Goal: Task Accomplishment & Management: Use online tool/utility

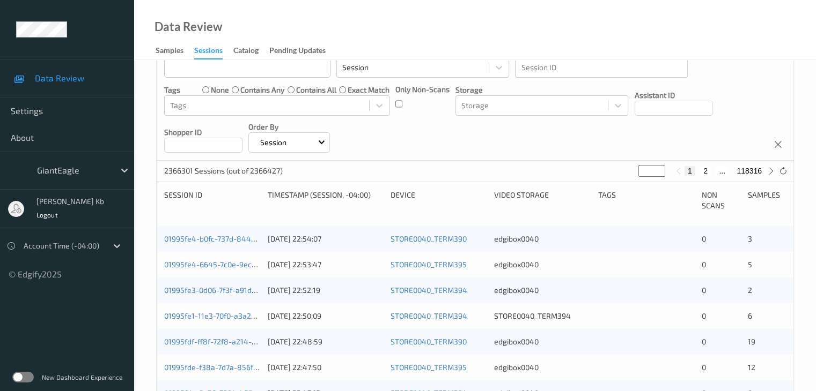
scroll to position [107, 0]
click at [20, 376] on label at bounding box center [22, 377] width 21 height 11
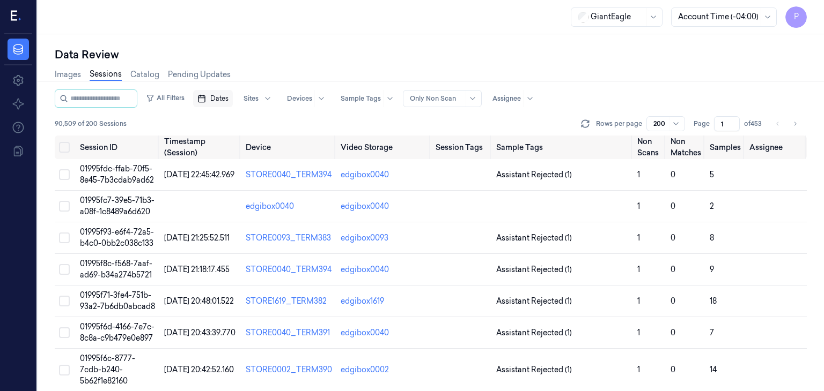
click at [228, 96] on span "Dates" at bounding box center [219, 99] width 18 height 10
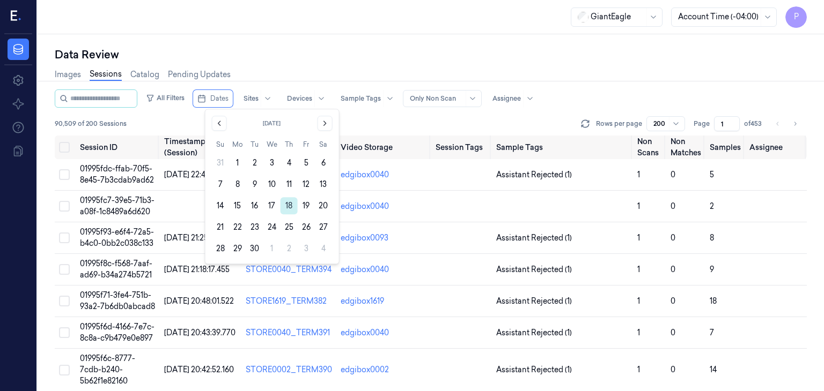
click at [289, 204] on button "18" at bounding box center [288, 205] width 17 height 17
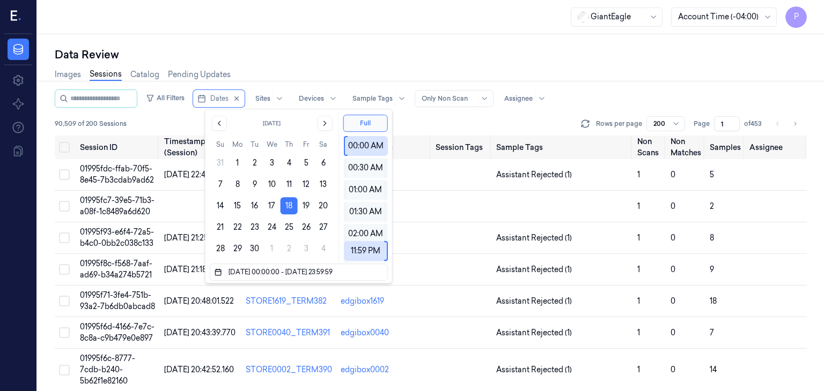
click at [609, 58] on div "Data Review" at bounding box center [431, 54] width 752 height 15
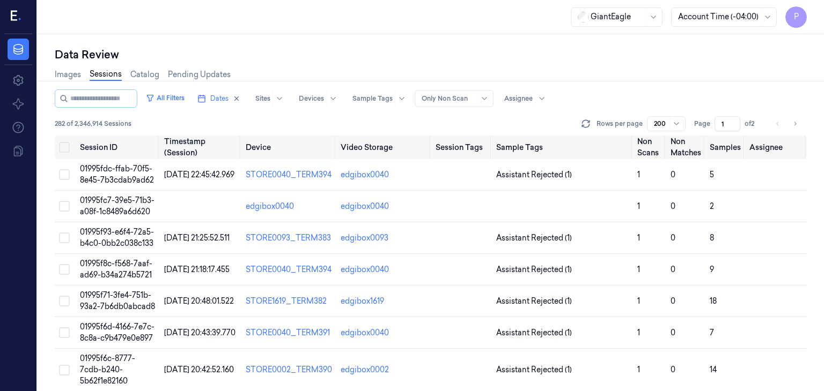
click at [98, 73] on link "Sessions" at bounding box center [106, 75] width 32 height 12
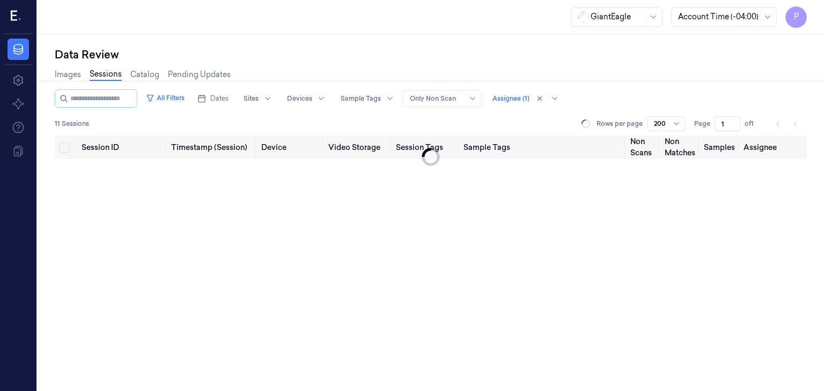
click at [104, 72] on link "Sessions" at bounding box center [106, 75] width 32 height 12
click at [228, 98] on span "Dates" at bounding box center [219, 99] width 18 height 10
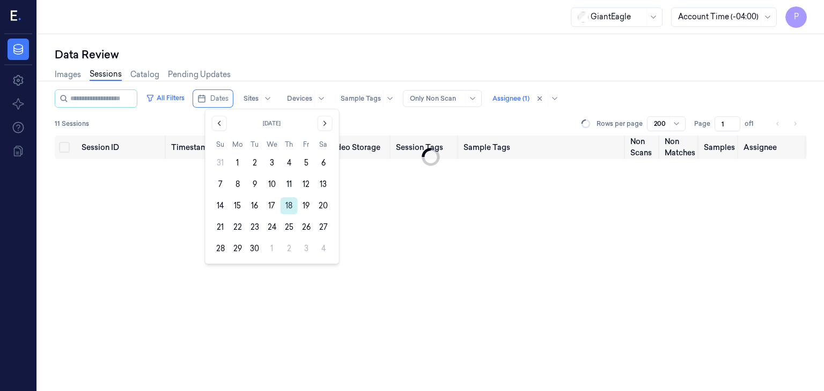
click at [288, 206] on button "18" at bounding box center [288, 205] width 17 height 17
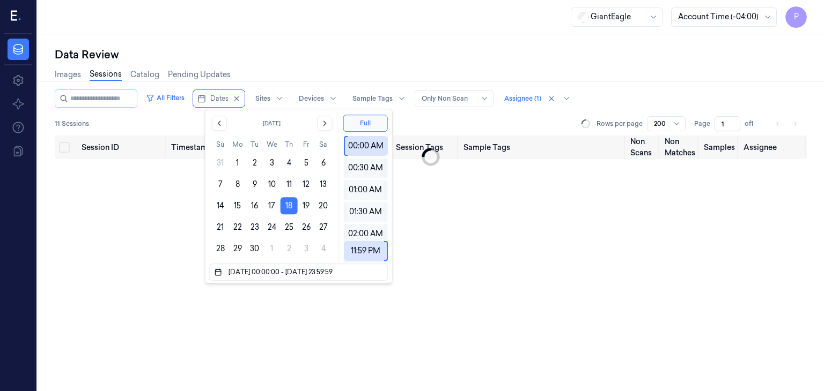
click at [105, 71] on link "Sessions" at bounding box center [106, 75] width 32 height 12
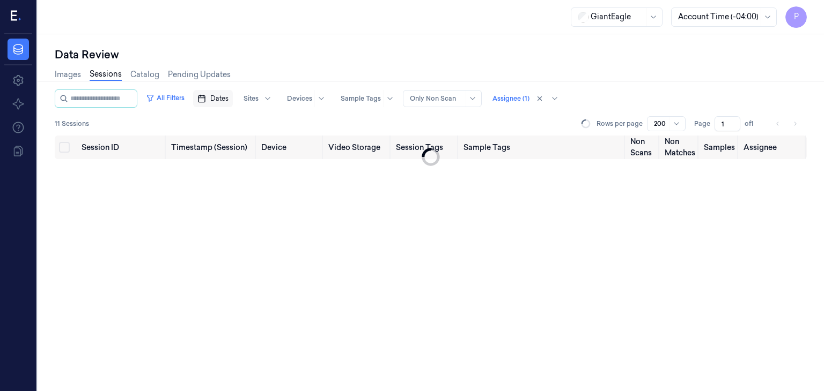
click at [228, 98] on span "Dates" at bounding box center [219, 99] width 18 height 10
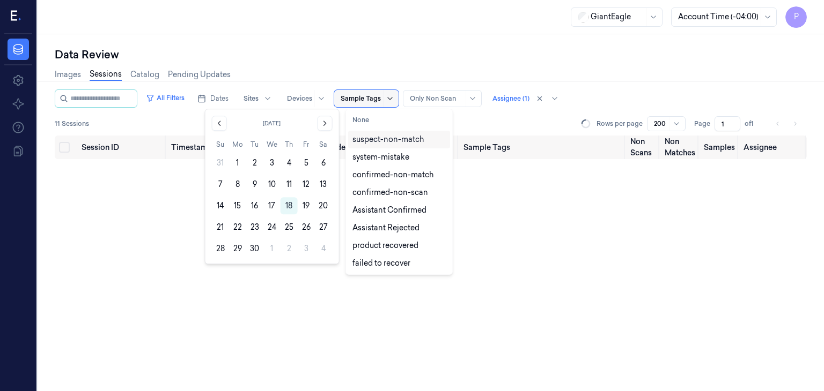
click at [394, 97] on icon at bounding box center [390, 98] width 9 height 9
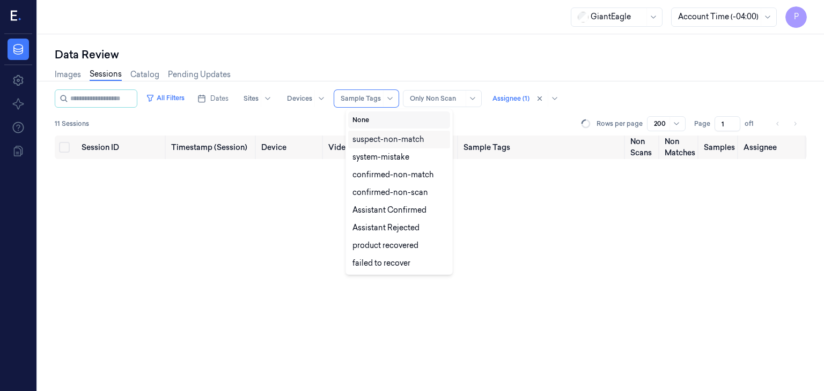
click at [361, 121] on button "None" at bounding box center [399, 120] width 102 height 17
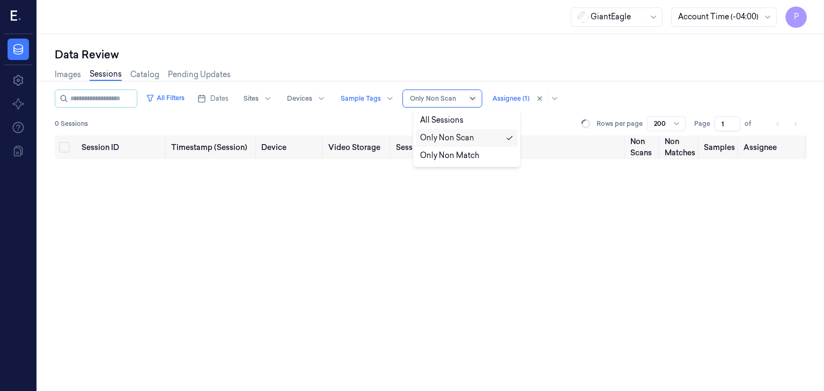
click at [477, 97] on icon at bounding box center [472, 98] width 9 height 9
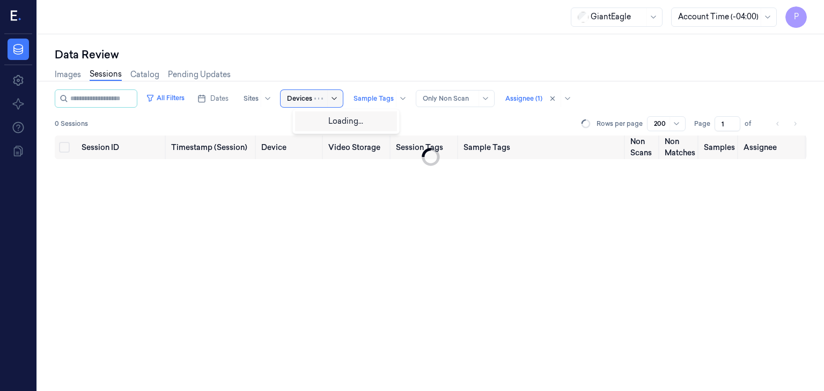
click at [329, 97] on div at bounding box center [327, 98] width 26 height 17
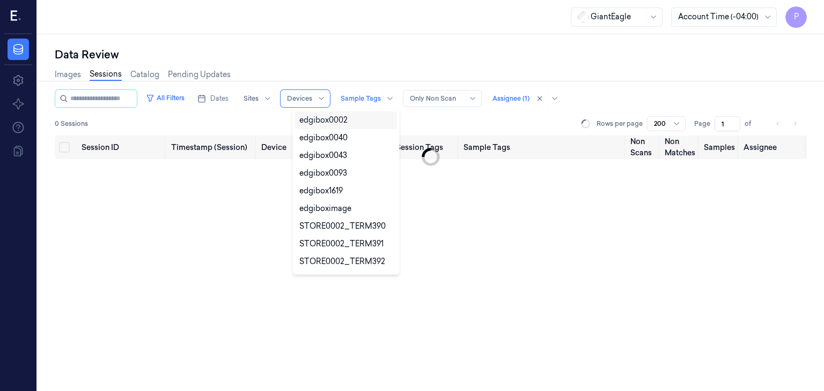
click at [499, 221] on div "Session ID Timestamp (Session) Device Video Storage Session Tags Sample Tags No…" at bounding box center [431, 264] width 752 height 256
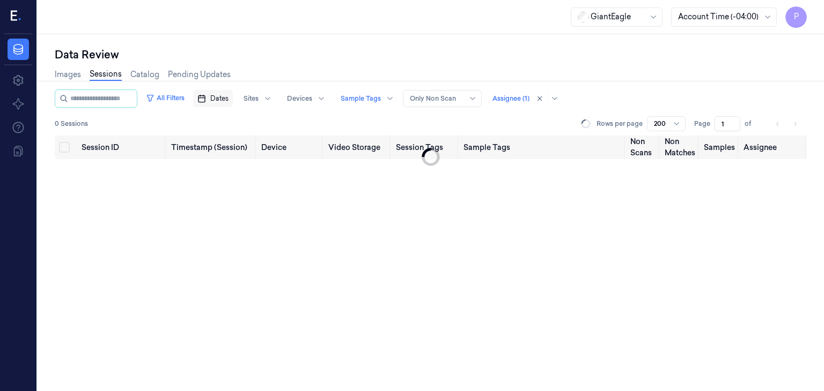
click at [228, 97] on span "Dates" at bounding box center [219, 99] width 18 height 10
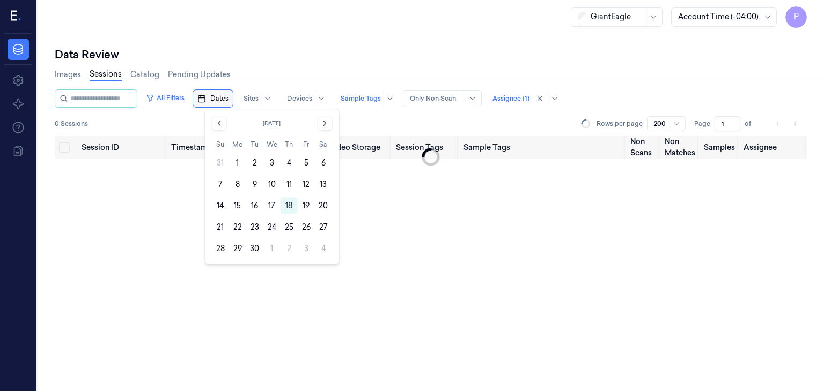
click at [228, 97] on span "Dates" at bounding box center [219, 99] width 18 height 10
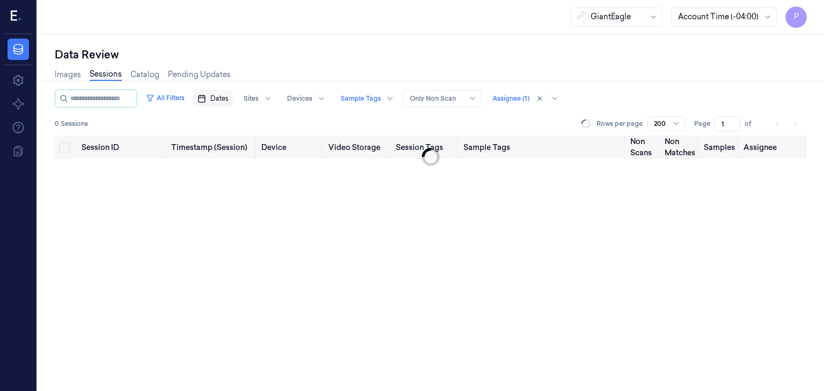
click at [228, 100] on span "Dates" at bounding box center [219, 99] width 18 height 10
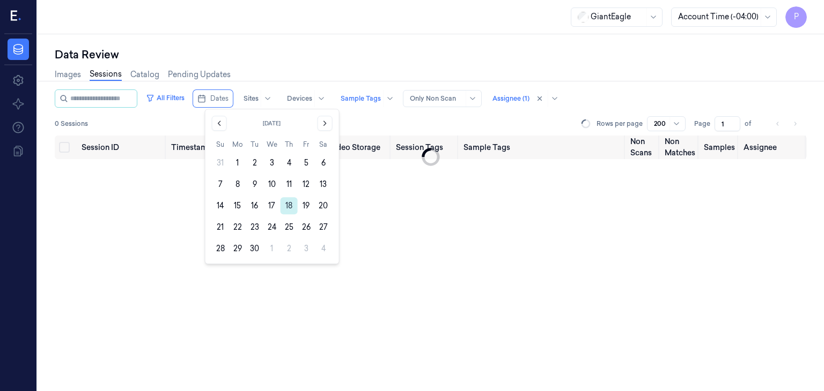
click at [286, 207] on button "18" at bounding box center [288, 205] width 17 height 17
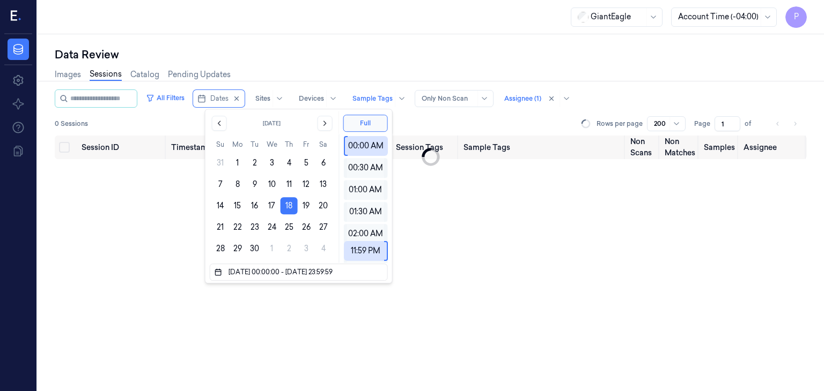
click at [147, 217] on div "Session ID Timestamp (Session) Device Video Storage Session Tags Sample Tags No…" at bounding box center [431, 264] width 752 height 256
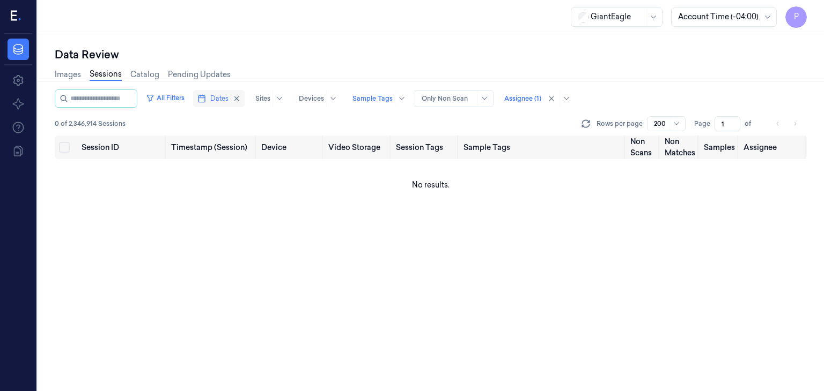
click at [228, 97] on span "Dates" at bounding box center [219, 99] width 18 height 10
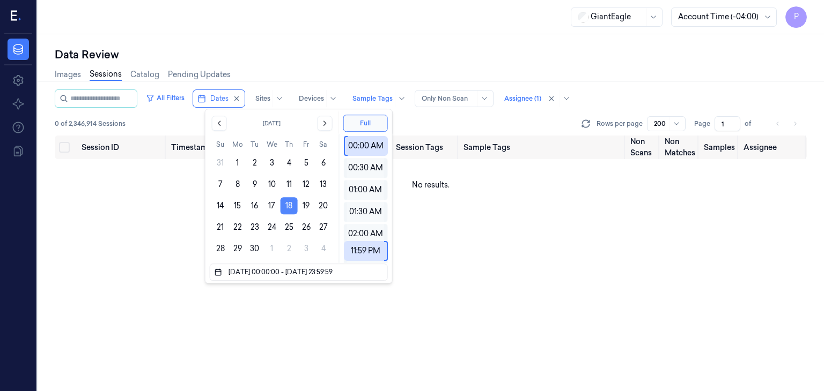
click at [287, 205] on button "18" at bounding box center [288, 205] width 17 height 17
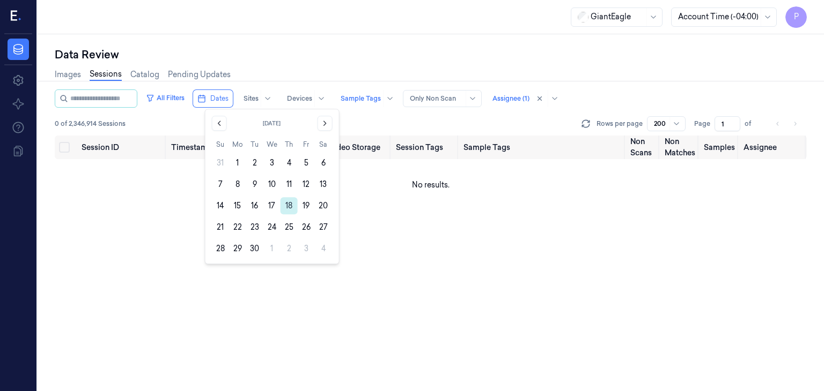
click at [293, 206] on button "18" at bounding box center [288, 205] width 17 height 17
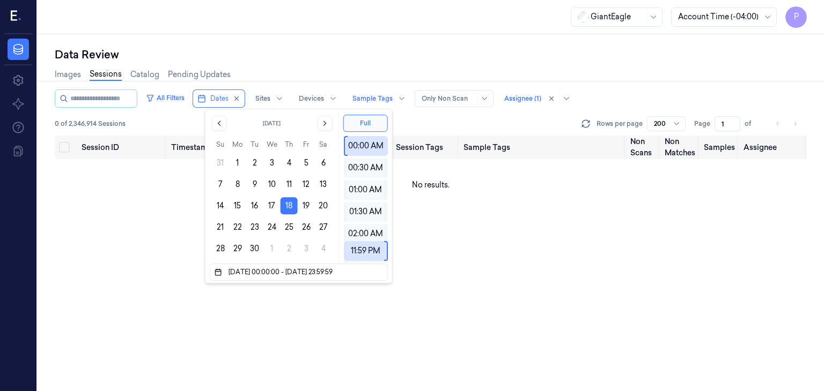
click at [161, 232] on div "Session ID Timestamp (Session) Device Video Storage Session Tags Sample Tags No…" at bounding box center [431, 264] width 752 height 256
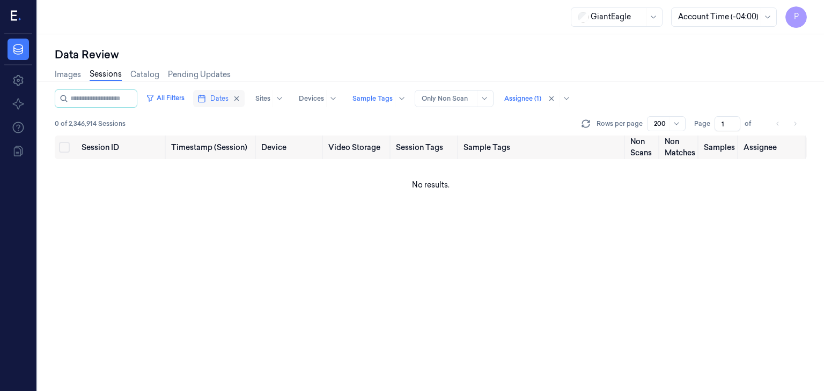
click at [228, 95] on span "Dates" at bounding box center [219, 99] width 18 height 10
click at [228, 97] on span "Dates" at bounding box center [219, 99] width 18 height 10
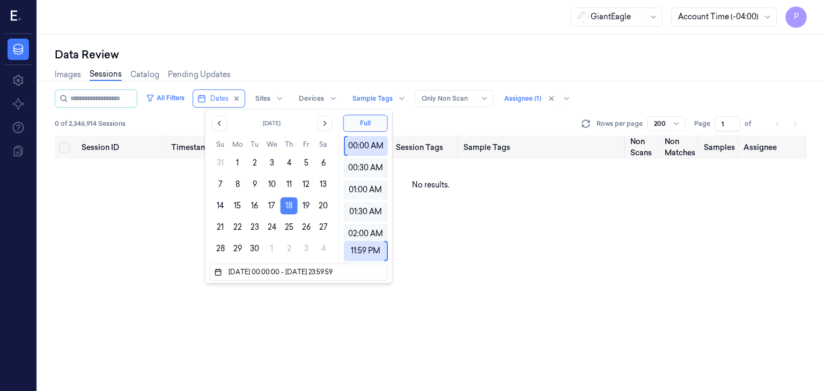
click at [287, 203] on button "18" at bounding box center [288, 205] width 17 height 17
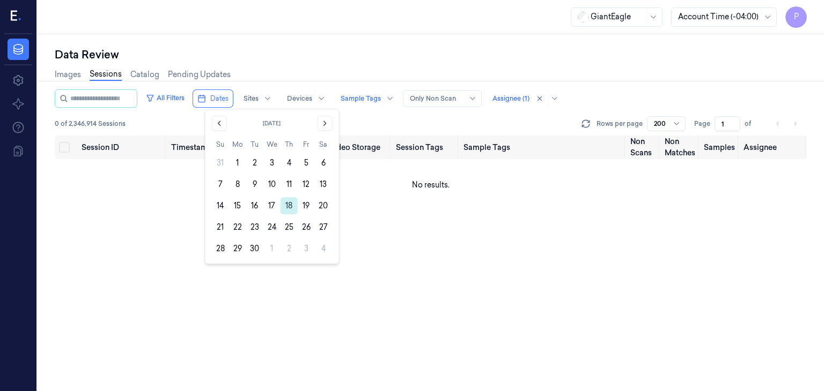
click at [290, 204] on button "18" at bounding box center [288, 205] width 17 height 17
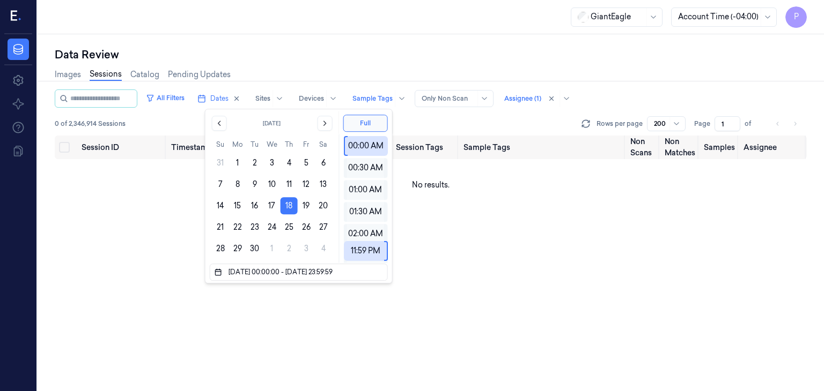
click at [168, 233] on div "Session ID Timestamp (Session) Device Video Storage Session Tags Sample Tags No…" at bounding box center [431, 264] width 752 height 256
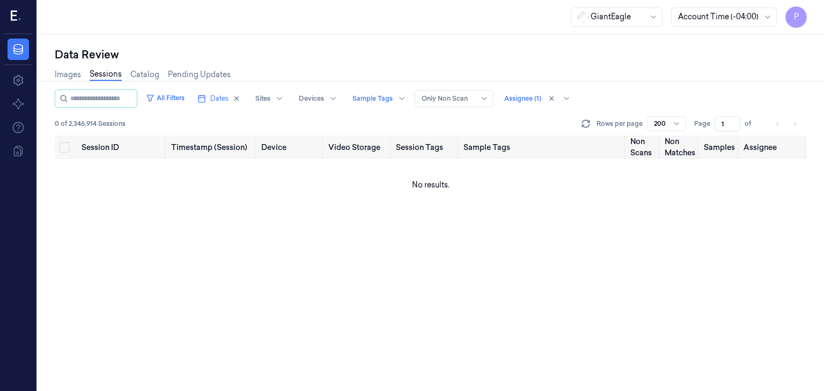
click at [711, 61] on div "Data Review" at bounding box center [431, 54] width 752 height 15
click at [105, 73] on link "Sessions" at bounding box center [106, 75] width 32 height 12
click at [105, 74] on link "Sessions" at bounding box center [106, 75] width 32 height 12
click at [228, 99] on span "Dates" at bounding box center [219, 99] width 18 height 10
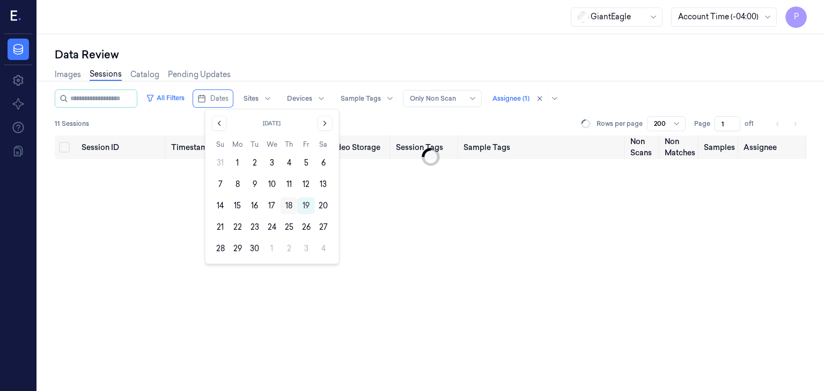
click at [290, 206] on button "18" at bounding box center [288, 205] width 17 height 17
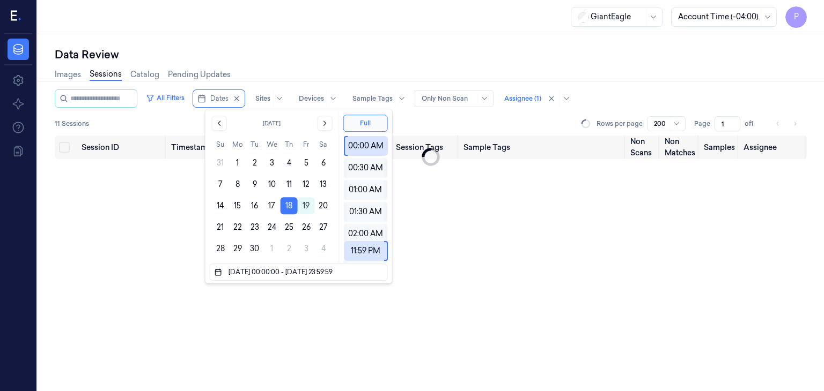
click at [157, 213] on div "Session ID Timestamp (Session) Device Video Storage Session Tags Sample Tags No…" at bounding box center [431, 264] width 752 height 256
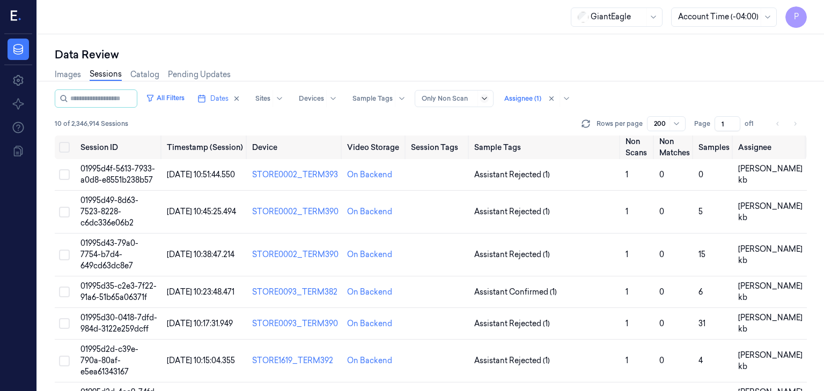
click at [489, 97] on icon at bounding box center [484, 98] width 9 height 9
click at [387, 122] on div "10 of 2,346,914 Sessions Rows per page 200 Page 1 of 1" at bounding box center [431, 123] width 752 height 15
click at [125, 170] on span "01995d4f-5613-7933-a0d8-e8551b238b57" at bounding box center [117, 174] width 75 height 21
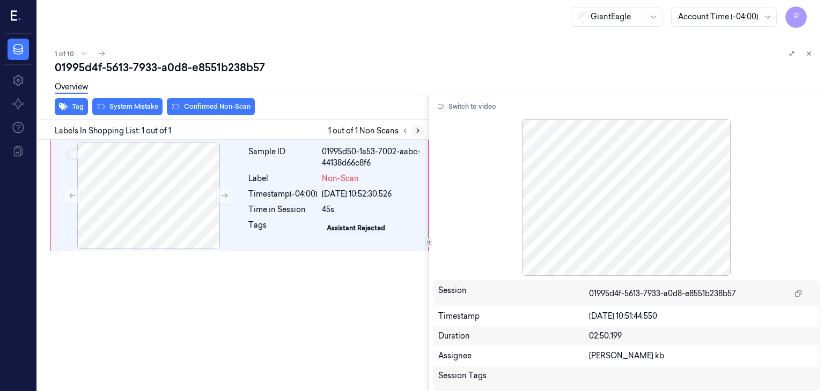
click at [418, 130] on icon at bounding box center [418, 131] width 2 height 4
click at [166, 187] on div at bounding box center [148, 195] width 191 height 107
click at [442, 106] on icon at bounding box center [441, 107] width 6 height 6
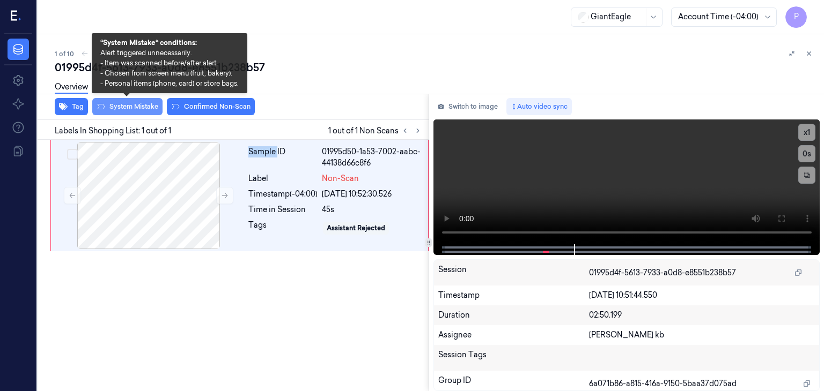
click at [135, 106] on button "System Mistake" at bounding box center [127, 106] width 70 height 17
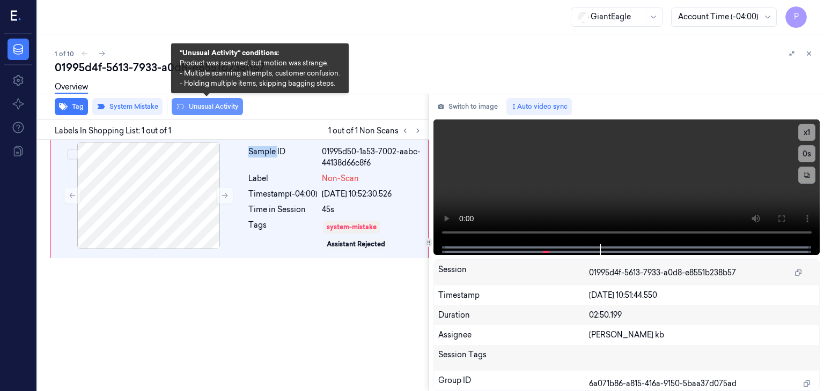
click at [210, 105] on button "Unusual Activity" at bounding box center [207, 106] width 71 height 17
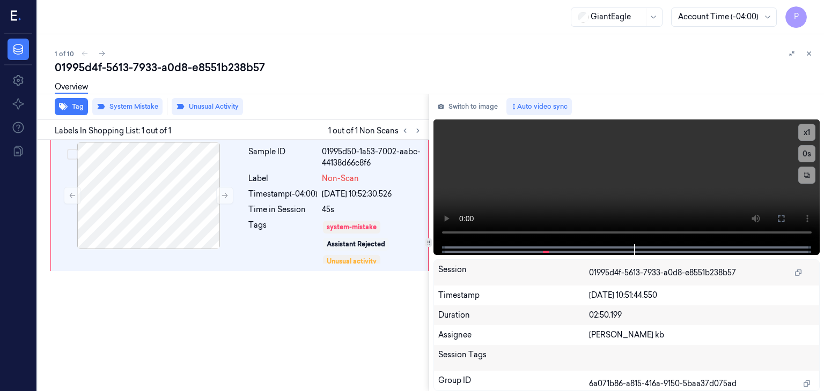
click at [82, 53] on div "1 of 10" at bounding box center [435, 53] width 760 height 13
drag, startPoint x: 290, startPoint y: 0, endPoint x: 441, endPoint y: 43, distance: 157.3
click at [448, 48] on div "1 of 10" at bounding box center [435, 53] width 760 height 13
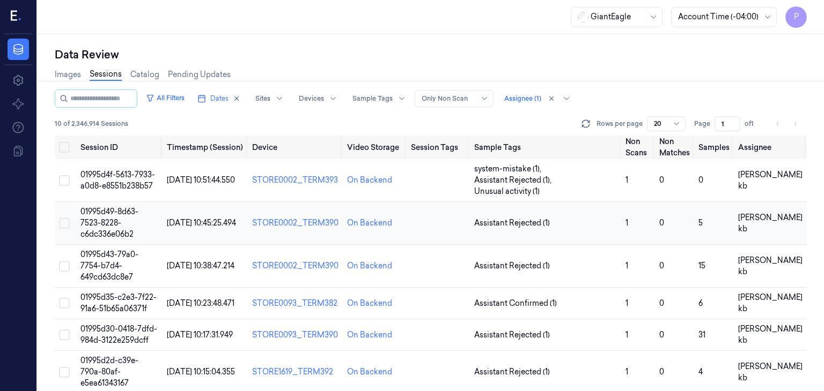
click at [125, 207] on span "01995d49-8d63-7523-8228-c6dc336e06b2" at bounding box center [109, 223] width 58 height 32
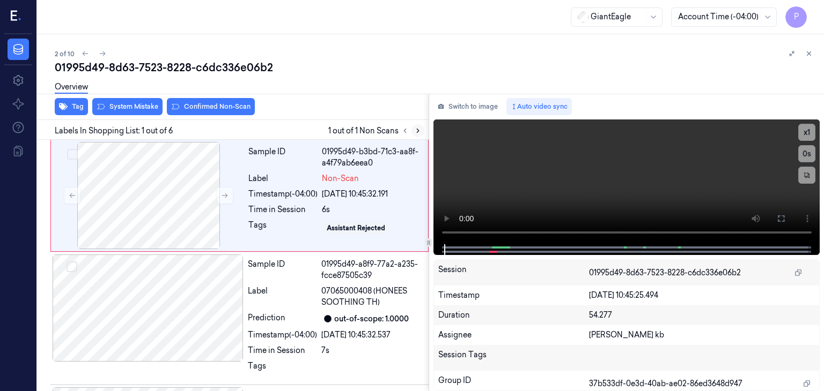
click at [416, 131] on icon at bounding box center [418, 131] width 8 height 8
click at [418, 130] on icon at bounding box center [418, 131] width 8 height 8
click at [169, 209] on div at bounding box center [148, 195] width 191 height 107
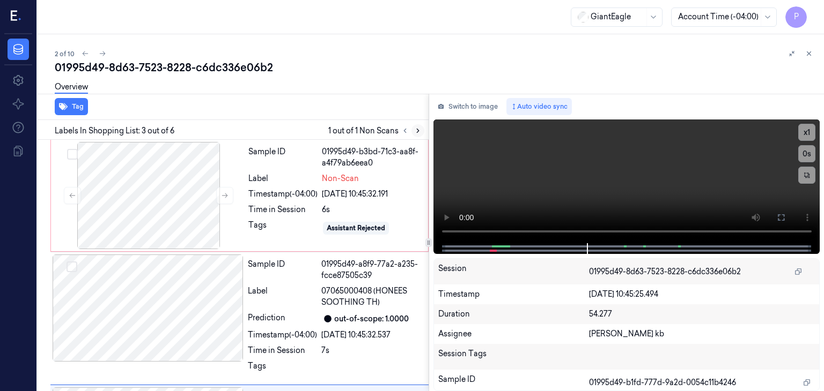
click at [418, 130] on icon at bounding box center [418, 131] width 2 height 4
click at [449, 106] on button "Switch to image" at bounding box center [467, 106] width 69 height 17
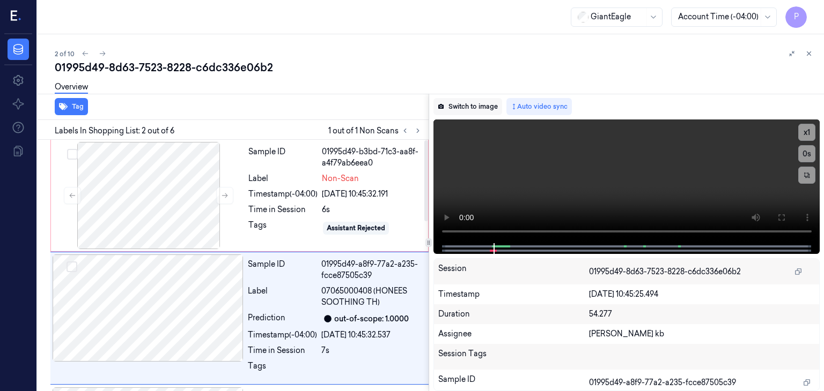
click at [461, 105] on button "Switch to image" at bounding box center [467, 106] width 69 height 17
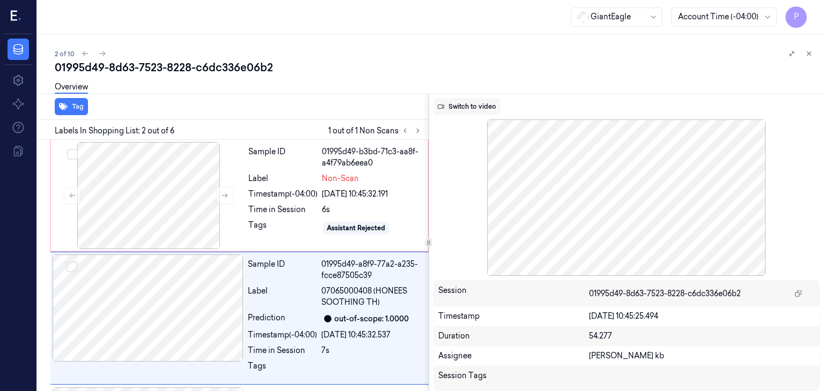
click at [443, 106] on icon at bounding box center [441, 107] width 6 height 6
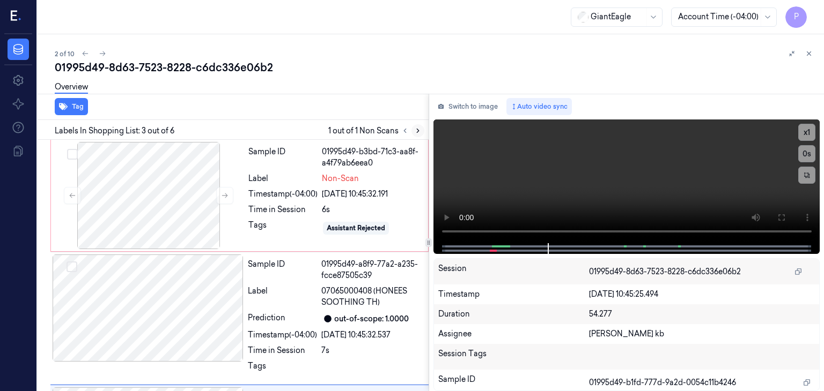
click at [418, 132] on icon at bounding box center [418, 131] width 8 height 8
click at [416, 130] on icon at bounding box center [418, 131] width 8 height 8
click at [416, 129] on icon at bounding box center [418, 131] width 8 height 8
click at [402, 129] on icon at bounding box center [405, 131] width 8 height 8
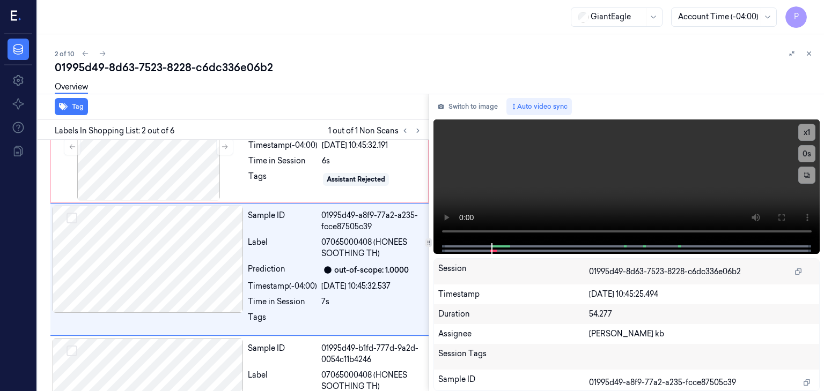
scroll to position [52, 0]
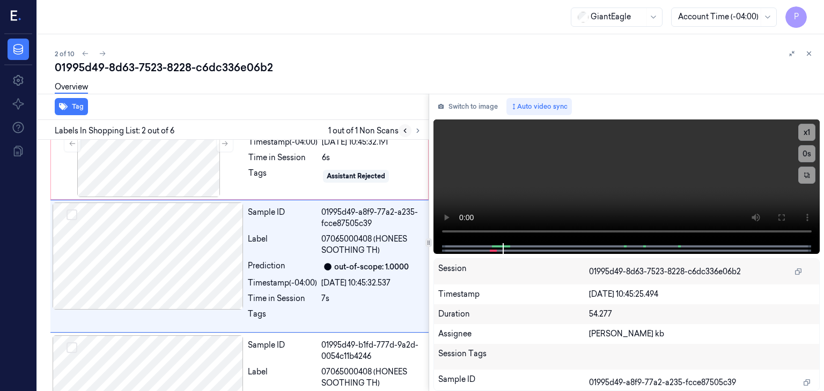
click at [405, 131] on icon at bounding box center [405, 131] width 8 height 8
click at [403, 129] on icon at bounding box center [405, 131] width 8 height 8
click at [416, 130] on icon at bounding box center [418, 131] width 8 height 8
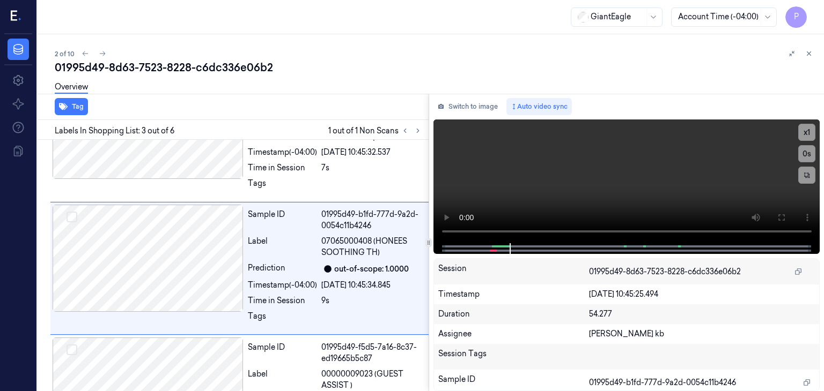
scroll to position [185, 0]
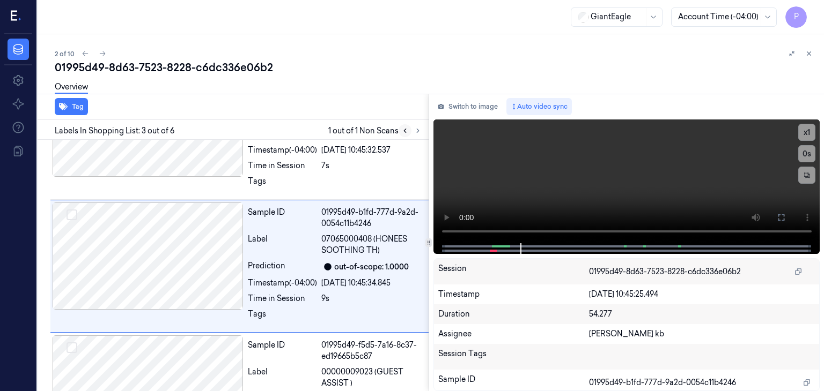
click at [402, 130] on icon at bounding box center [405, 131] width 8 height 8
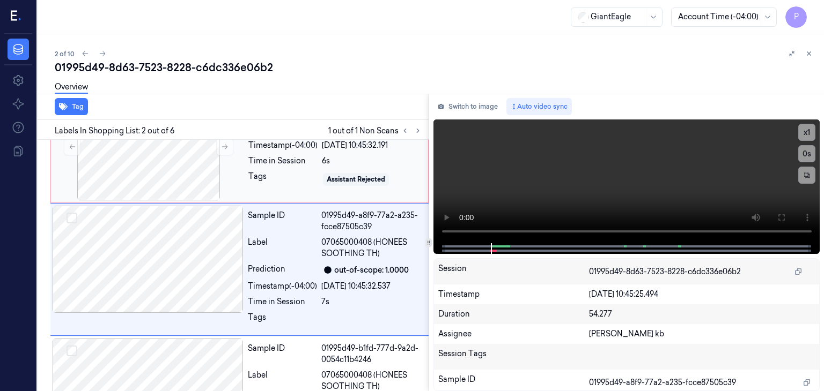
scroll to position [52, 0]
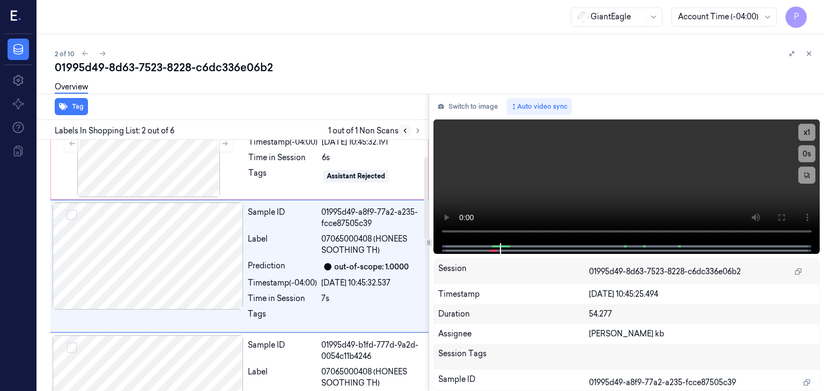
click at [404, 129] on icon at bounding box center [405, 131] width 2 height 4
click at [406, 129] on icon at bounding box center [405, 131] width 8 height 8
click at [418, 130] on icon at bounding box center [418, 131] width 8 height 8
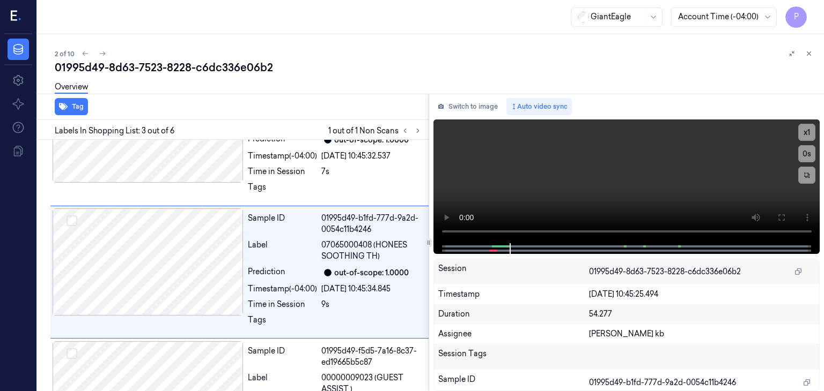
scroll to position [185, 0]
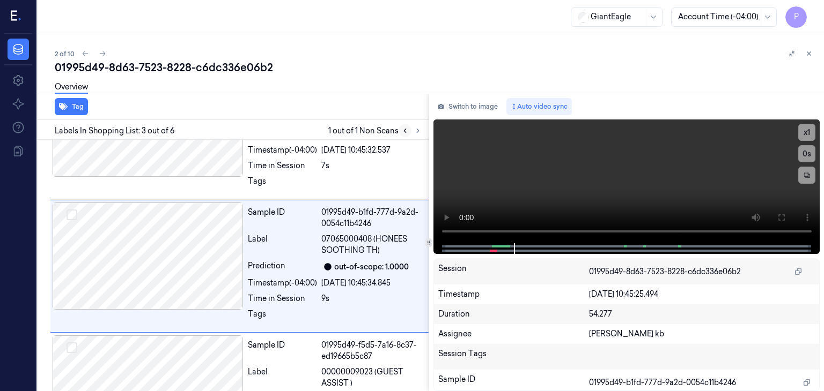
click at [403, 128] on icon at bounding box center [405, 131] width 8 height 8
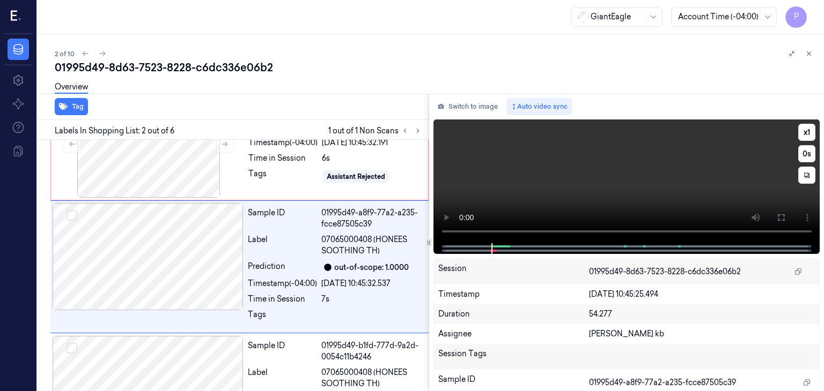
scroll to position [52, 0]
click at [403, 131] on icon at bounding box center [405, 131] width 8 height 8
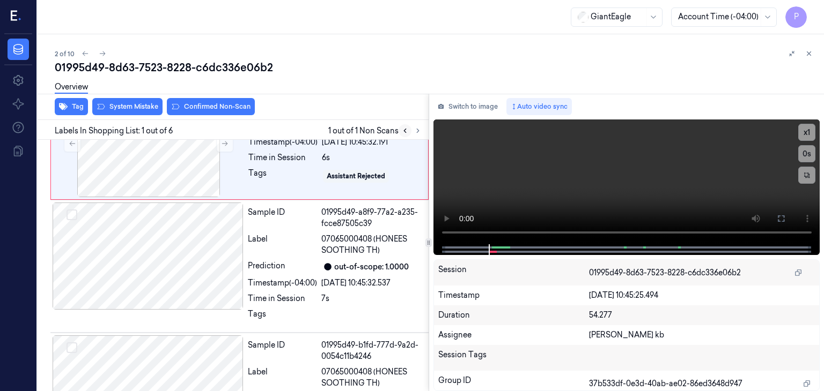
scroll to position [0, 0]
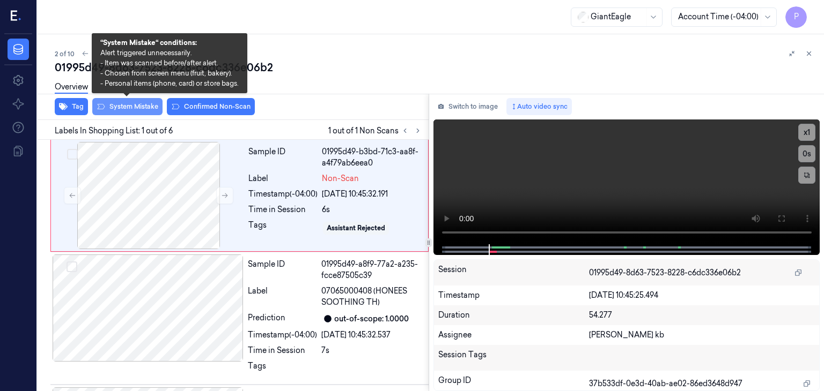
click at [142, 105] on button "System Mistake" at bounding box center [127, 106] width 70 height 17
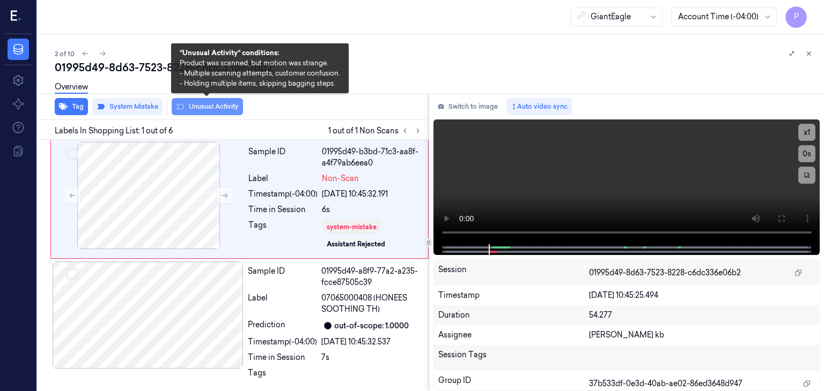
click at [214, 106] on button "Unusual Activity" at bounding box center [207, 106] width 71 height 17
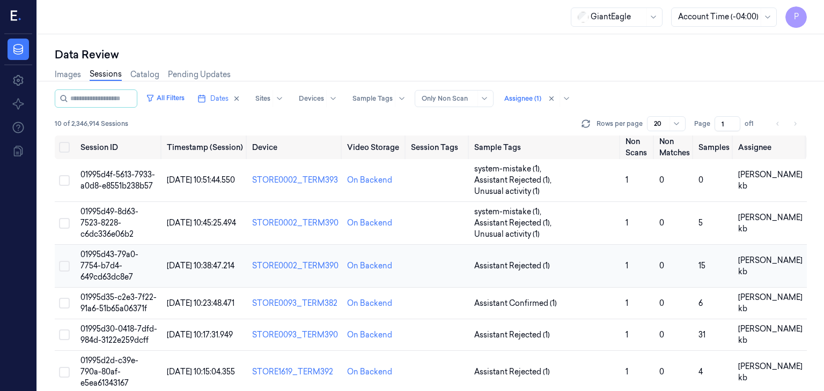
click at [123, 245] on td "01995d43-79a0-7754-b7d4-649cd63dc8e7" at bounding box center [119, 266] width 86 height 43
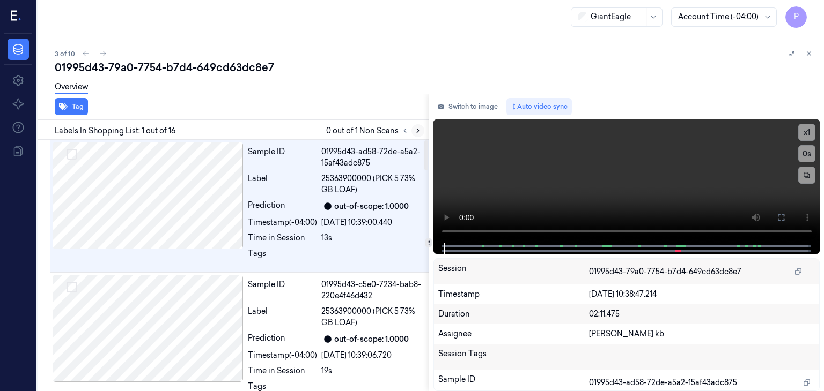
click at [418, 130] on icon at bounding box center [418, 131] width 2 height 4
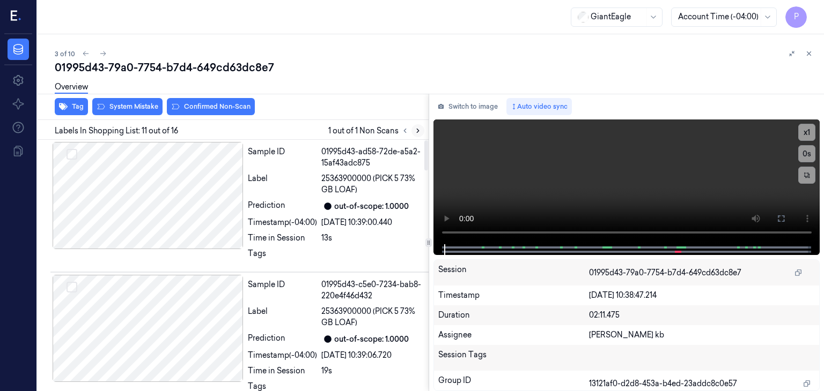
click at [418, 130] on icon at bounding box center [418, 131] width 2 height 4
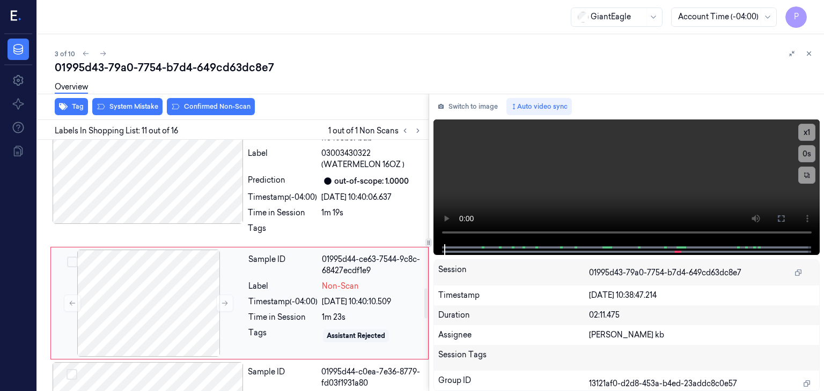
scroll to position [1258, 0]
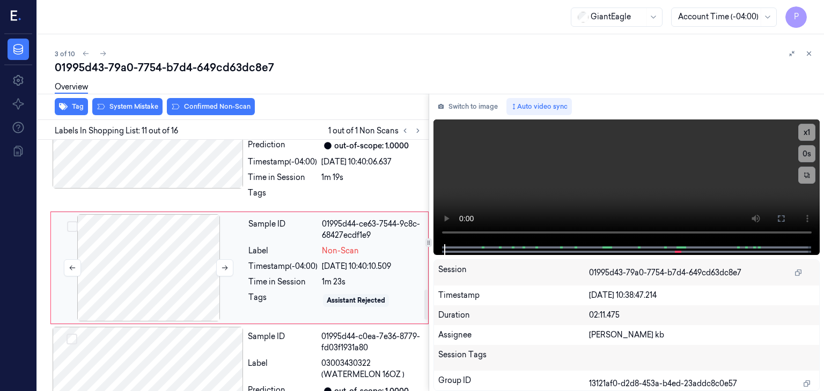
click at [171, 264] on div at bounding box center [148, 268] width 191 height 107
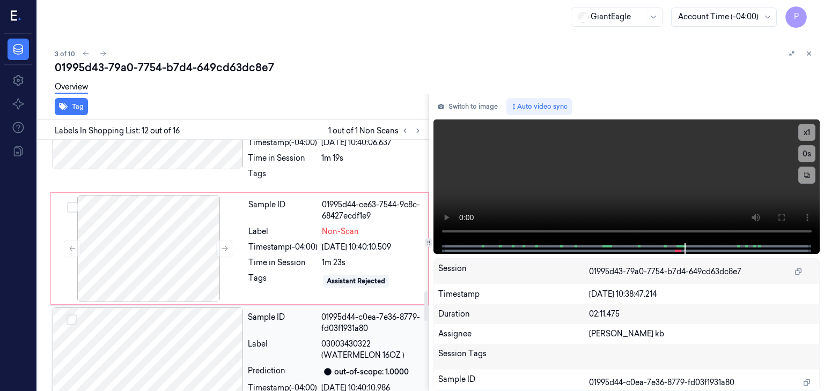
scroll to position [1273, 0]
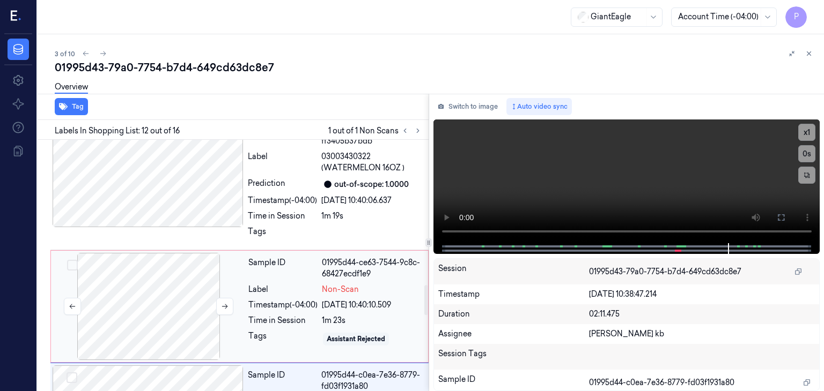
click at [201, 289] on div at bounding box center [148, 306] width 191 height 107
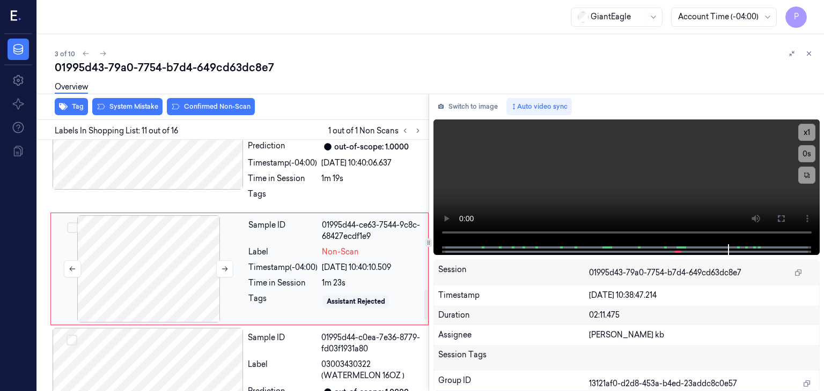
scroll to position [1258, 0]
click at [223, 264] on icon at bounding box center [225, 268] width 8 height 8
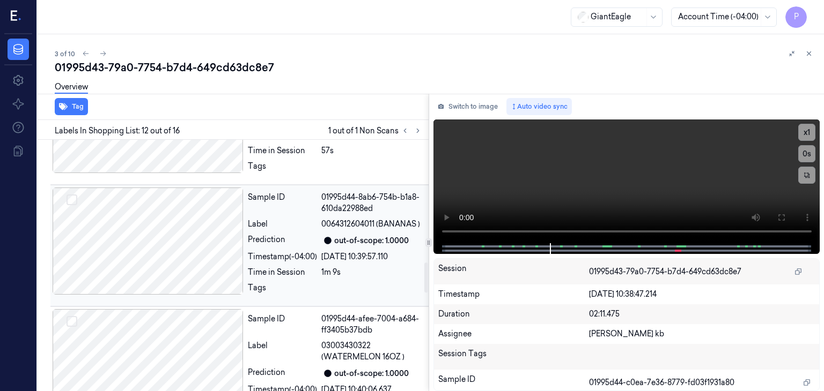
scroll to position [1004, 0]
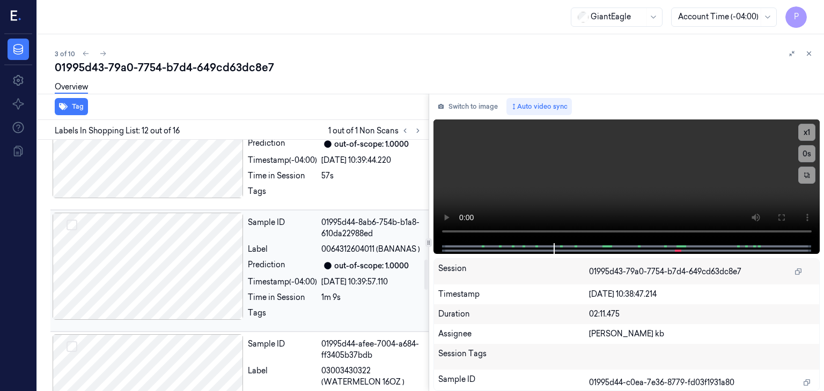
click at [163, 256] on div at bounding box center [148, 266] width 191 height 107
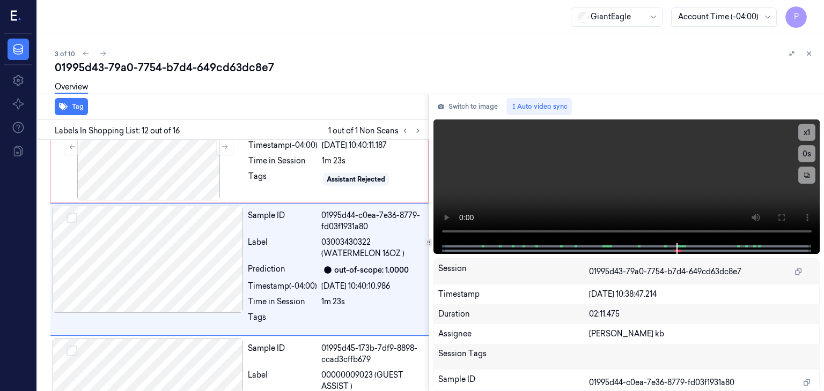
scroll to position [1380, 0]
click at [416, 131] on icon at bounding box center [418, 131] width 8 height 8
click at [406, 129] on icon at bounding box center [405, 131] width 8 height 8
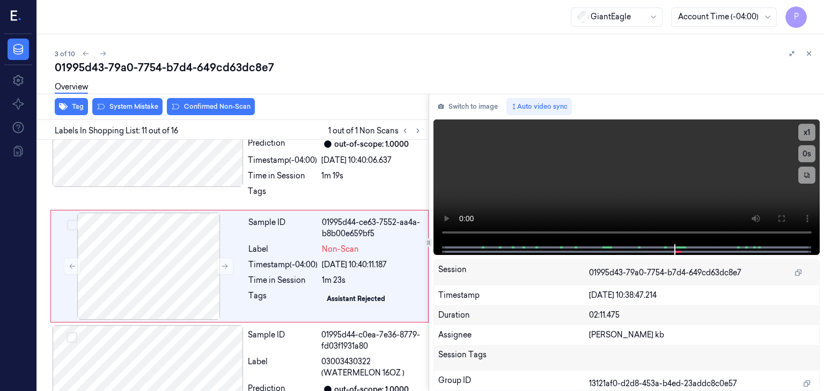
scroll to position [1258, 0]
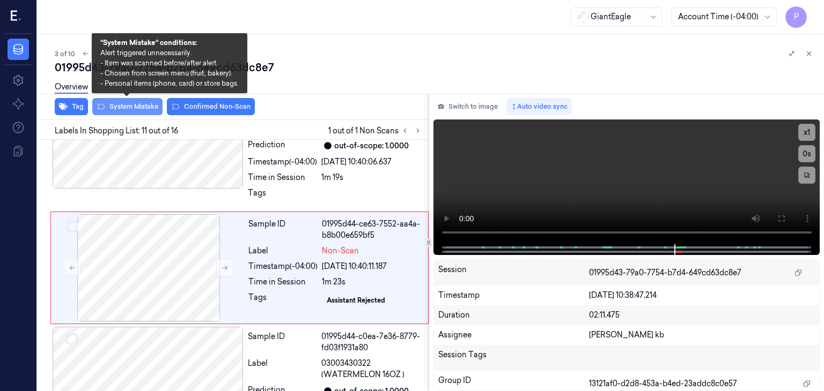
click at [135, 104] on button "System Mistake" at bounding box center [127, 106] width 70 height 17
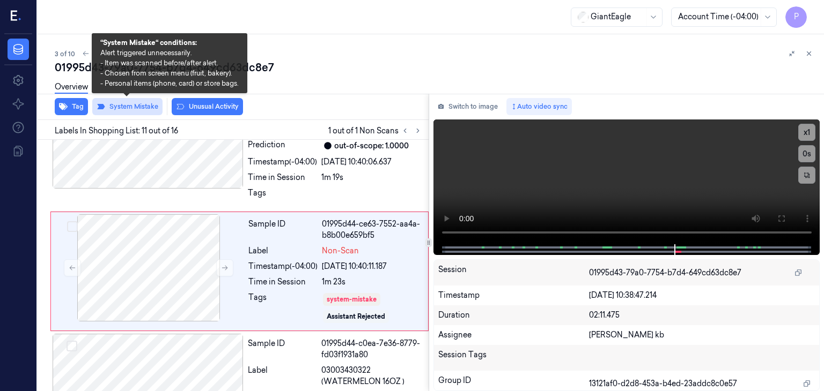
scroll to position [1261, 0]
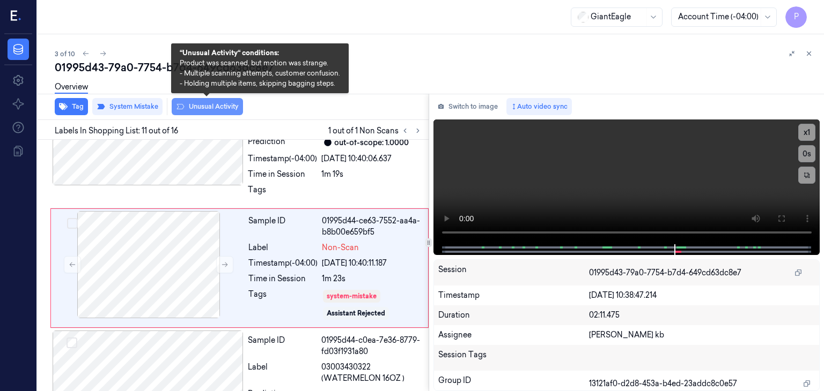
click at [202, 106] on button "Unusual Activity" at bounding box center [207, 106] width 71 height 17
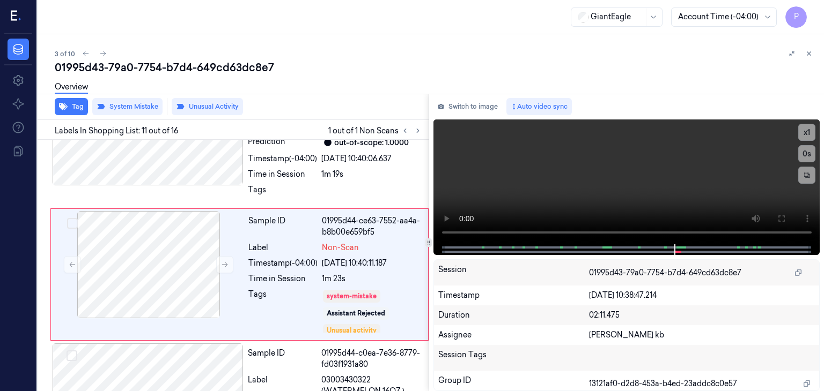
scroll to position [1268, 0]
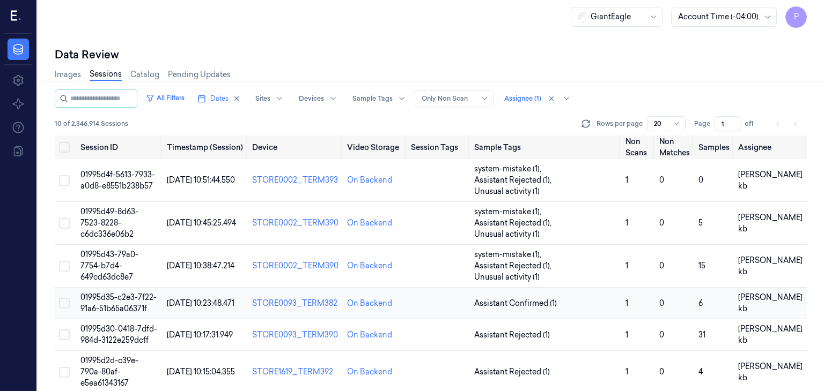
click at [126, 293] on span "01995d35-c2e3-7f22-91a6-51b65a06371f" at bounding box center [118, 303] width 76 height 21
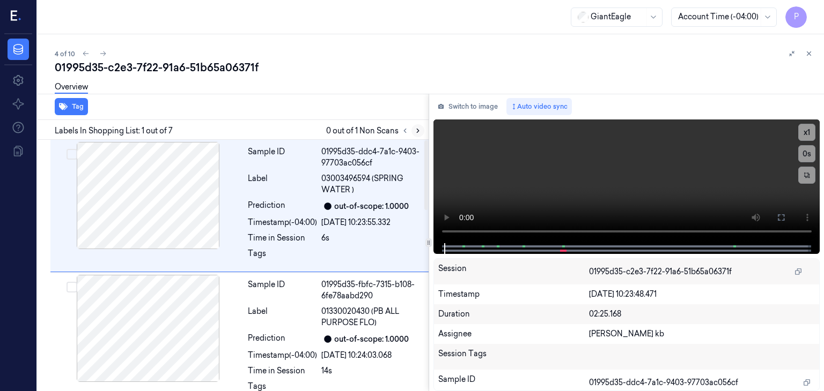
click at [417, 131] on icon at bounding box center [418, 131] width 2 height 4
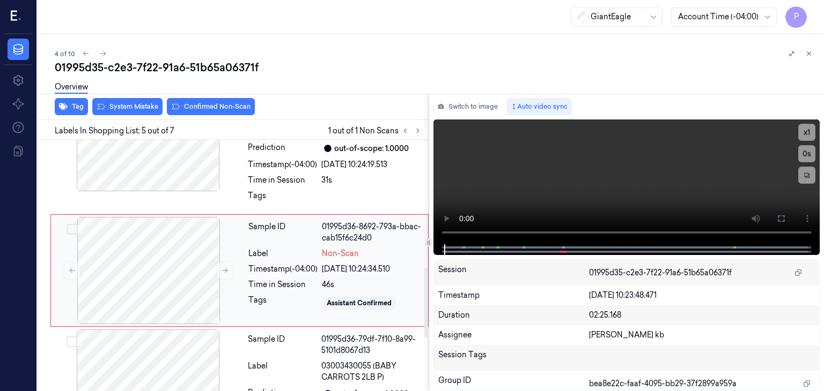
scroll to position [461, 0]
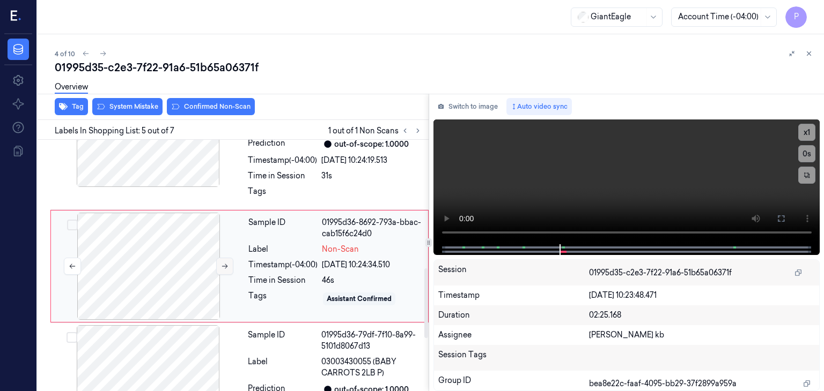
click at [221, 264] on icon at bounding box center [225, 267] width 8 height 8
click at [223, 264] on icon at bounding box center [225, 267] width 8 height 8
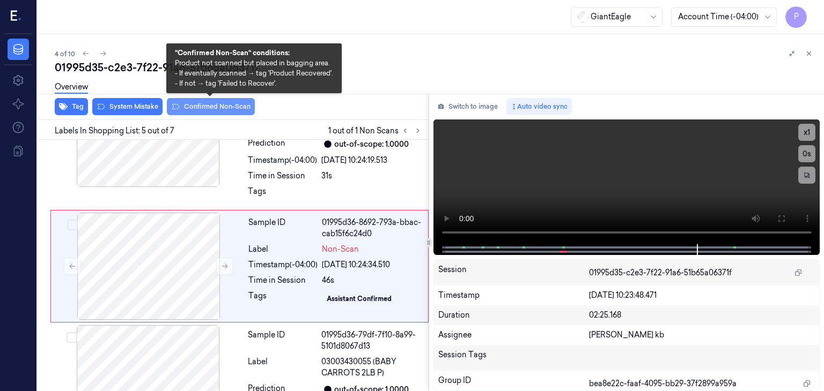
click at [227, 104] on button "Confirmed Non-Scan" at bounding box center [211, 106] width 88 height 17
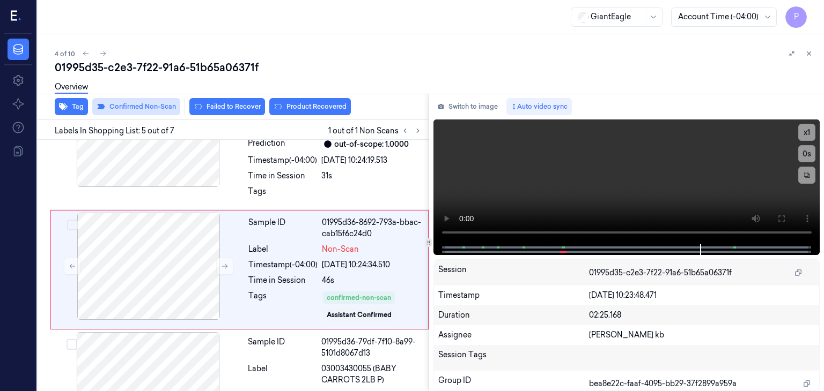
scroll to position [464, 0]
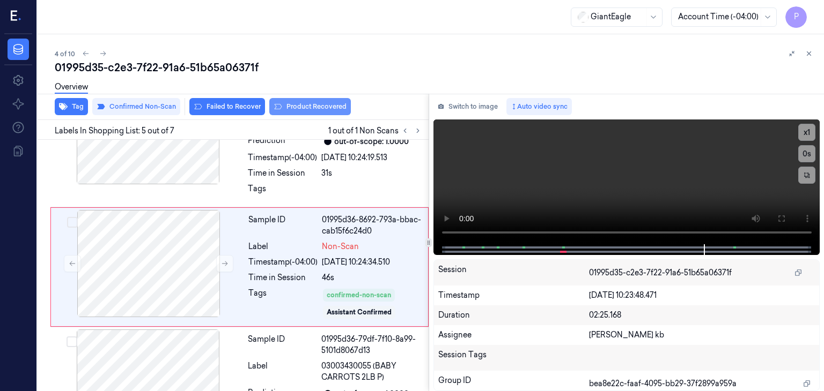
click at [324, 106] on button "Product Recovered" at bounding box center [310, 106] width 82 height 17
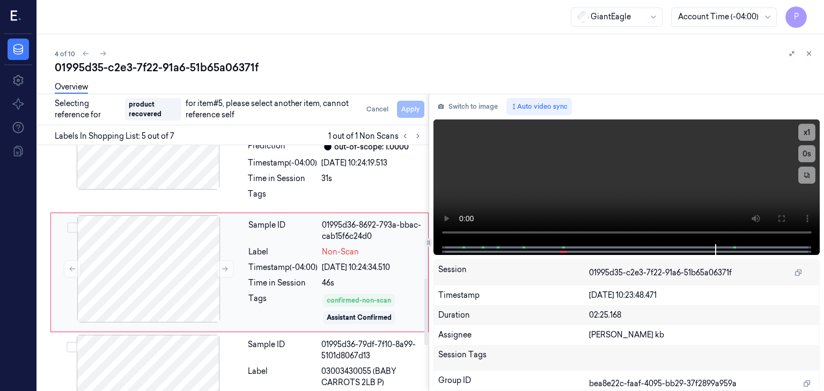
scroll to position [518, 0]
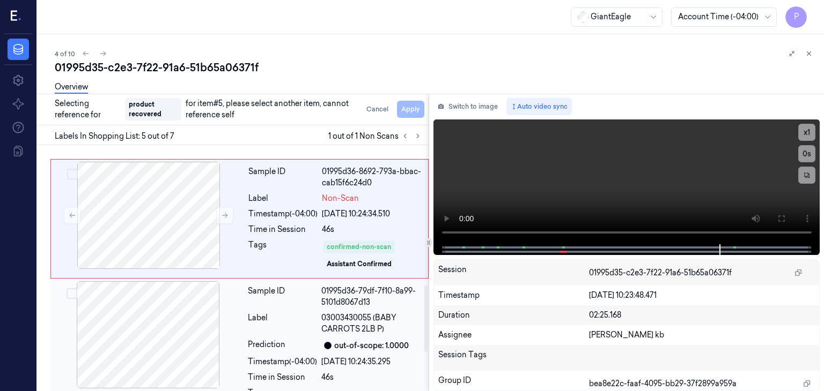
click at [70, 292] on button "Select row" at bounding box center [71, 294] width 11 height 11
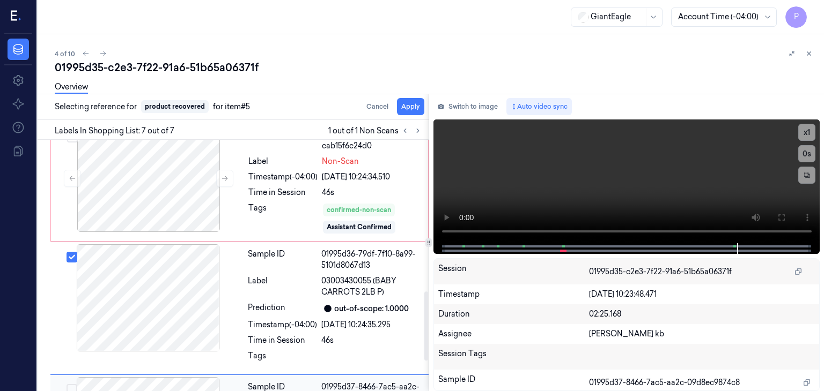
scroll to position [549, 0]
click at [410, 107] on button "Apply" at bounding box center [410, 106] width 27 height 17
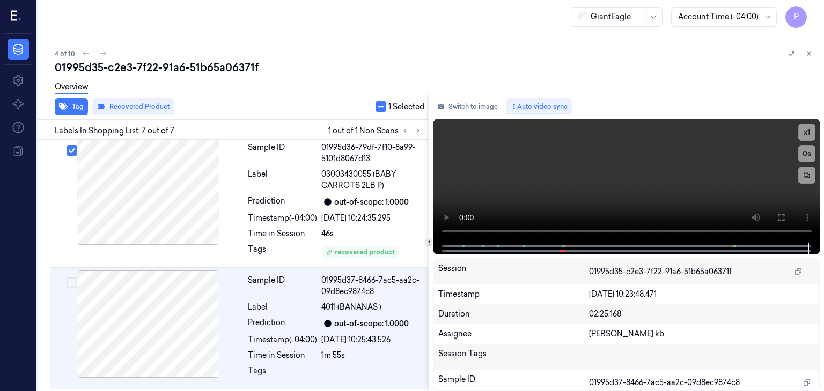
scroll to position [669, 0]
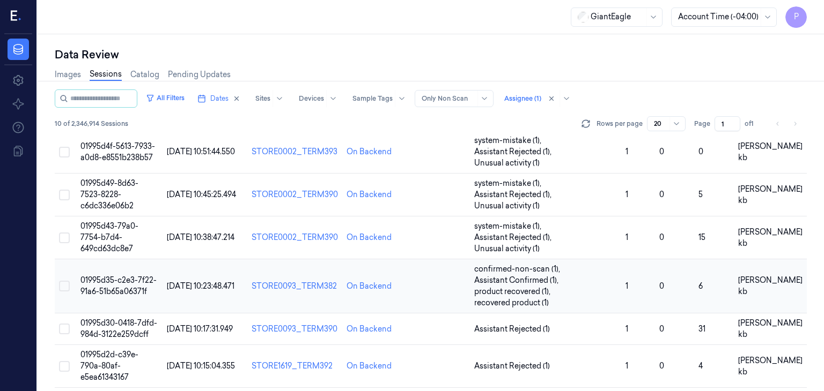
scroll to position [54, 0]
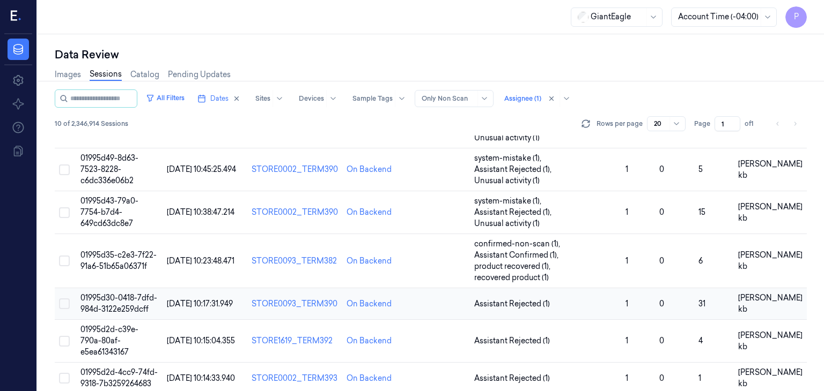
click at [127, 293] on span "01995d30-0418-7dfd-984d-3122e259dcff" at bounding box center [118, 303] width 77 height 21
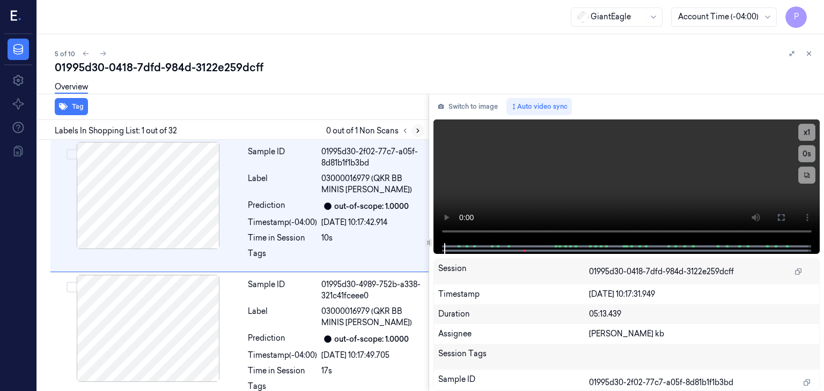
click at [418, 129] on icon at bounding box center [418, 131] width 8 height 8
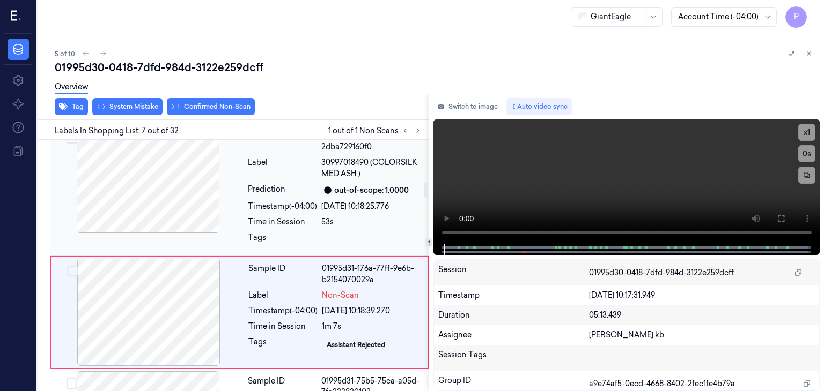
scroll to position [727, 0]
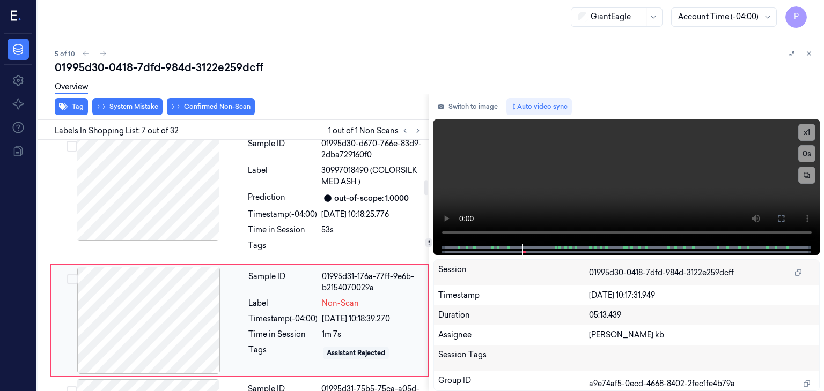
click at [190, 298] on div at bounding box center [148, 320] width 191 height 107
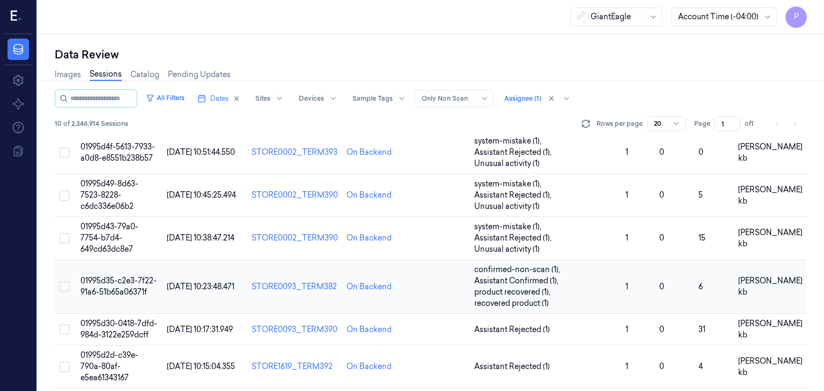
scroll to position [54, 0]
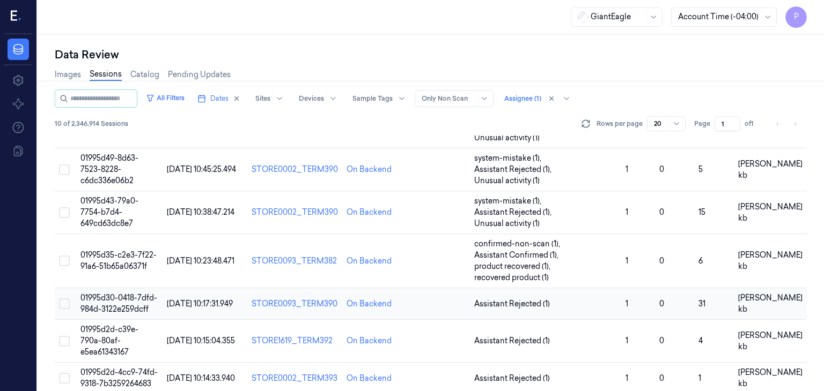
click at [122, 293] on span "01995d30-0418-7dfd-984d-3122e259dcff" at bounding box center [118, 303] width 77 height 21
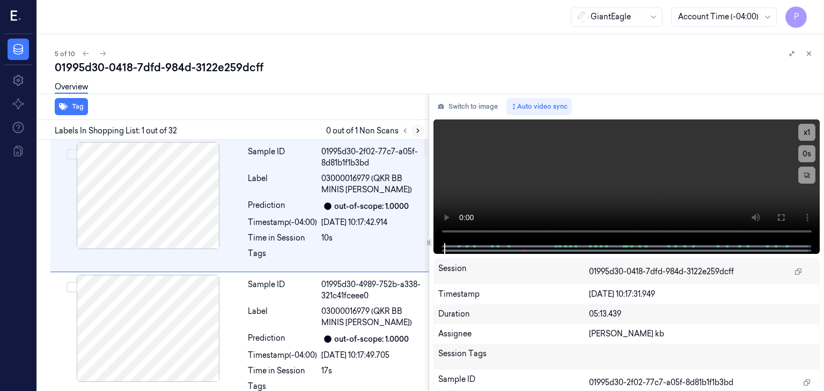
click at [416, 130] on icon at bounding box center [418, 131] width 8 height 8
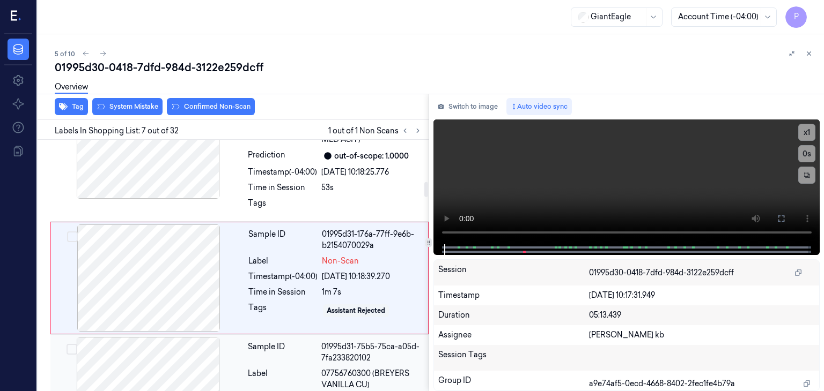
scroll to position [727, 0]
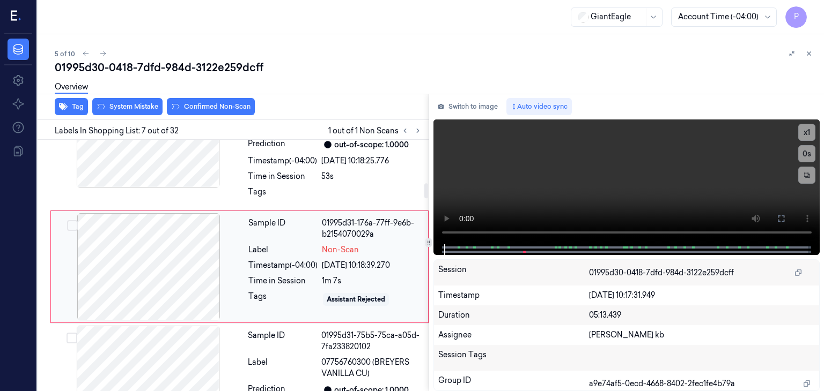
click at [193, 271] on div at bounding box center [148, 266] width 191 height 107
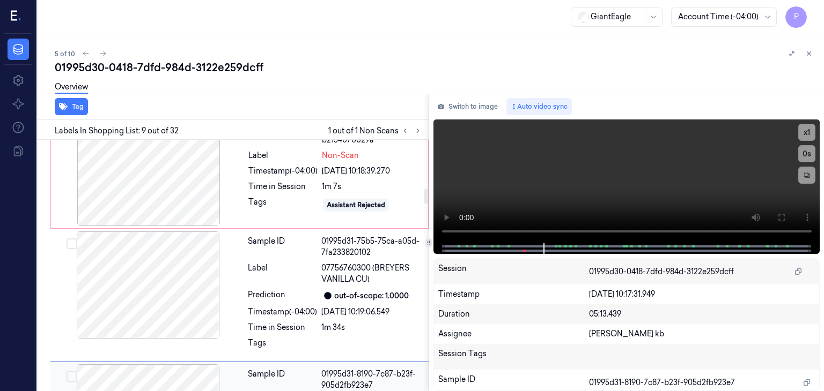
scroll to position [767, 0]
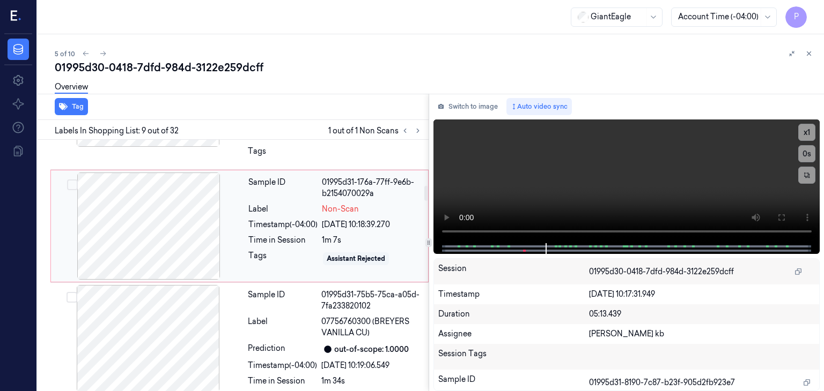
click at [201, 211] on div at bounding box center [148, 226] width 191 height 107
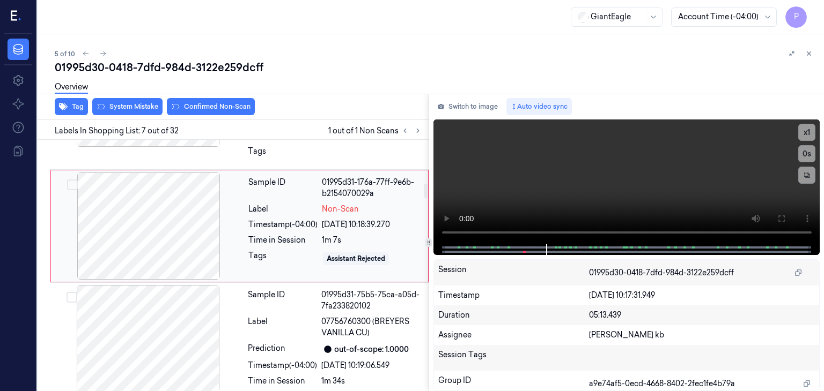
scroll to position [727, 0]
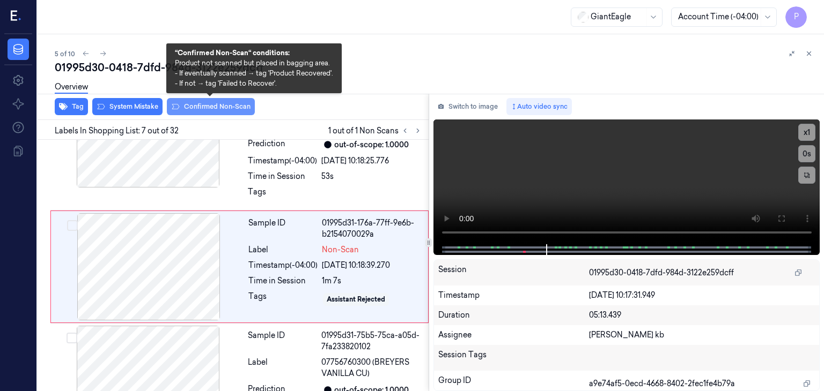
click at [227, 106] on button "Confirmed Non-Scan" at bounding box center [211, 106] width 88 height 17
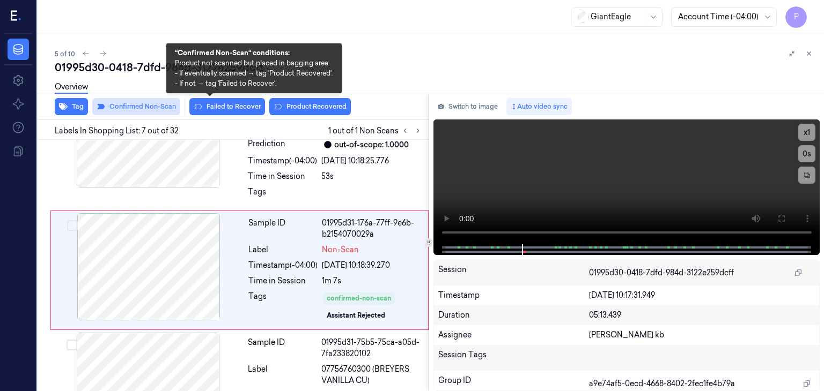
scroll to position [729, 0]
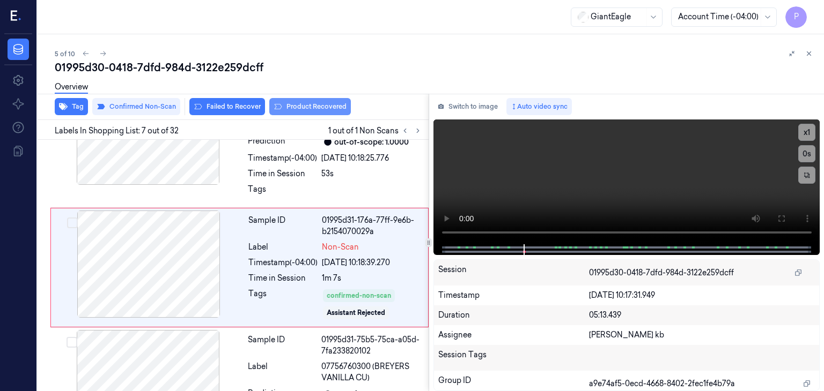
click at [287, 106] on button "Product Recovered" at bounding box center [310, 106] width 82 height 17
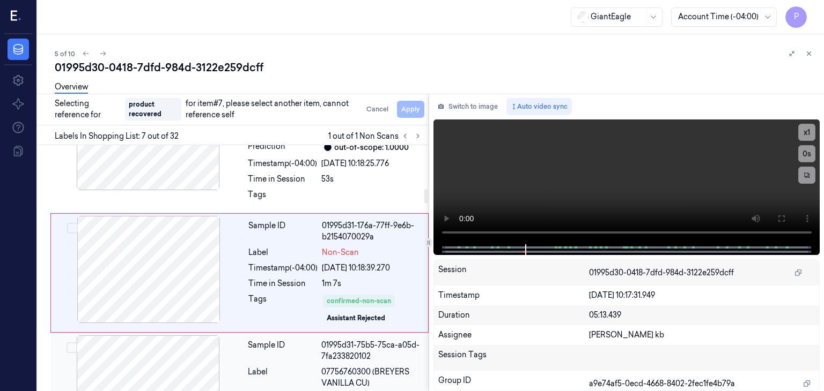
scroll to position [783, 0]
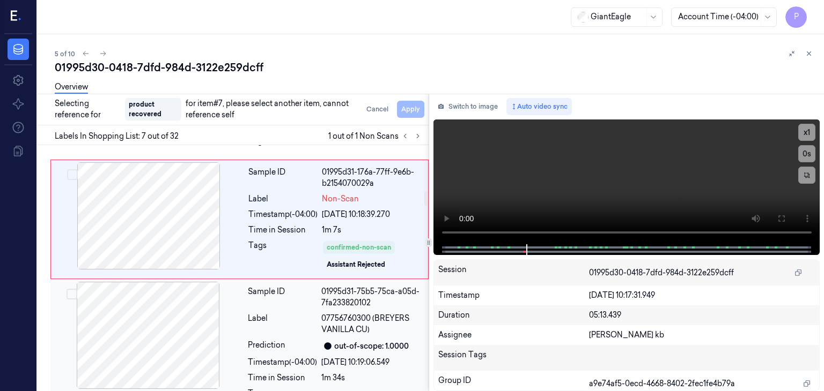
click at [69, 291] on button "Select row" at bounding box center [71, 294] width 11 height 11
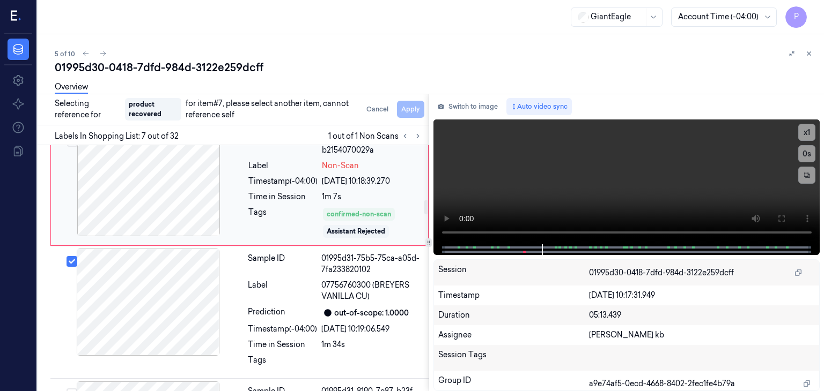
scroll to position [786, 0]
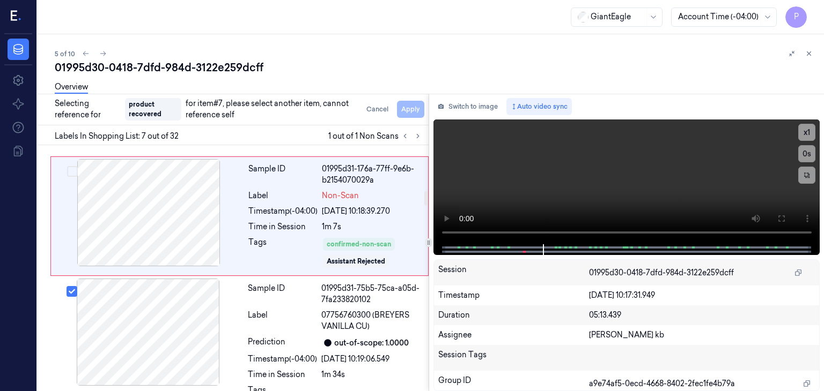
click at [412, 108] on div "Cancel Apply" at bounding box center [393, 109] width 62 height 17
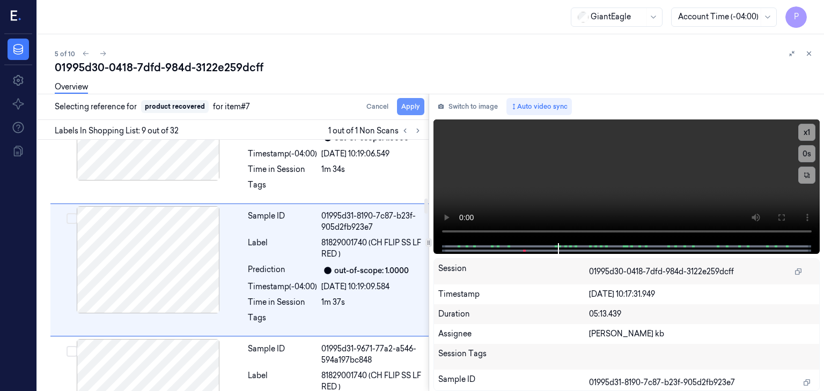
scroll to position [988, 0]
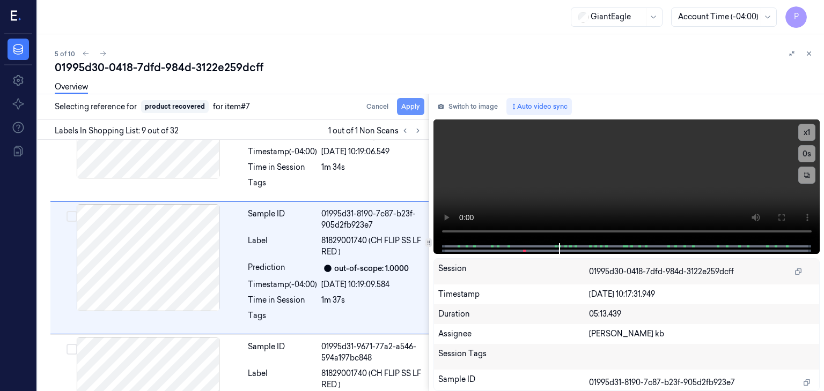
click at [412, 108] on button "Apply" at bounding box center [410, 106] width 27 height 17
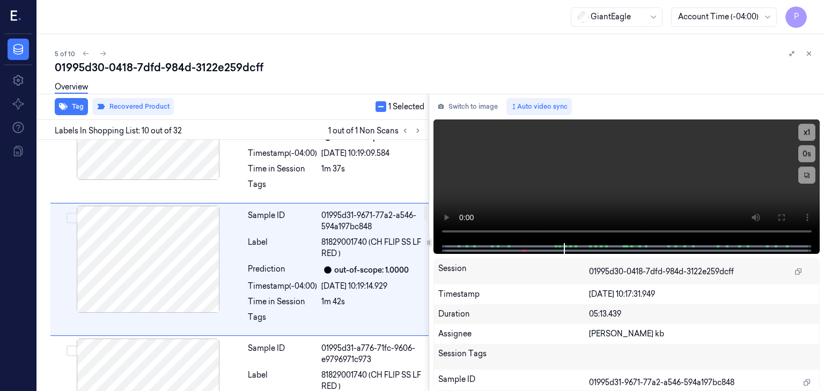
scroll to position [1135, 0]
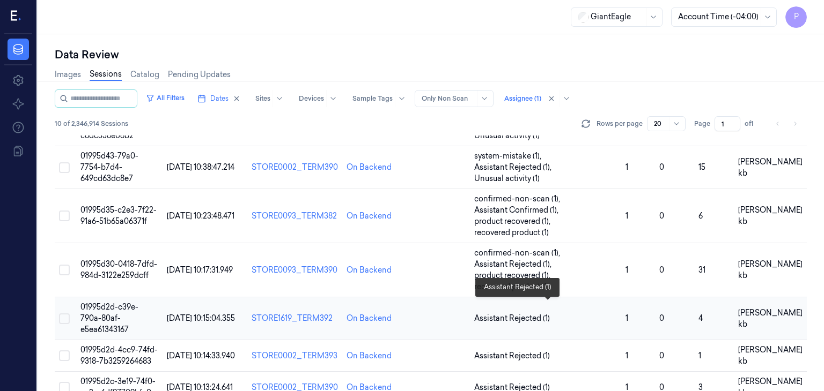
scroll to position [147, 0]
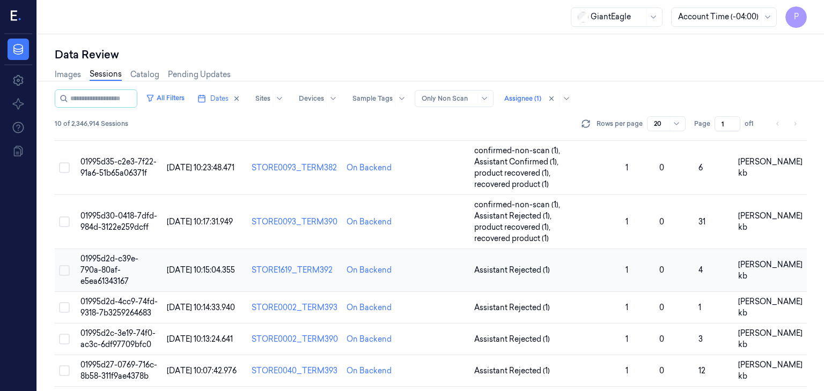
click at [109, 254] on span "01995d2d-c39e-790a-80af-e5ea61343167" at bounding box center [109, 270] width 58 height 32
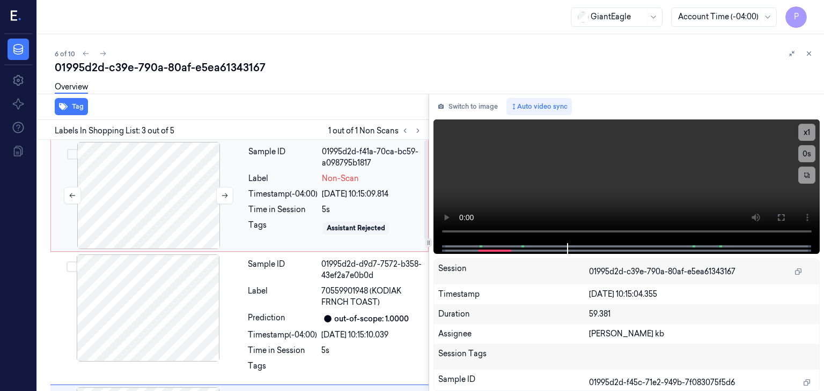
click at [200, 184] on div at bounding box center [148, 195] width 191 height 107
click at [191, 175] on div at bounding box center [148, 195] width 191 height 107
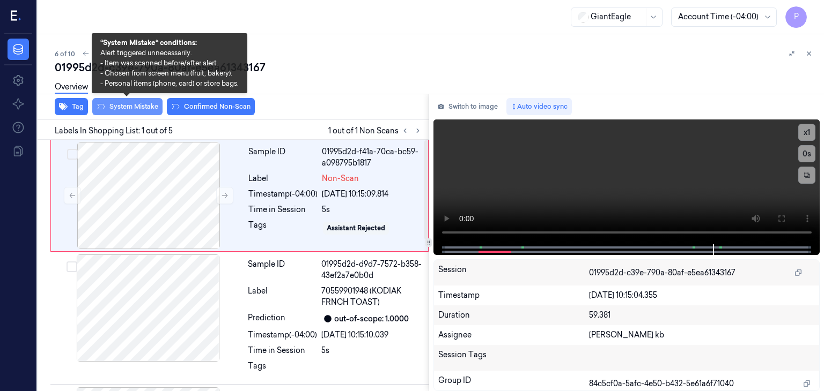
click at [148, 105] on button "System Mistake" at bounding box center [127, 106] width 70 height 17
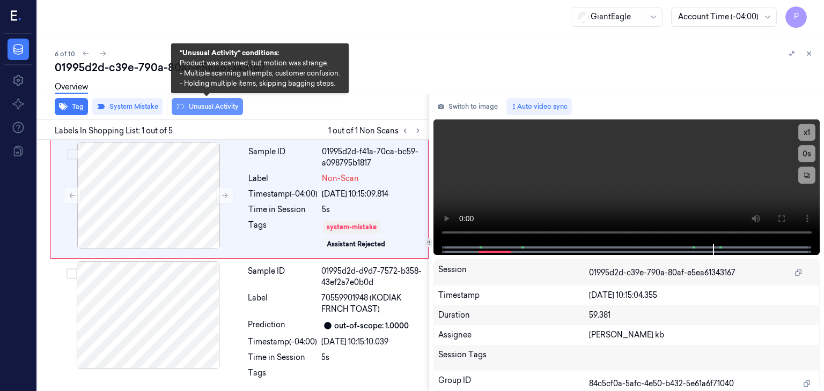
click at [207, 105] on button "Unusual Activity" at bounding box center [207, 106] width 71 height 17
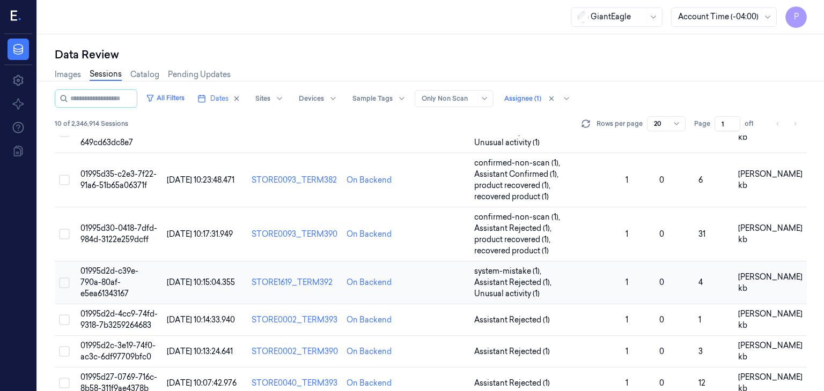
scroll to position [147, 0]
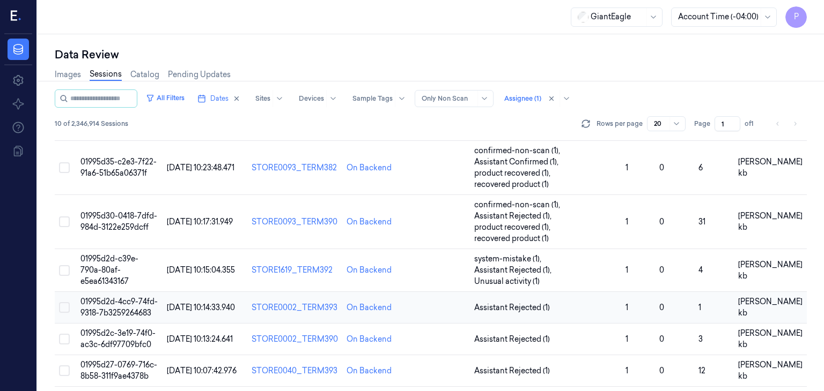
click at [127, 297] on span "01995d2d-4cc9-74fd-9318-7b3259264683" at bounding box center [118, 307] width 77 height 21
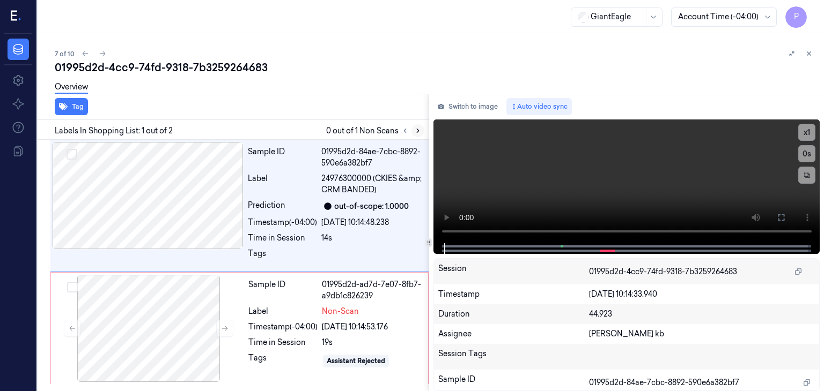
click at [415, 130] on icon at bounding box center [418, 131] width 8 height 8
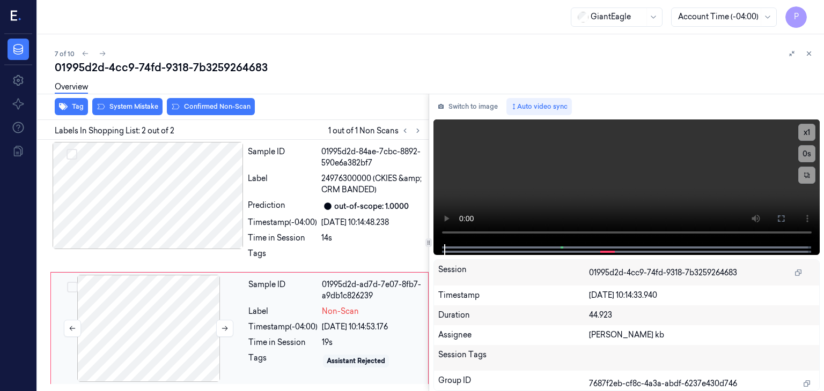
click at [150, 331] on div at bounding box center [148, 328] width 191 height 107
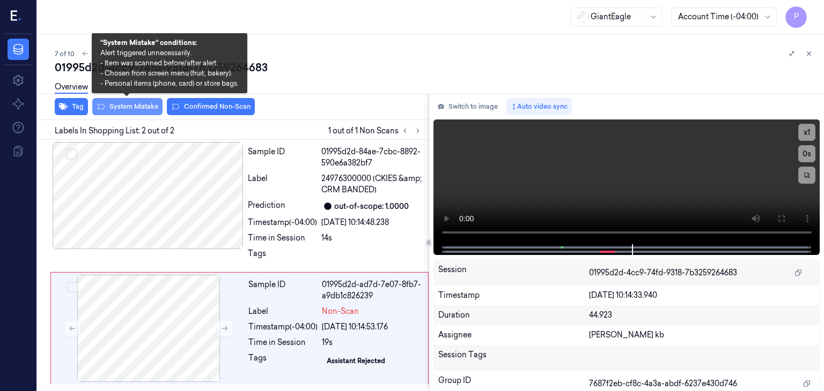
click at [133, 106] on button "System Mistake" at bounding box center [127, 106] width 70 height 17
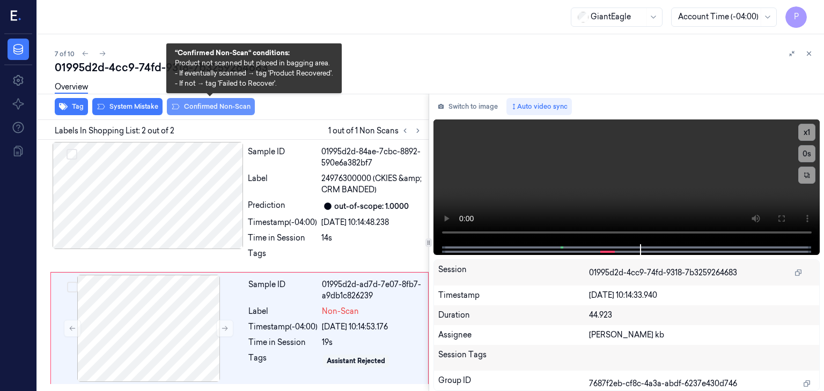
scroll to position [3, 0]
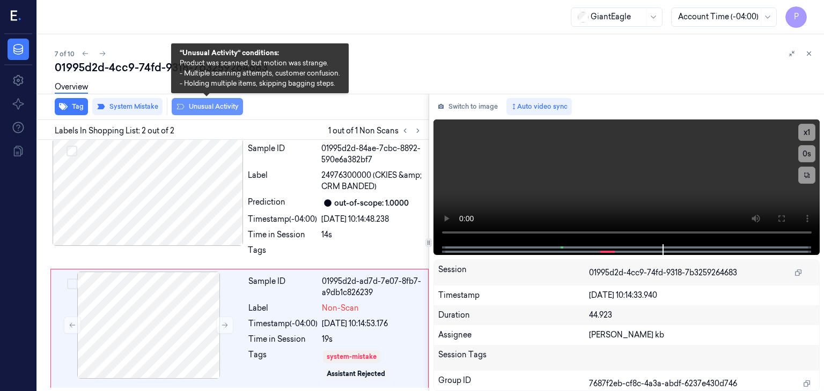
click at [208, 108] on button "Unusual Activity" at bounding box center [207, 106] width 71 height 17
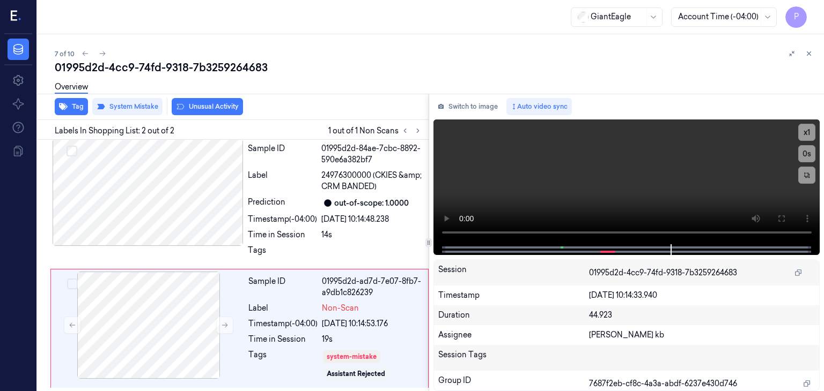
scroll to position [17, 0]
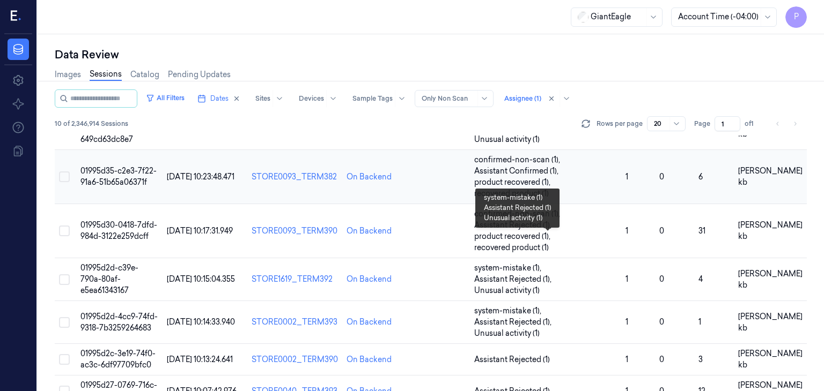
scroll to position [147, 0]
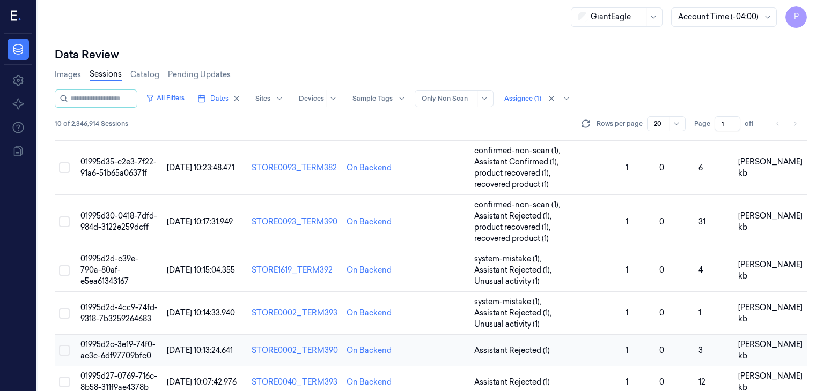
click at [134, 340] on span "01995d2c-3e19-74f0-ac3c-6df97709bfc0" at bounding box center [117, 350] width 75 height 21
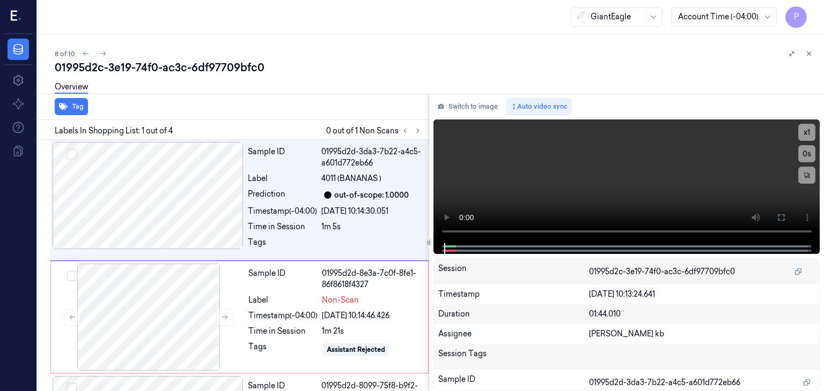
drag, startPoint x: 192, startPoint y: 1, endPoint x: 487, endPoint y: 67, distance: 302.4
click at [487, 67] on div "01995d2c-3e19-74f0-ac3c-6df97709bfc0" at bounding box center [435, 67] width 760 height 15
click at [414, 128] on icon at bounding box center [418, 131] width 8 height 8
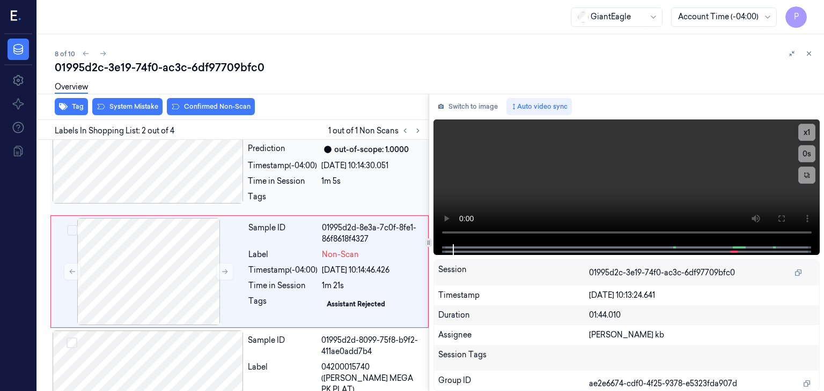
scroll to position [51, 0]
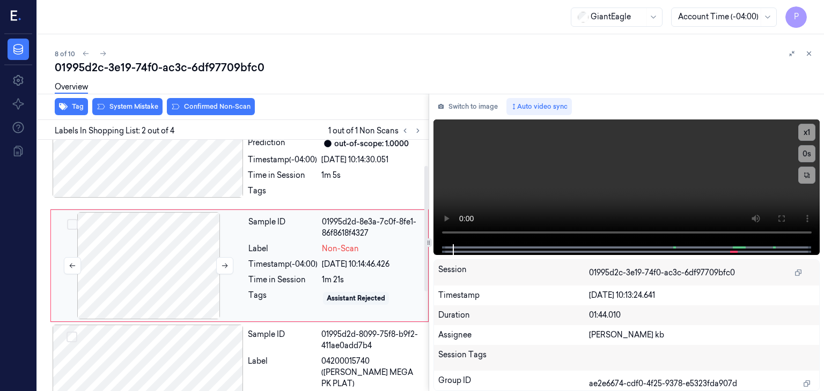
click at [182, 269] on div at bounding box center [148, 265] width 191 height 107
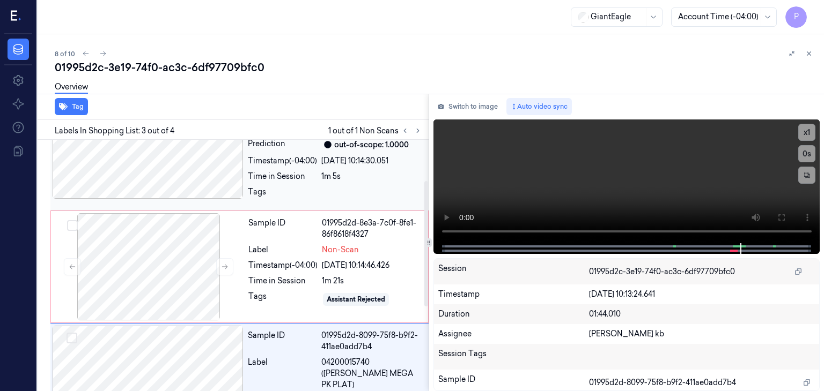
scroll to position [36, 0]
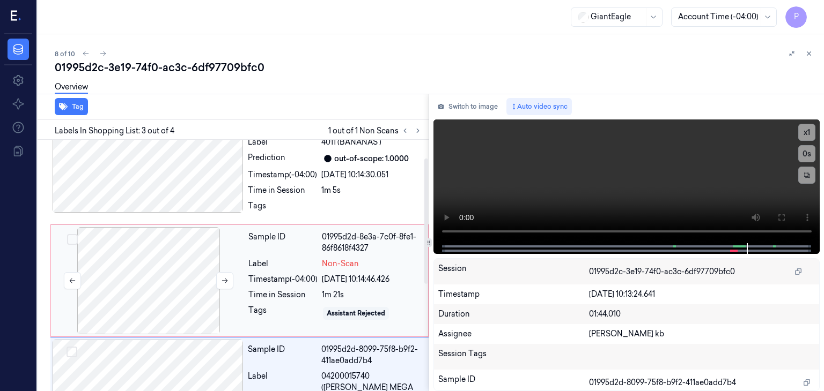
click at [187, 268] on div at bounding box center [148, 280] width 191 height 107
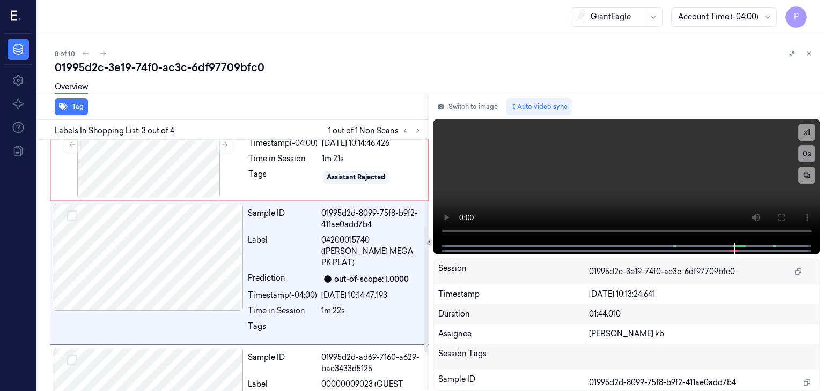
scroll to position [174, 0]
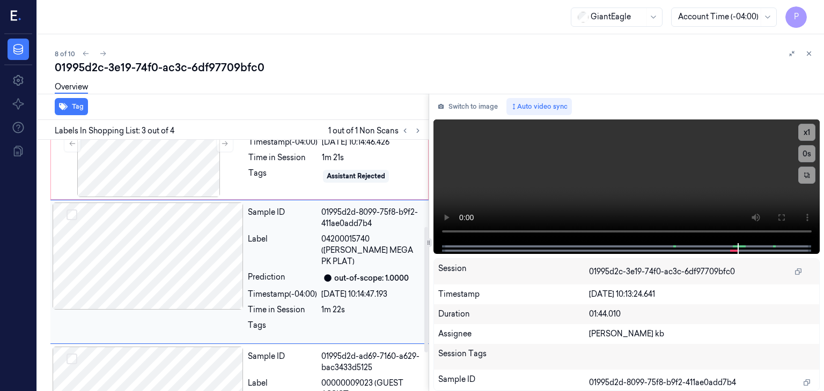
click at [195, 258] on div at bounding box center [148, 256] width 191 height 107
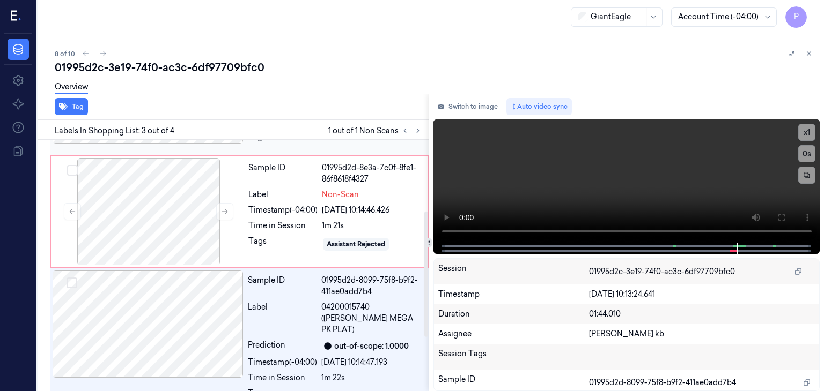
scroll to position [13, 0]
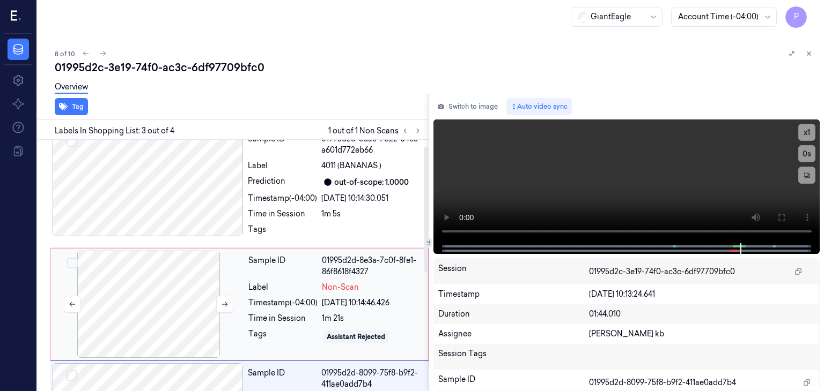
click at [182, 295] on div at bounding box center [148, 304] width 191 height 107
click at [179, 266] on div at bounding box center [148, 304] width 191 height 107
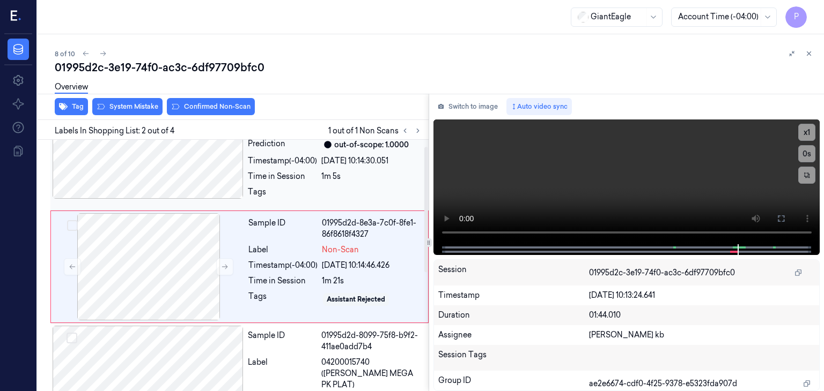
scroll to position [51, 0]
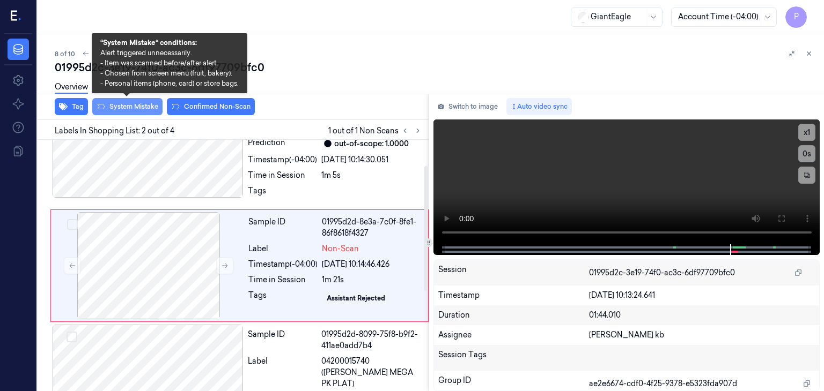
click at [139, 108] on button "System Mistake" at bounding box center [127, 106] width 70 height 17
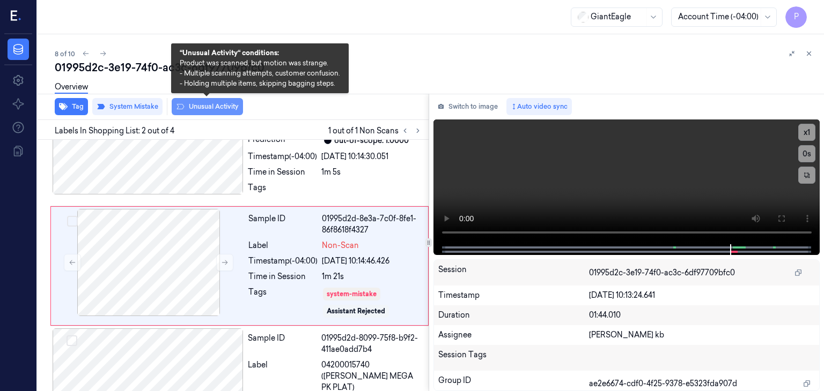
click at [198, 106] on button "Unusual Activity" at bounding box center [207, 106] width 71 height 17
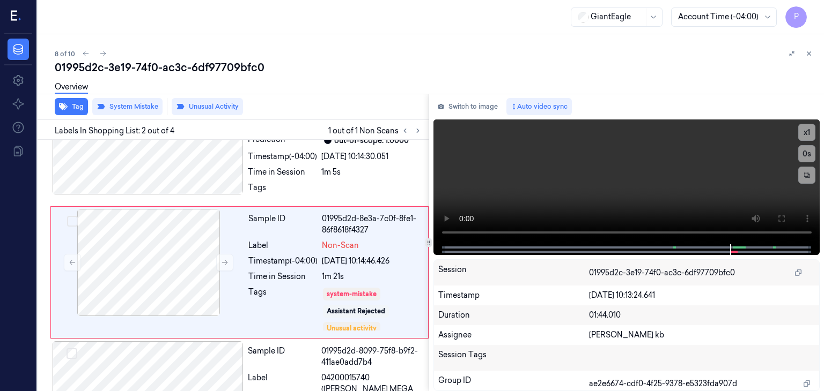
scroll to position [61, 0]
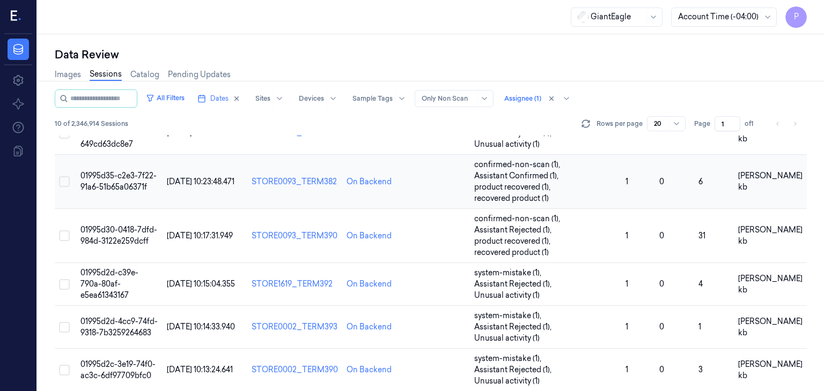
scroll to position [147, 0]
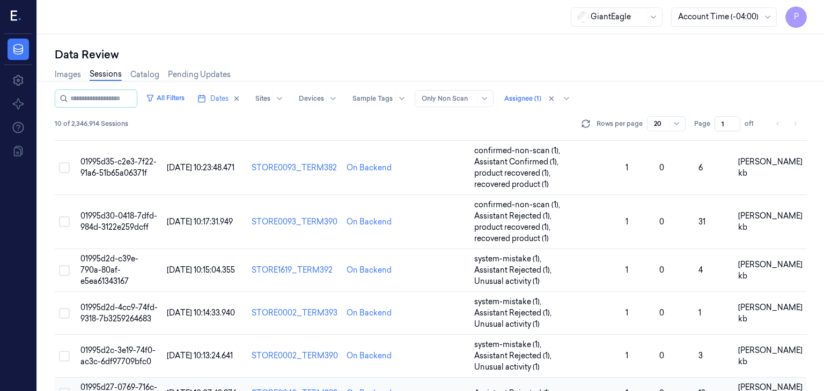
click at [120, 378] on td "01995d27-0769-716c-8b58-311f9ae4378b" at bounding box center [119, 394] width 86 height 32
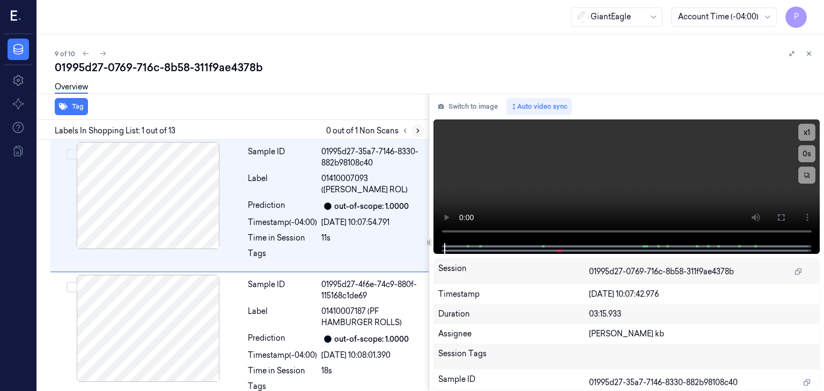
click at [418, 131] on icon at bounding box center [418, 131] width 8 height 8
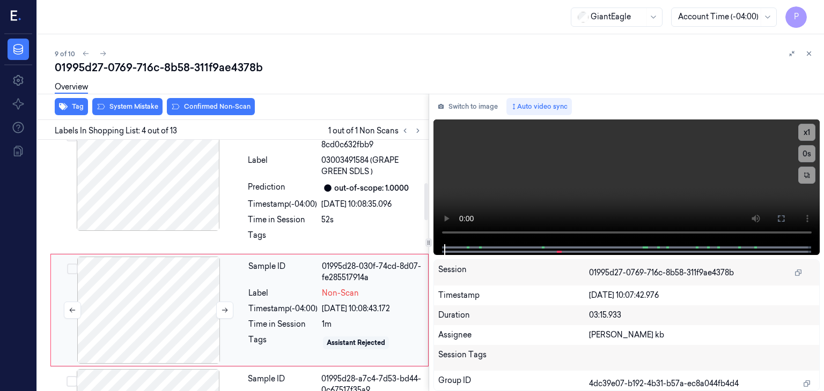
scroll to position [328, 0]
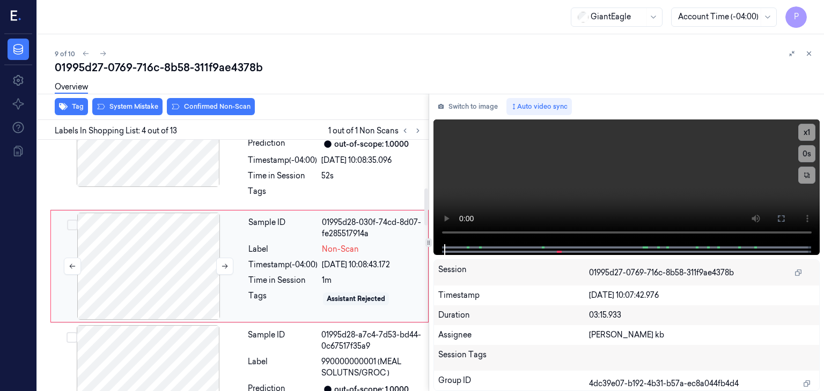
click at [193, 259] on div at bounding box center [148, 266] width 191 height 107
click at [161, 260] on div at bounding box center [148, 266] width 191 height 107
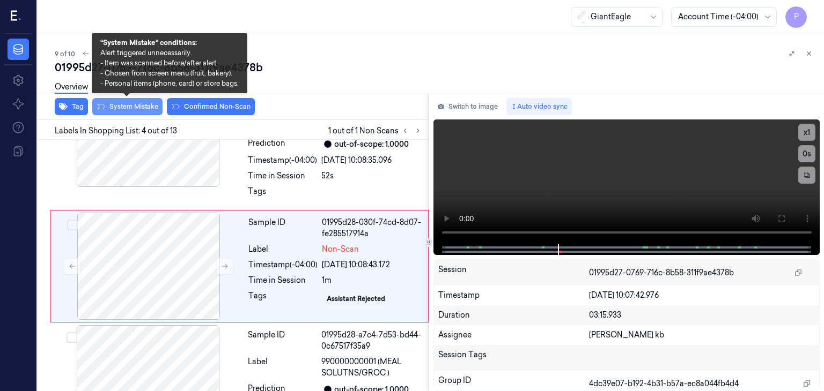
click at [137, 105] on button "System Mistake" at bounding box center [127, 106] width 70 height 17
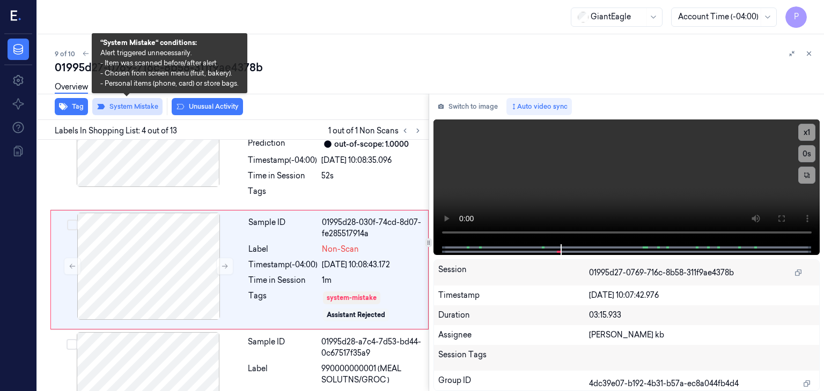
scroll to position [331, 0]
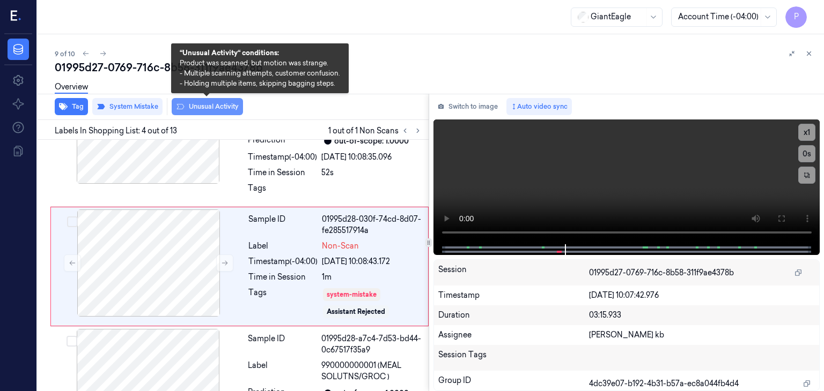
click at [204, 108] on button "Unusual Activity" at bounding box center [207, 106] width 71 height 17
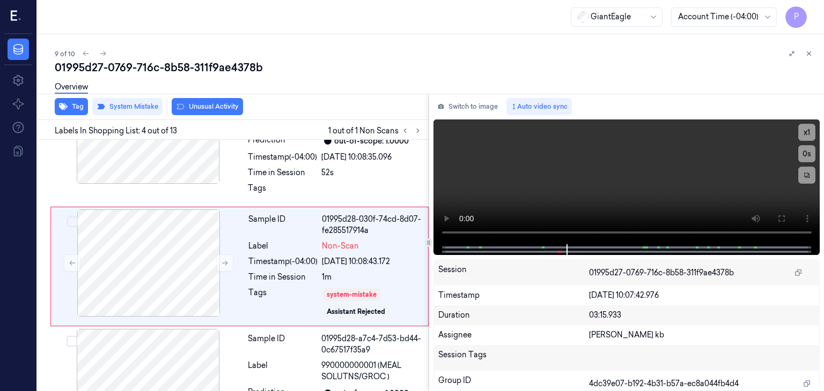
scroll to position [338, 0]
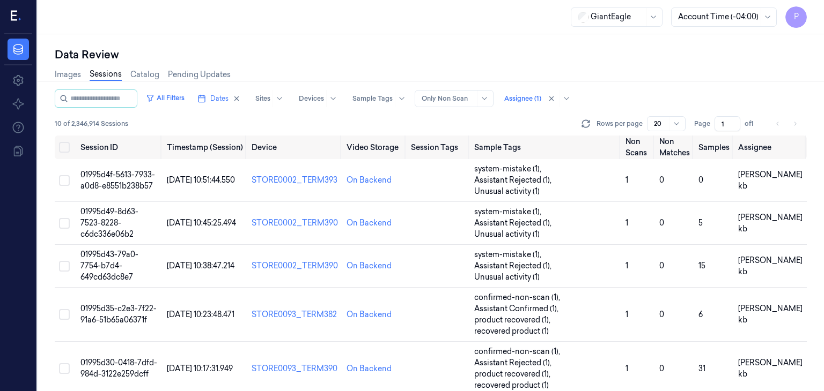
scroll to position [147, 0]
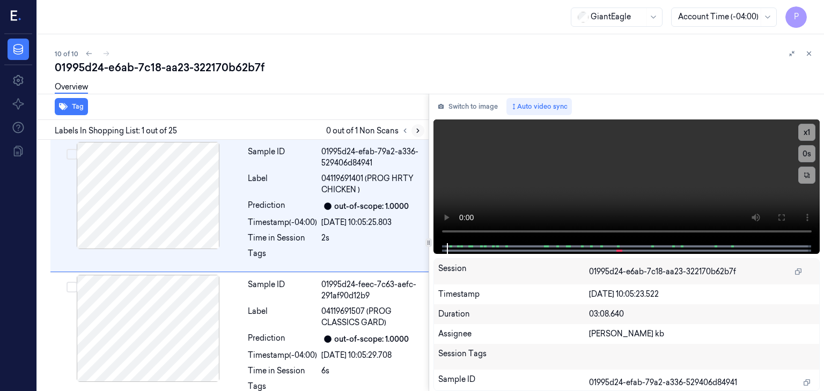
click at [417, 131] on icon at bounding box center [418, 131] width 8 height 8
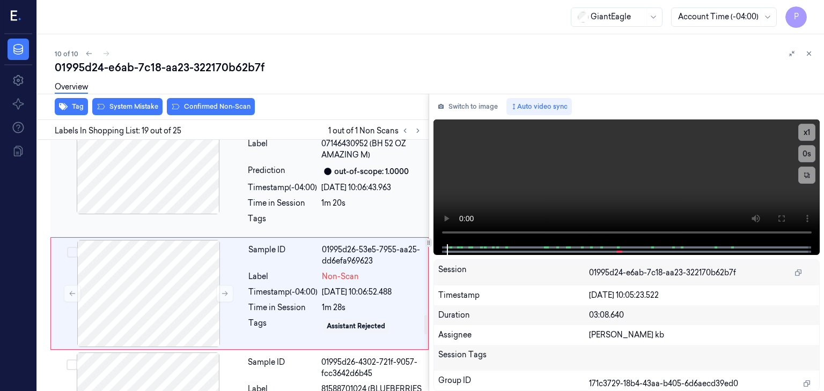
scroll to position [2297, 0]
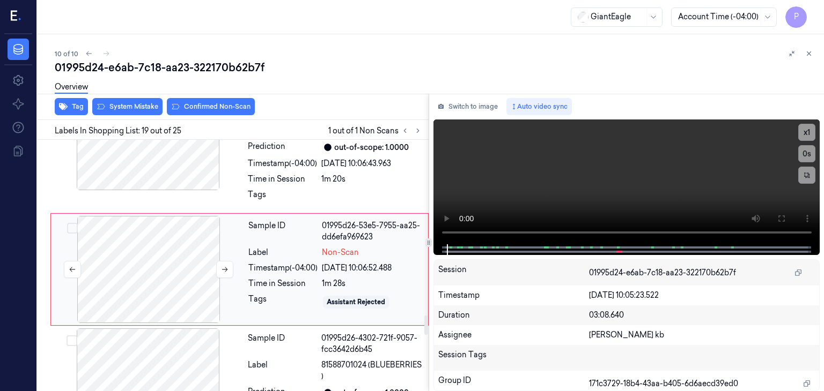
click at [153, 280] on div at bounding box center [148, 269] width 191 height 107
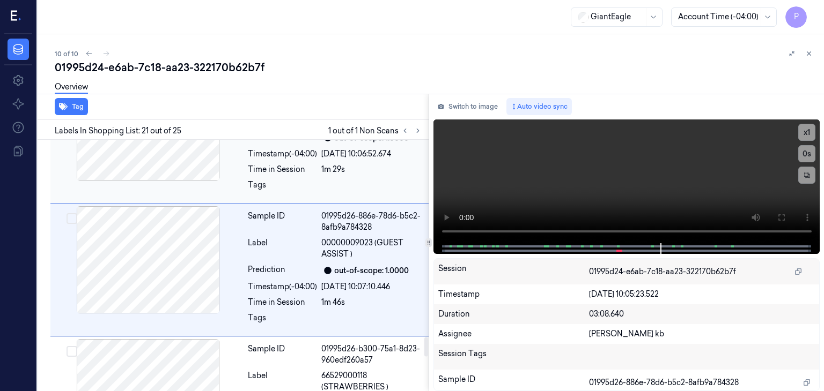
scroll to position [2606, 0]
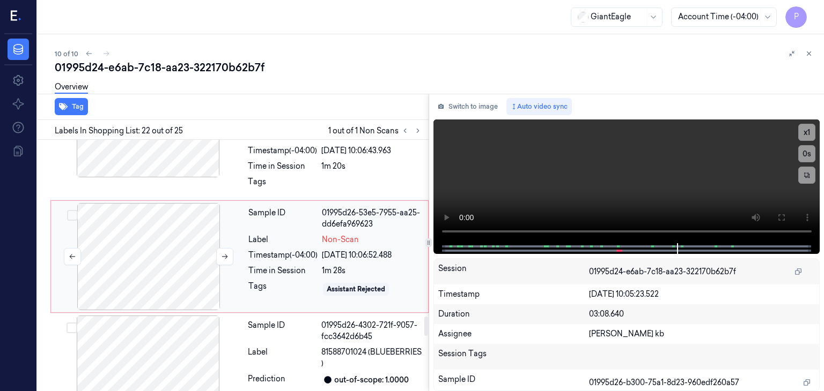
click at [134, 236] on div at bounding box center [148, 256] width 191 height 107
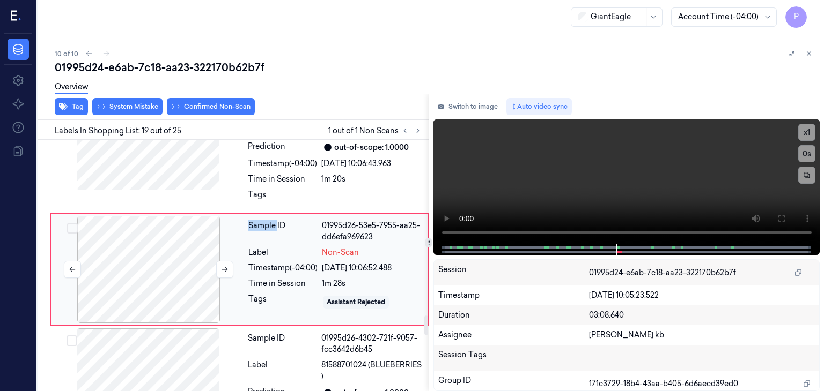
scroll to position [2297, 0]
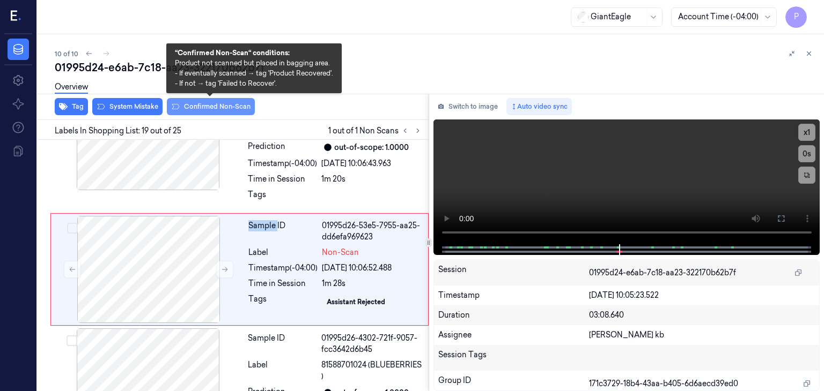
click at [211, 104] on button "Confirmed Non-Scan" at bounding box center [211, 106] width 88 height 17
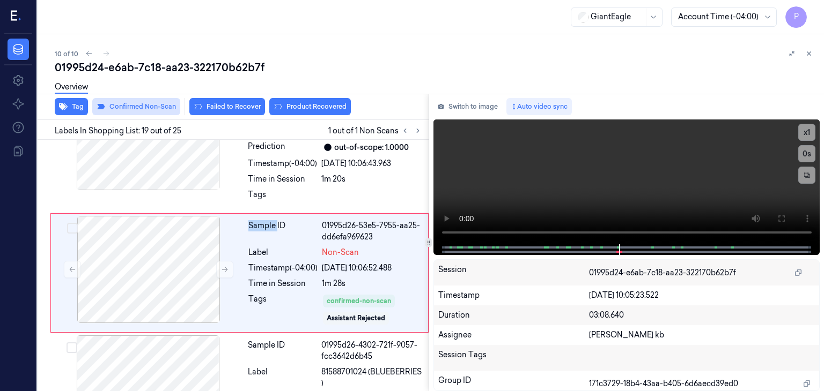
scroll to position [2301, 0]
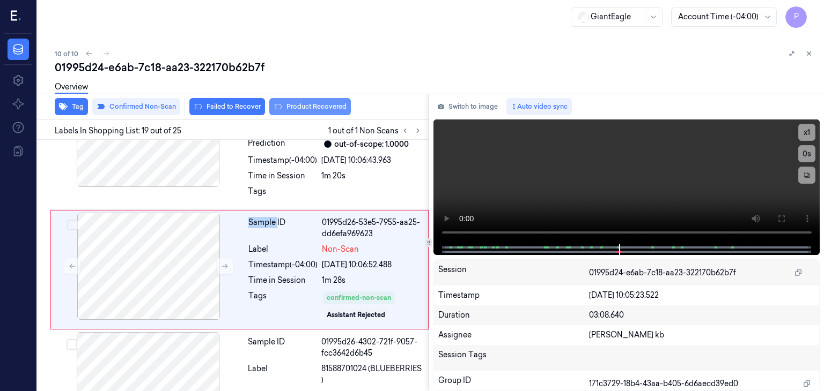
click at [295, 107] on button "Product Recovered" at bounding box center [310, 106] width 82 height 17
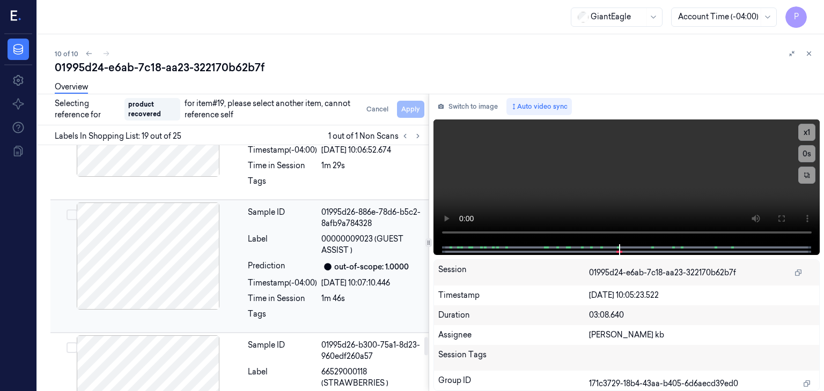
scroll to position [2622, 0]
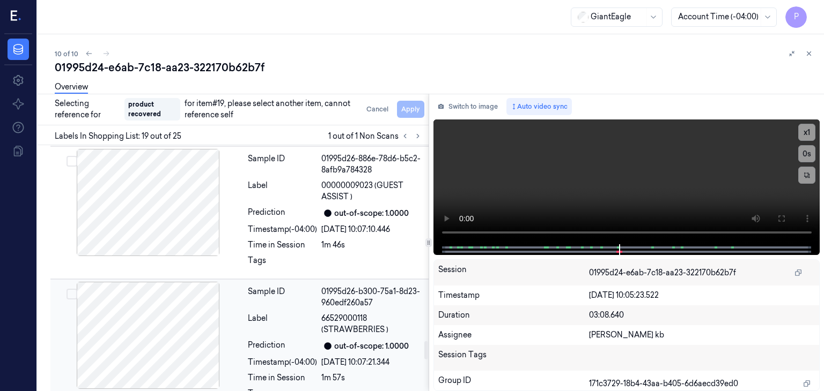
click at [72, 289] on button "Select row" at bounding box center [71, 294] width 11 height 11
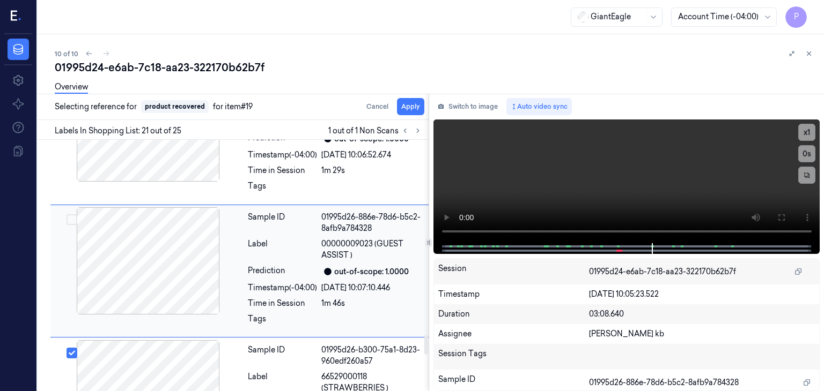
scroll to position [2559, 0]
click at [406, 106] on button "Apply" at bounding box center [410, 106] width 27 height 17
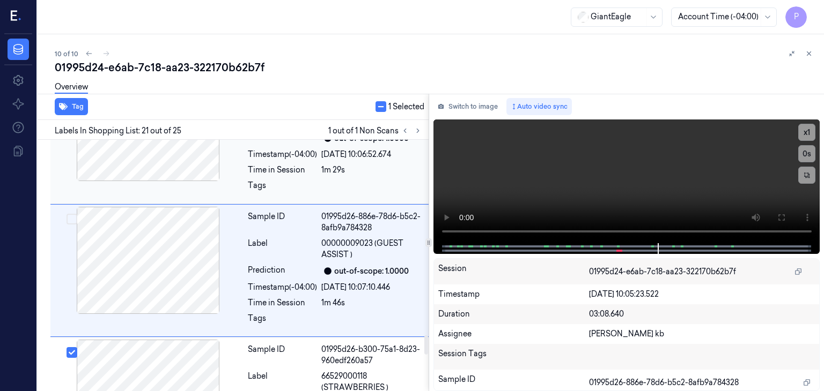
scroll to position [2573, 0]
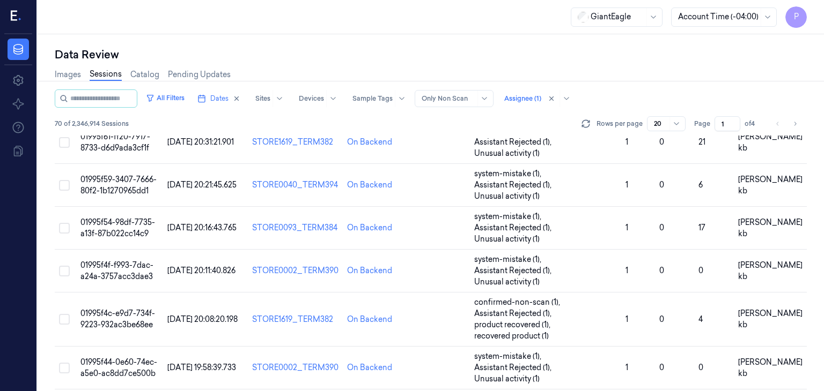
scroll to position [485, 0]
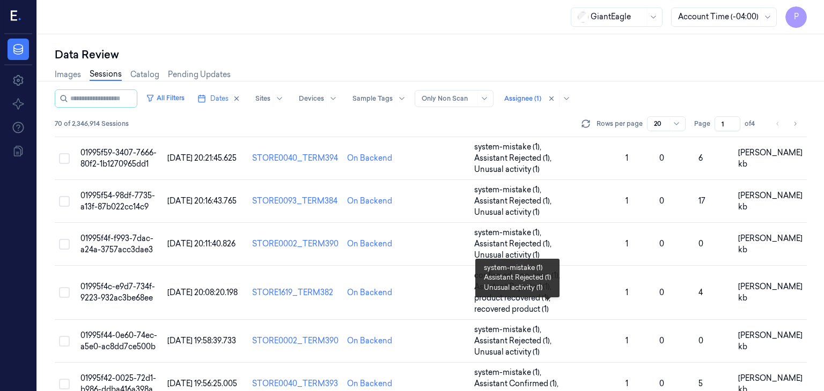
scroll to position [485, 0]
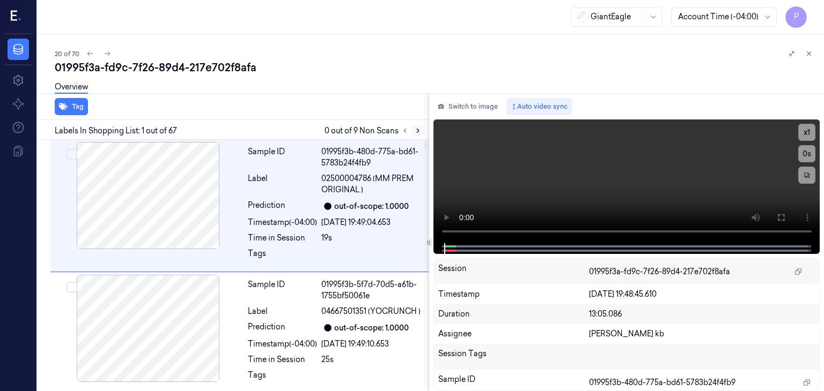
click at [416, 131] on icon at bounding box center [418, 131] width 8 height 8
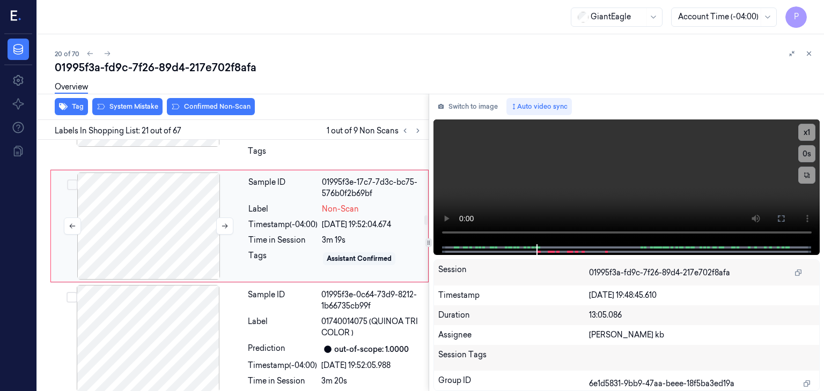
scroll to position [2617, 0]
click at [180, 201] on div at bounding box center [148, 227] width 191 height 107
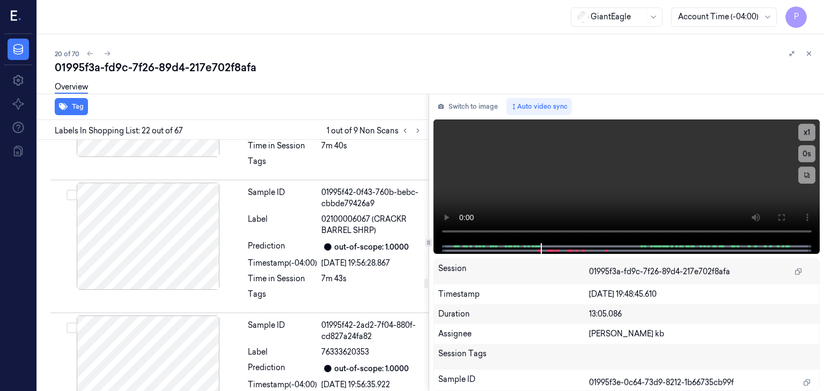
scroll to position [4831, 0]
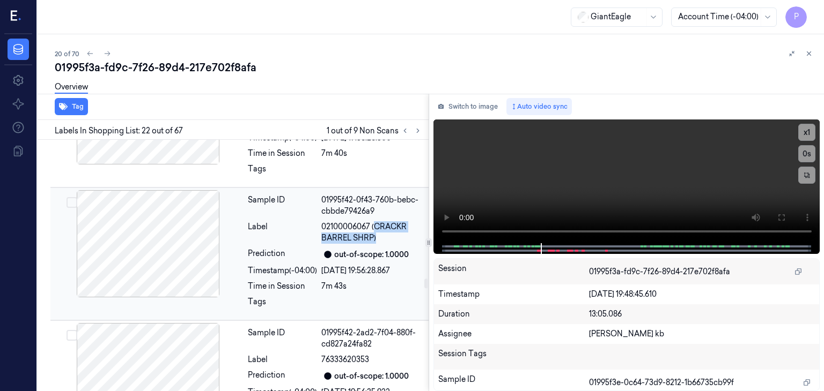
drag, startPoint x: 389, startPoint y: 206, endPoint x: 405, endPoint y: 215, distance: 18.7
click at [405, 221] on span "02100006067 (CRACKR BARREL SHRP)" at bounding box center [371, 232] width 101 height 23
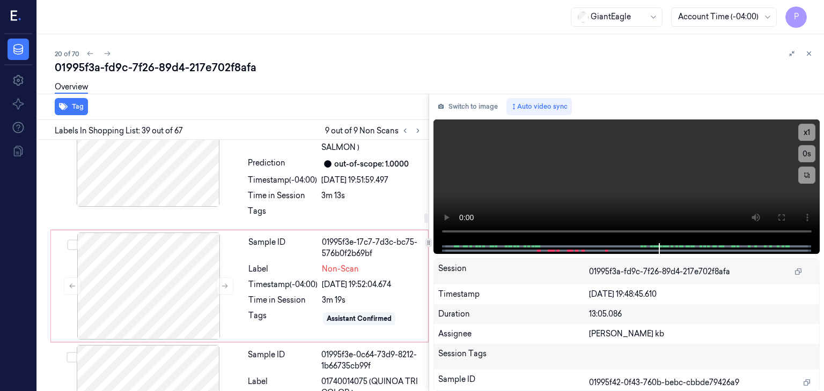
scroll to position [2547, 0]
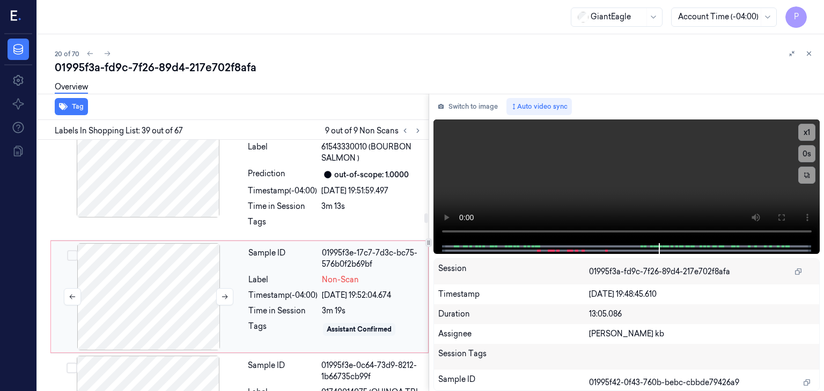
click at [159, 285] on div at bounding box center [148, 296] width 191 height 107
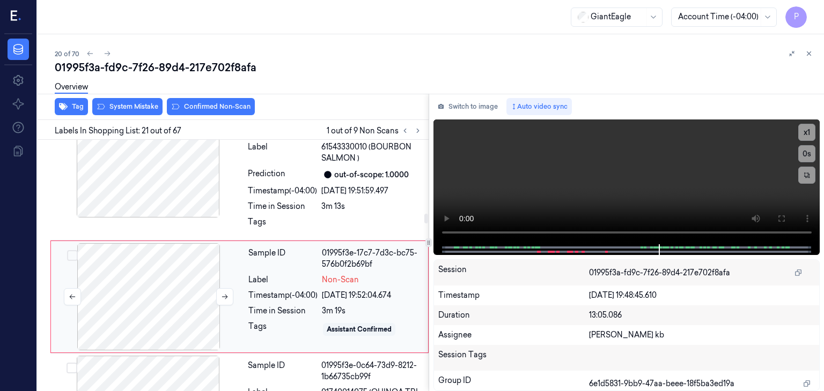
scroll to position [2563, 0]
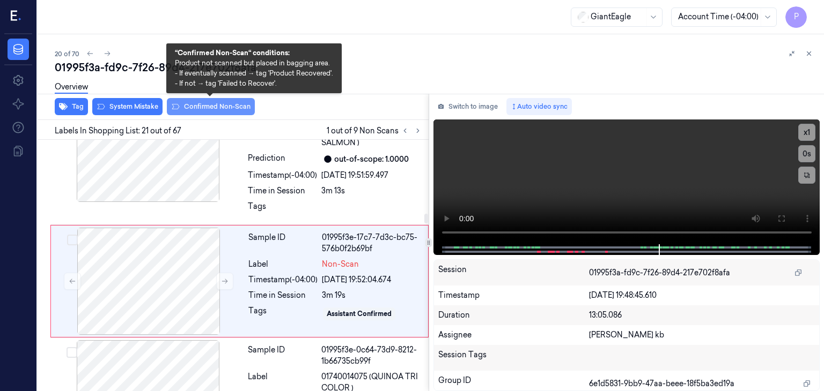
click at [213, 107] on button "Confirmed Non-Scan" at bounding box center [211, 106] width 88 height 17
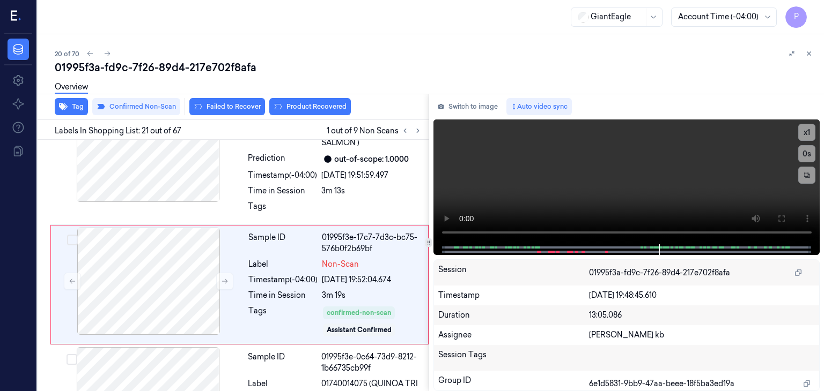
scroll to position [2566, 0]
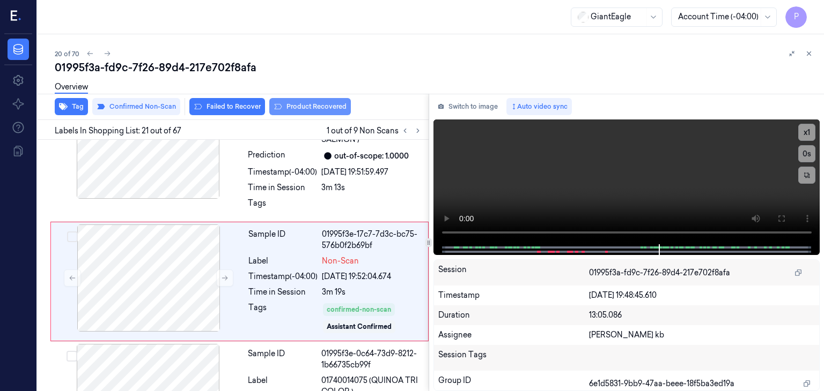
click at [307, 108] on button "Product Recovered" at bounding box center [310, 106] width 82 height 17
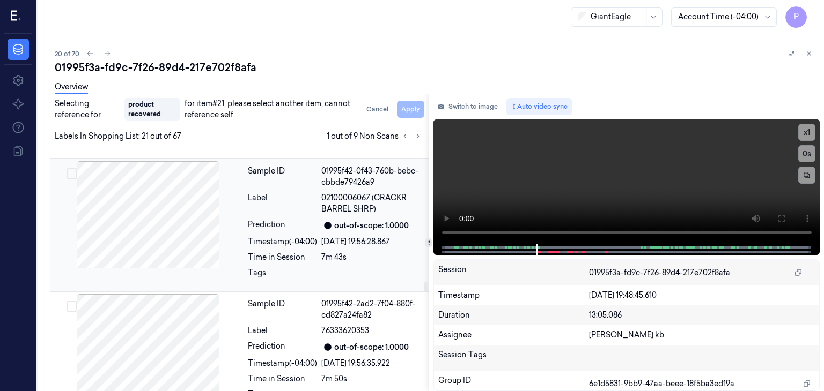
scroll to position [4765, 0]
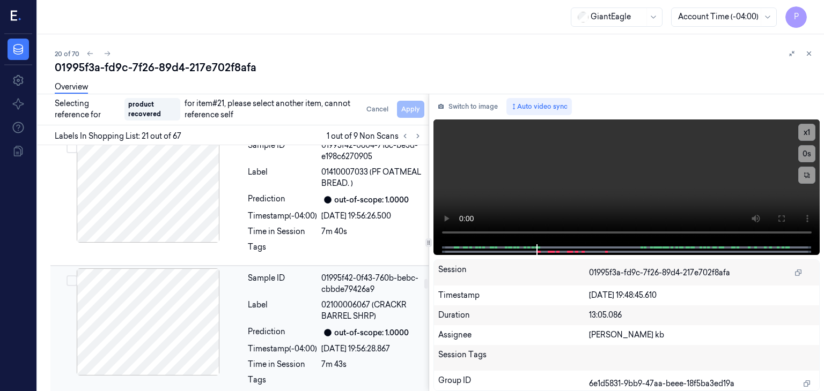
click at [72, 276] on button "Select row" at bounding box center [71, 281] width 11 height 11
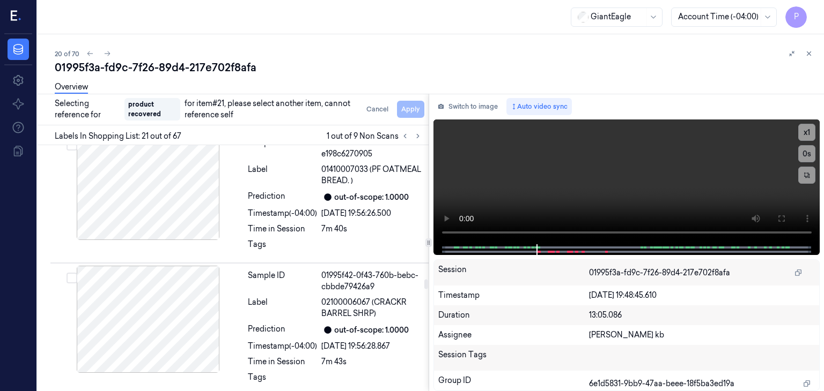
scroll to position [4821, 0]
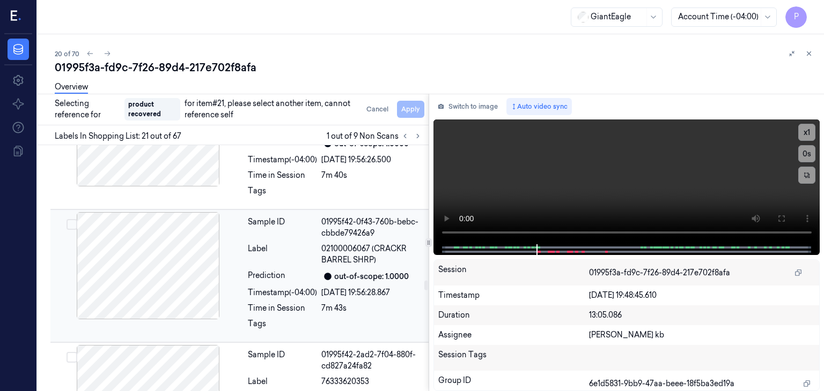
click at [238, 212] on div at bounding box center [148, 265] width 191 height 107
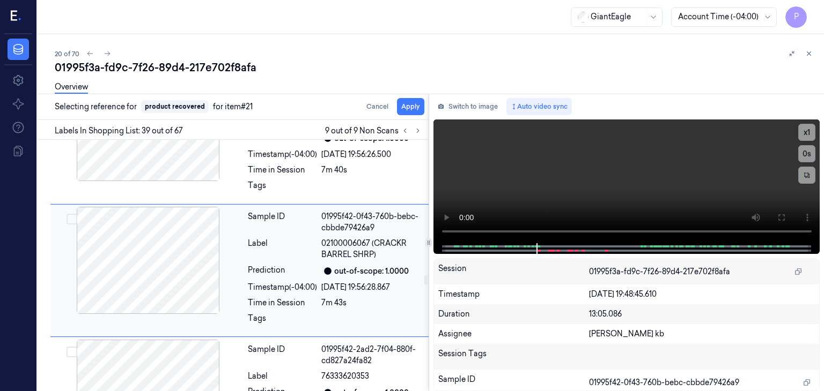
scroll to position [4806, 0]
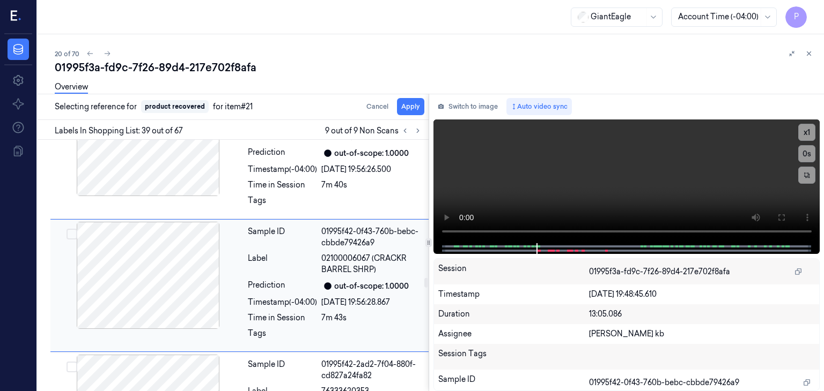
click at [69, 229] on button "Select row" at bounding box center [71, 234] width 11 height 11
click at [402, 108] on button "Apply" at bounding box center [410, 106] width 27 height 17
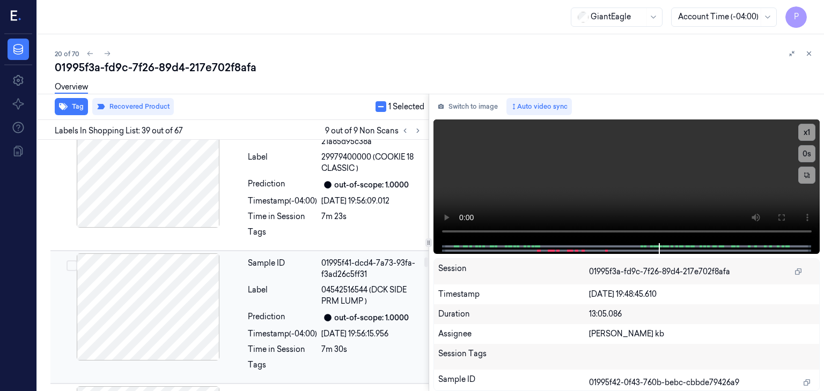
scroll to position [4015, 0]
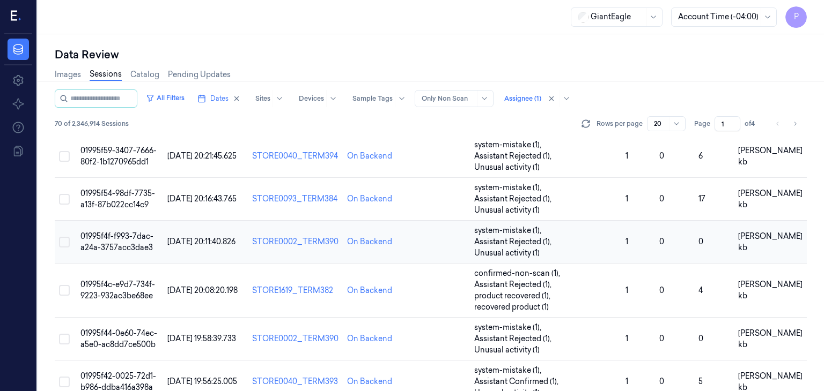
scroll to position [485, 0]
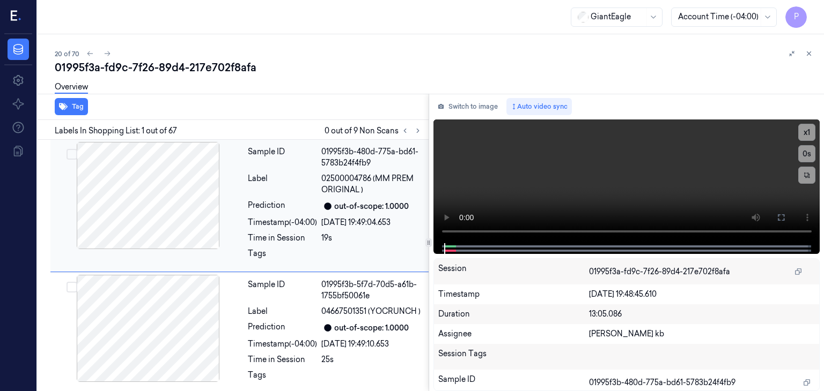
scroll to position [13, 0]
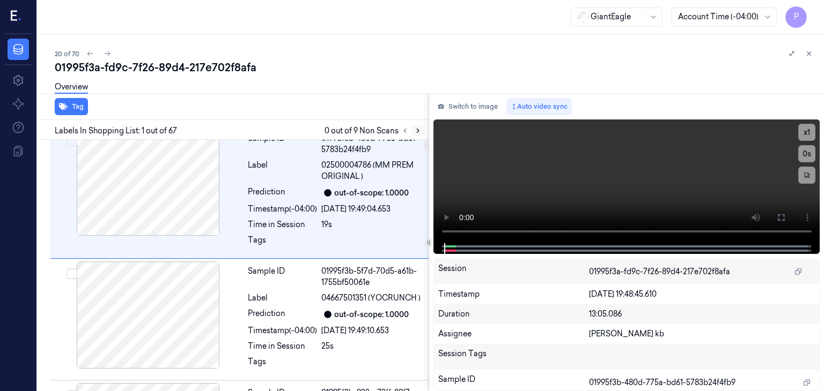
click at [416, 132] on icon at bounding box center [418, 131] width 8 height 8
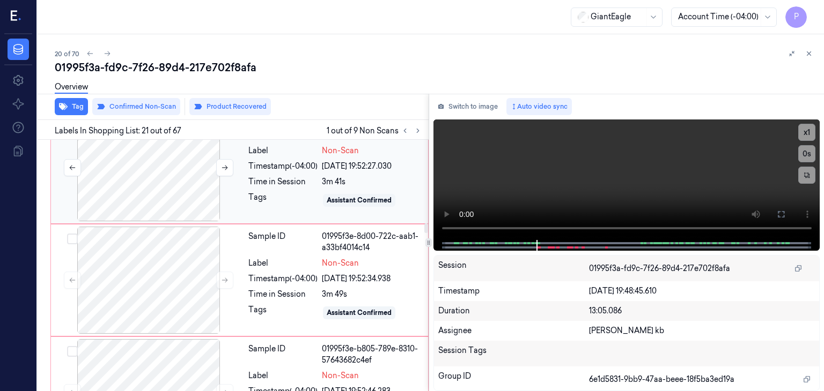
scroll to position [2894, 0]
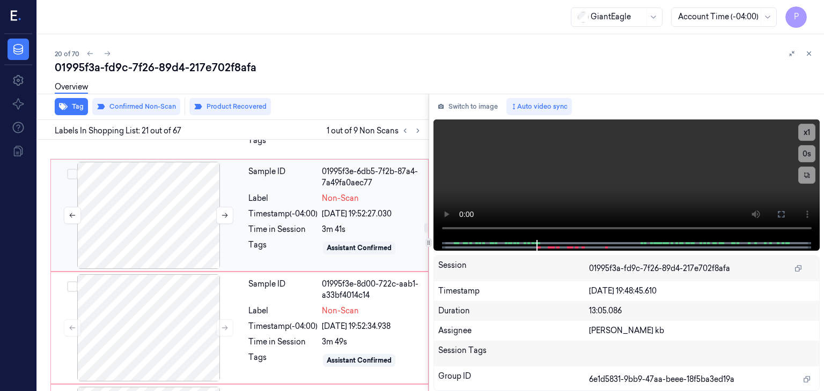
click at [185, 175] on div at bounding box center [148, 215] width 191 height 107
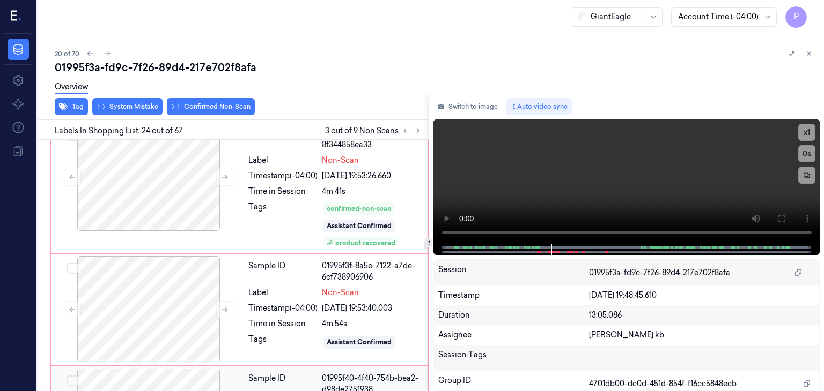
scroll to position [3477, 0]
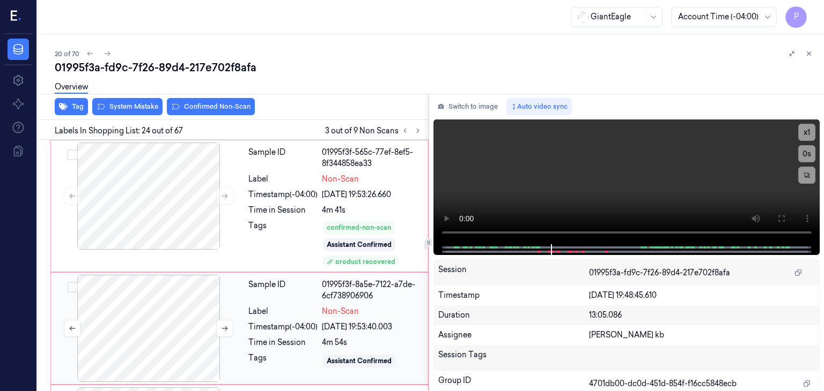
click at [158, 287] on div at bounding box center [148, 328] width 191 height 107
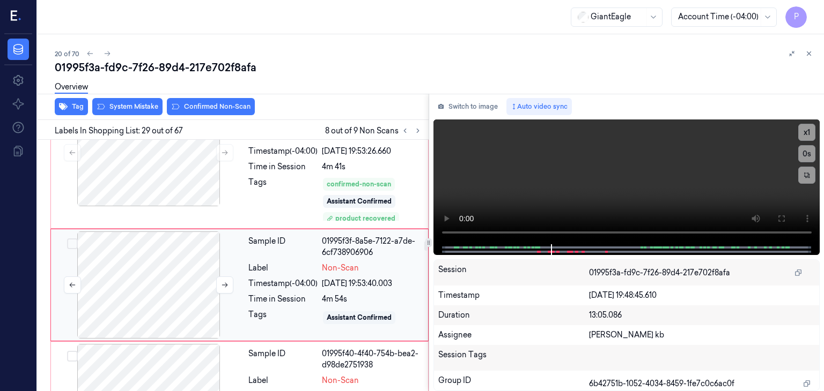
scroll to position [3522, 0]
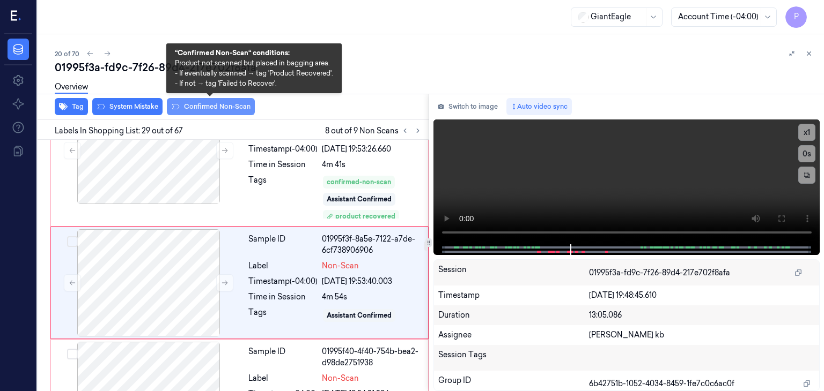
click at [219, 106] on button "Confirmed Non-Scan" at bounding box center [211, 106] width 88 height 17
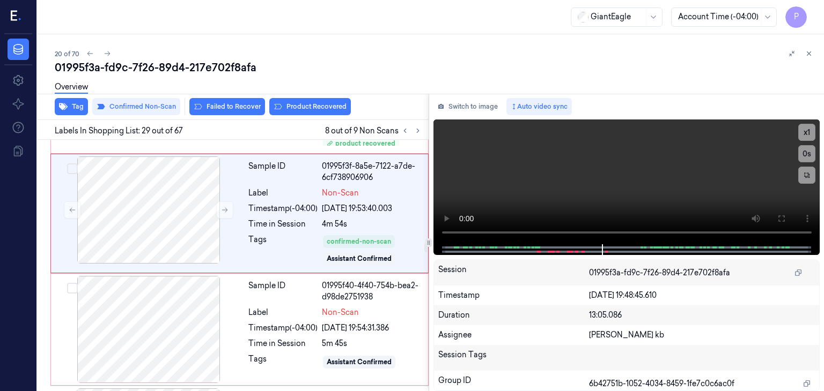
scroll to position [3579, 0]
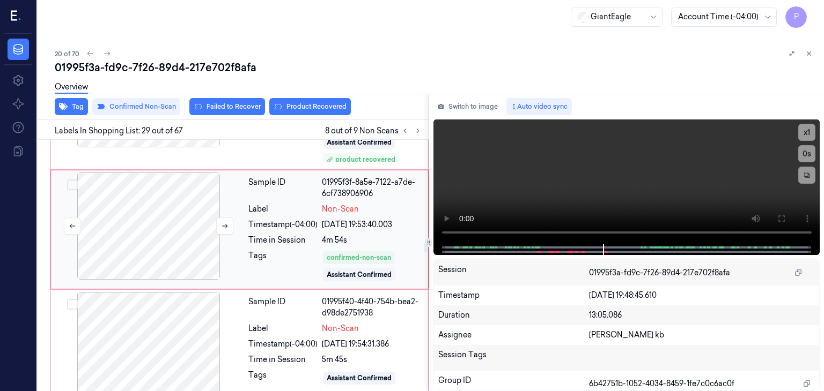
click at [185, 205] on div at bounding box center [148, 226] width 191 height 107
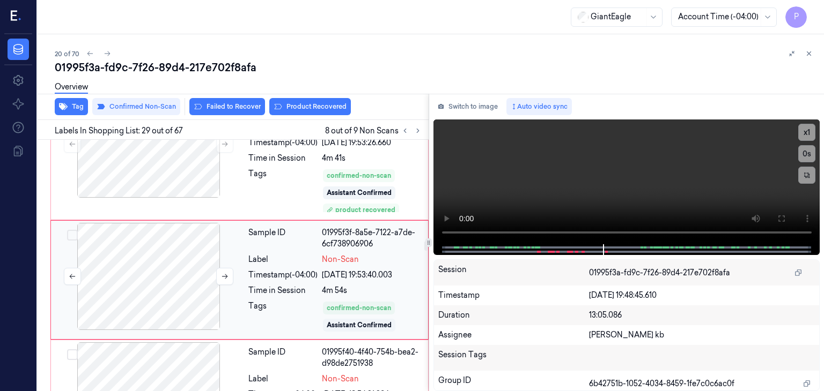
scroll to position [3525, 0]
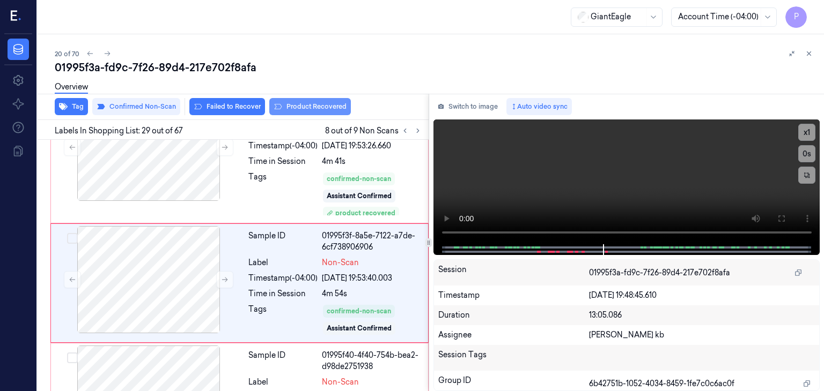
click at [301, 109] on button "Product Recovered" at bounding box center [310, 106] width 82 height 17
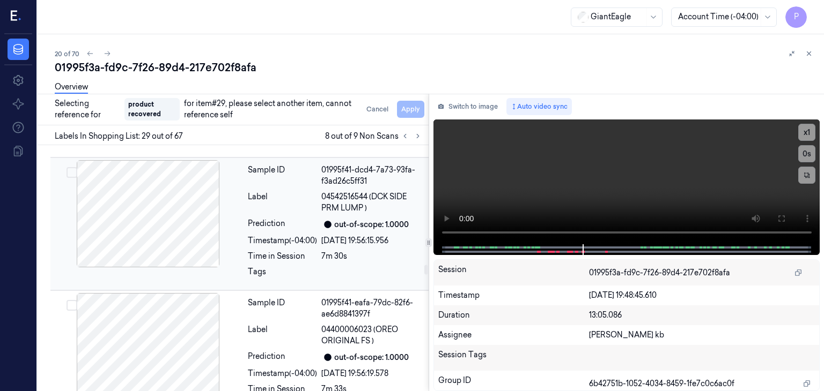
scroll to position [4333, 0]
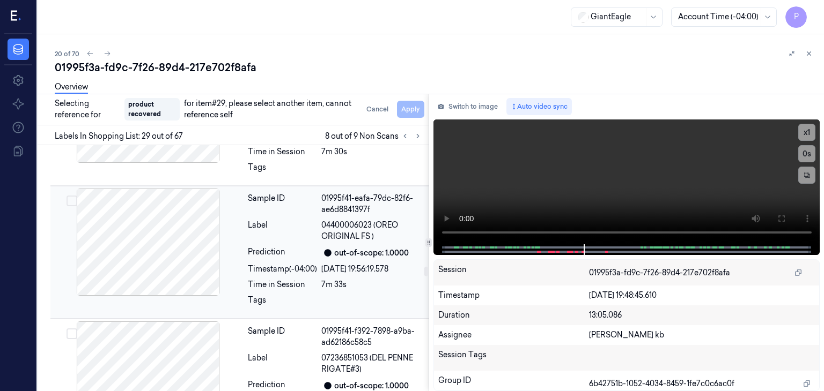
click at [113, 189] on div at bounding box center [148, 242] width 191 height 107
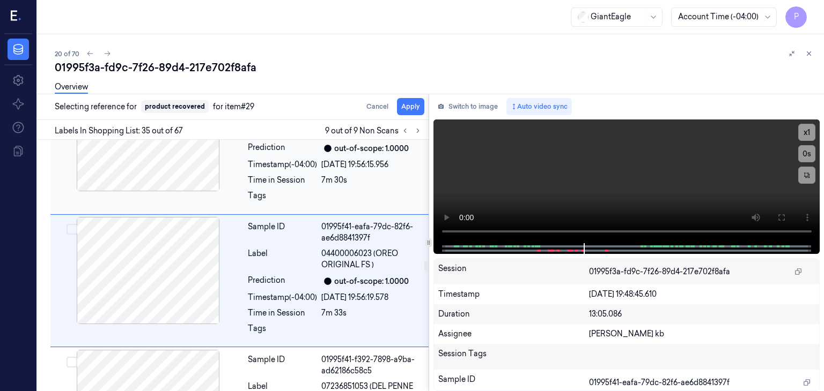
scroll to position [4295, 0]
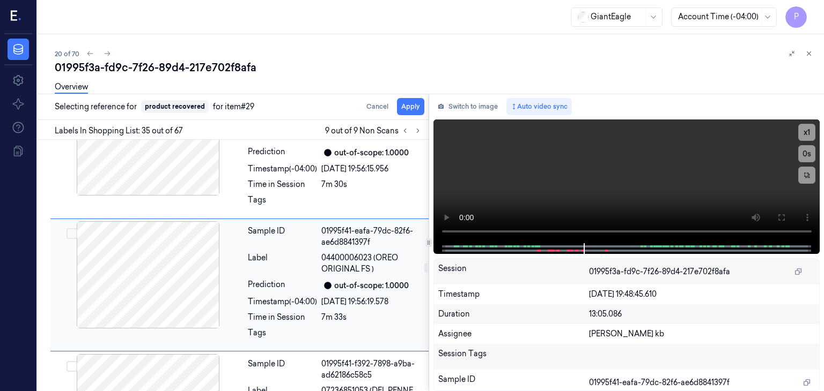
click at [69, 228] on button "Select row" at bounding box center [71, 233] width 11 height 11
click at [412, 105] on button "Apply" at bounding box center [410, 106] width 27 height 17
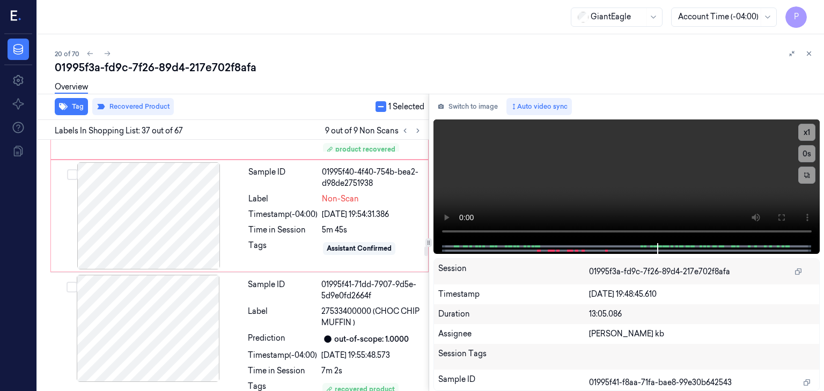
scroll to position [3715, 0]
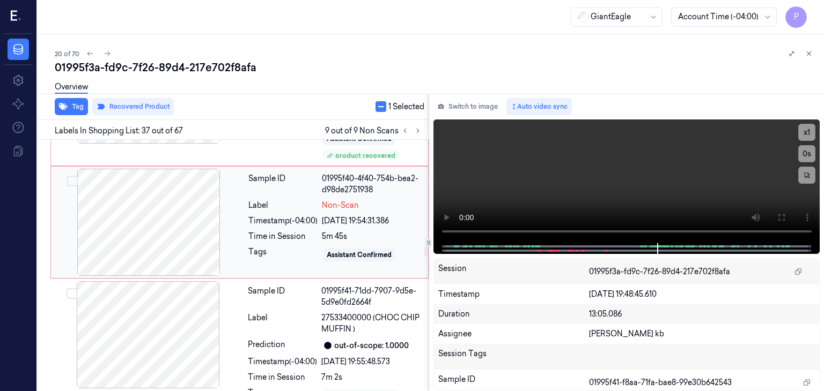
click at [180, 196] on div at bounding box center [148, 222] width 191 height 107
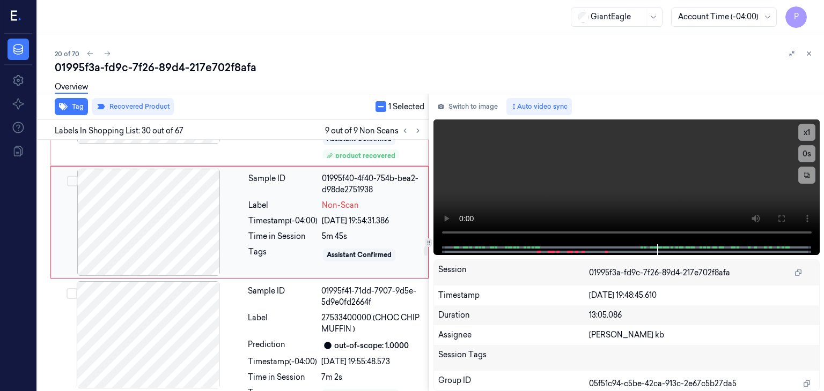
scroll to position [3654, 0]
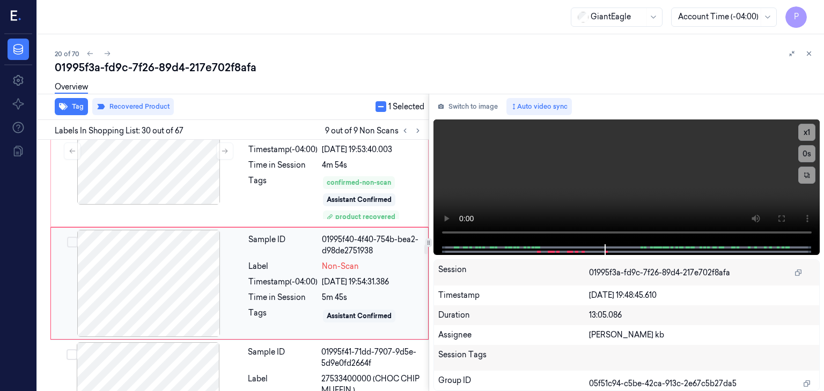
click at [187, 272] on div at bounding box center [148, 283] width 191 height 107
click at [189, 267] on div at bounding box center [148, 283] width 191 height 107
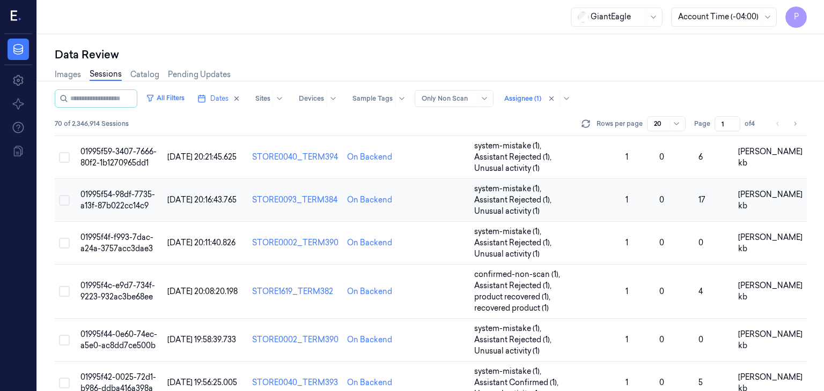
scroll to position [485, 0]
drag, startPoint x: 118, startPoint y: 350, endPoint x: 245, endPoint y: 157, distance: 230.8
click at [118, 350] on div "Data Review Images Sessions Catalog Pending Updates All Filters Dates Sites Dev…" at bounding box center [431, 212] width 786 height 357
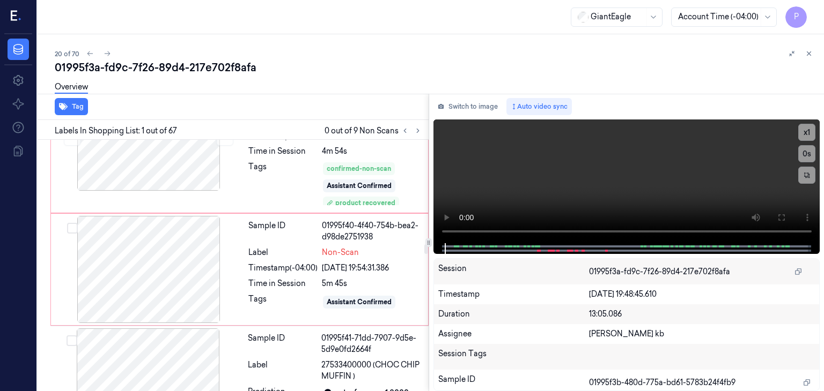
scroll to position [3700, 0]
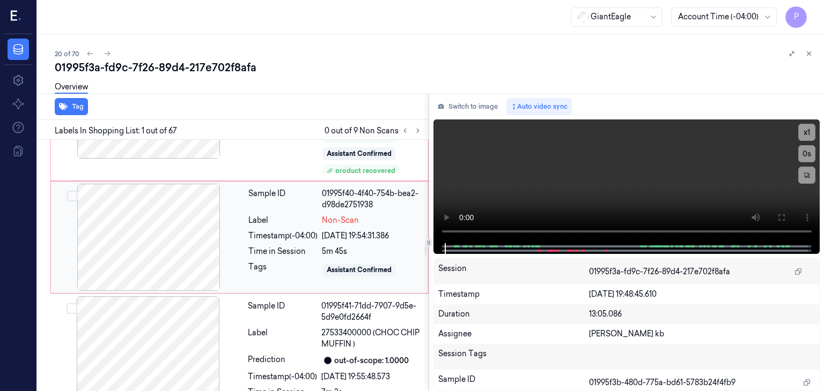
click at [169, 213] on div at bounding box center [148, 237] width 191 height 107
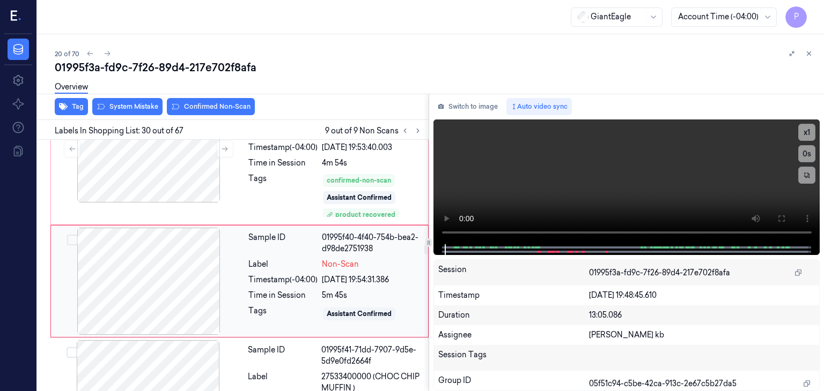
scroll to position [3654, 0]
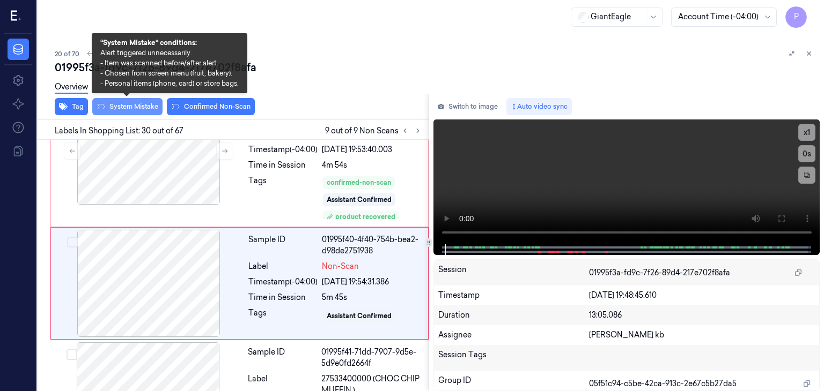
click at [144, 105] on button "System Mistake" at bounding box center [127, 106] width 70 height 17
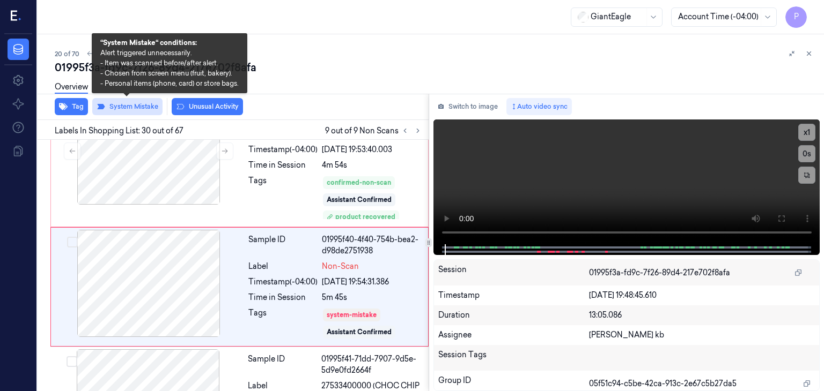
scroll to position [3657, 0]
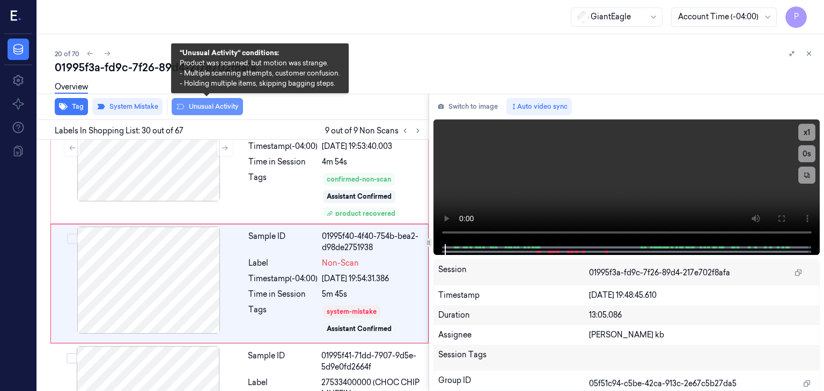
click at [204, 105] on button "Unusual Activity" at bounding box center [207, 106] width 71 height 17
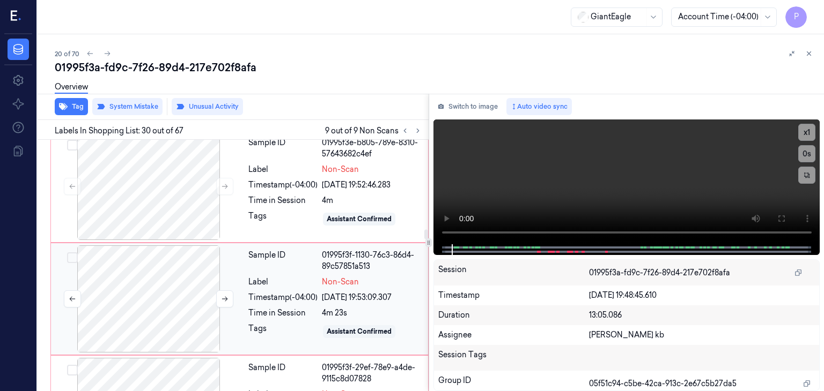
scroll to position [3128, 0]
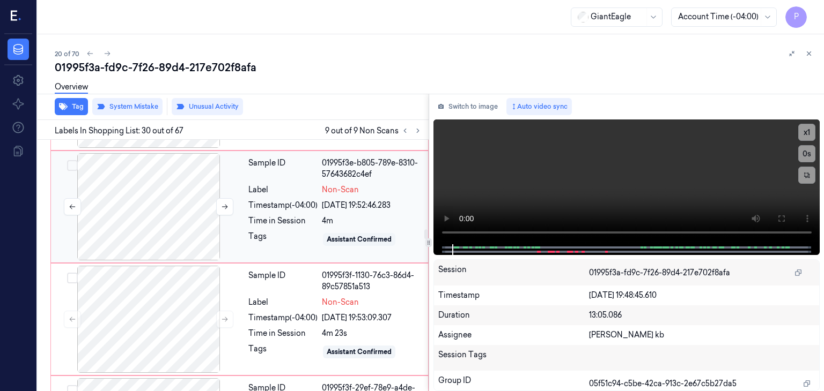
click at [179, 179] on div at bounding box center [148, 206] width 191 height 107
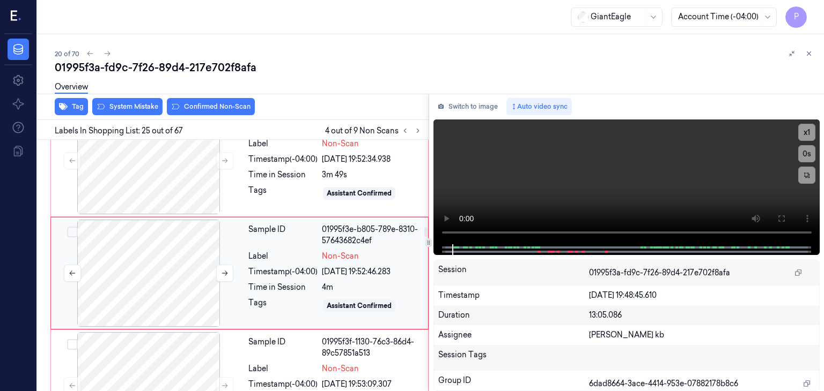
scroll to position [3052, 0]
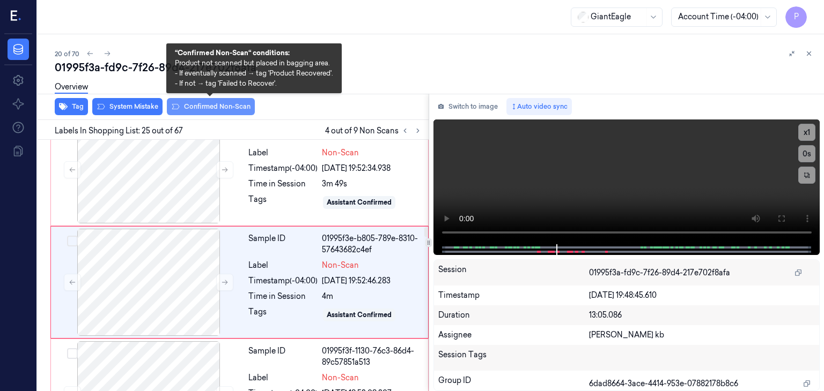
click at [219, 108] on button "Confirmed Non-Scan" at bounding box center [211, 106] width 88 height 17
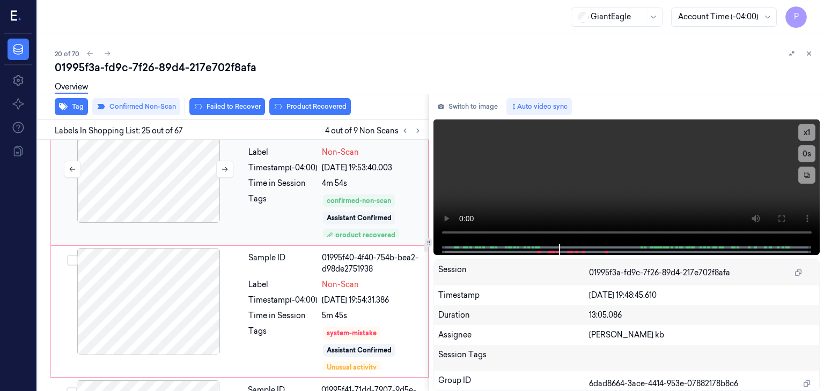
scroll to position [3646, 0]
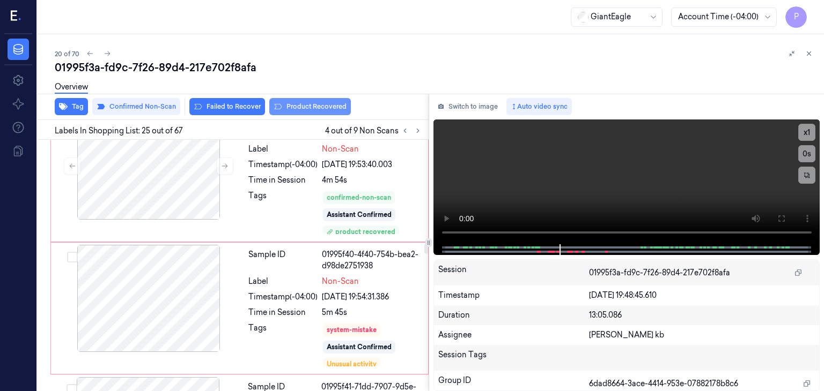
click at [302, 108] on button "Product Recovered" at bounding box center [310, 106] width 82 height 17
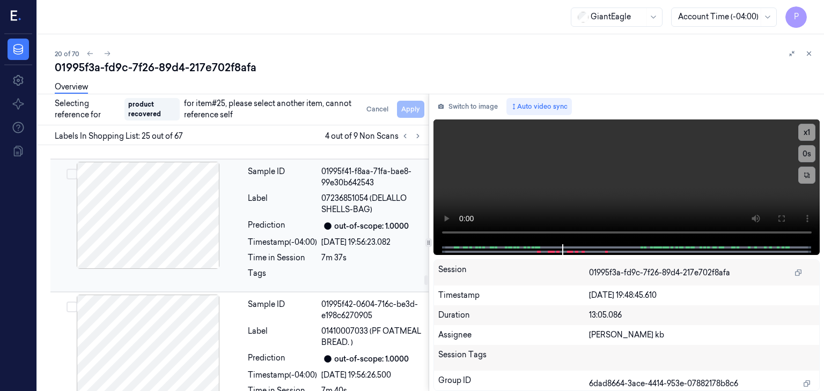
scroll to position [4719, 0]
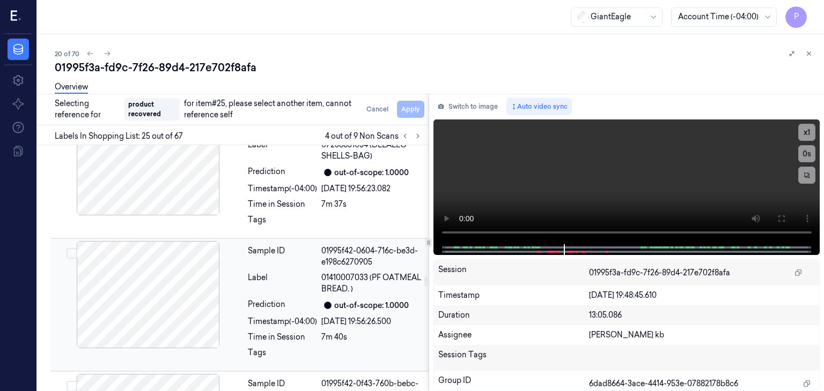
click at [232, 247] on div at bounding box center [148, 294] width 191 height 107
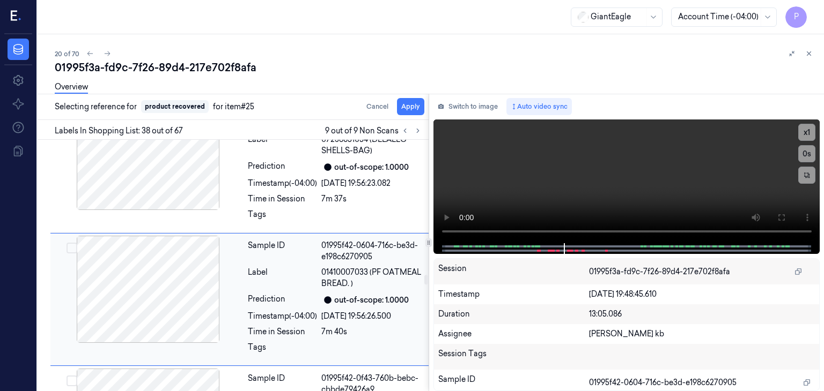
scroll to position [4733, 0]
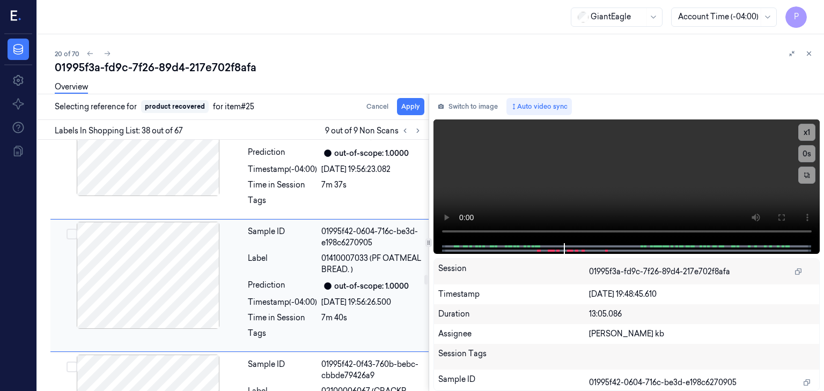
click at [75, 229] on button "Select row" at bounding box center [71, 234] width 11 height 11
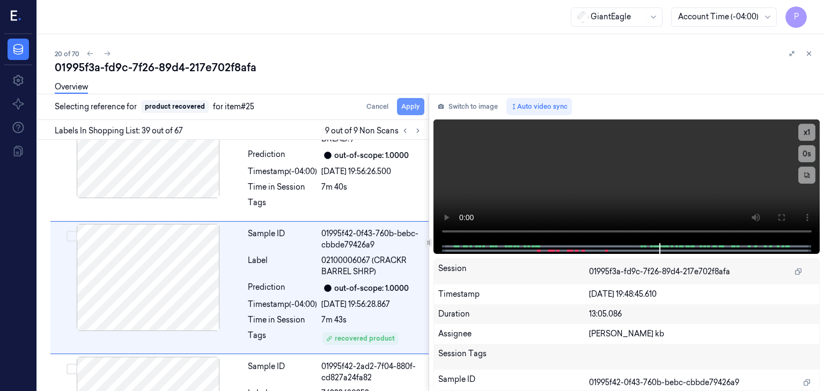
scroll to position [4866, 0]
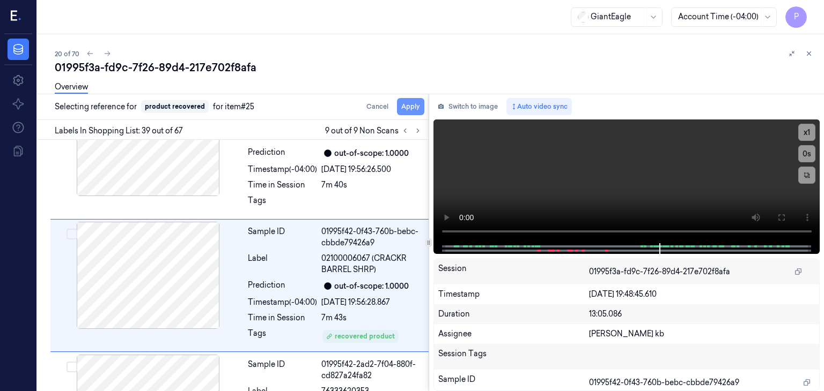
click at [412, 105] on button "Apply" at bounding box center [410, 106] width 27 height 17
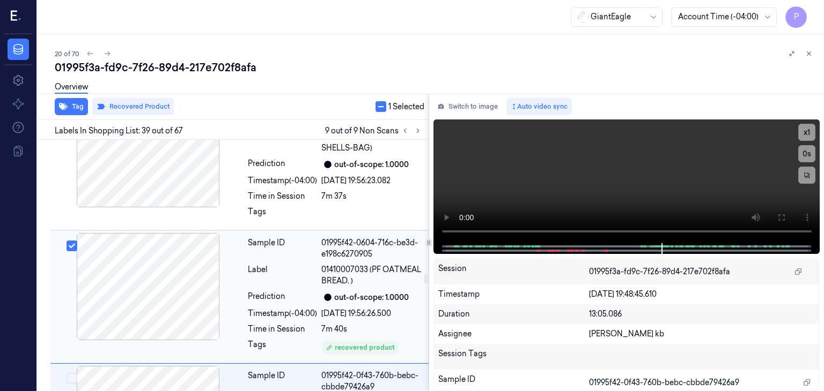
scroll to position [4718, 0]
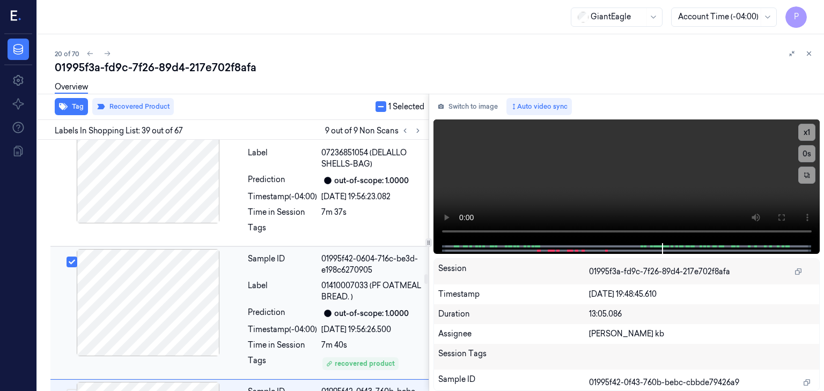
click at [236, 252] on div at bounding box center [148, 302] width 191 height 107
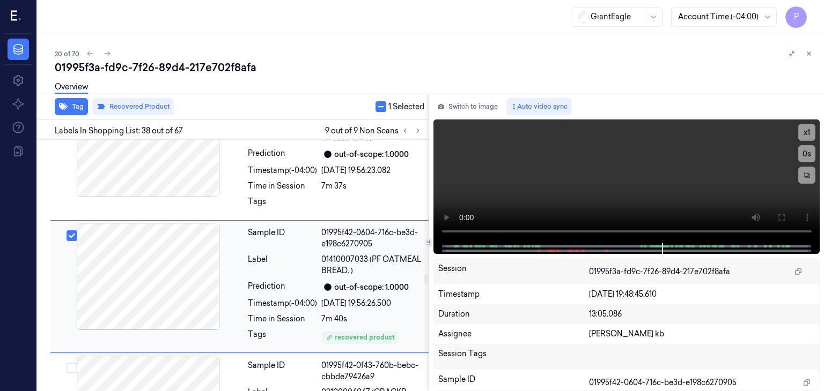
scroll to position [4746, 0]
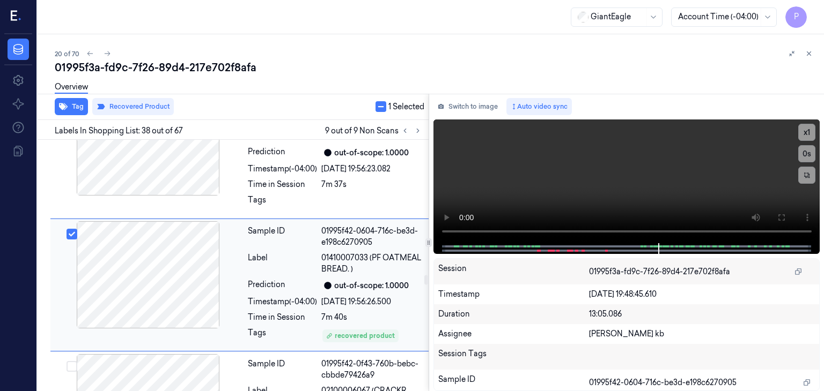
click at [73, 229] on button "Select row" at bounding box center [71, 234] width 11 height 11
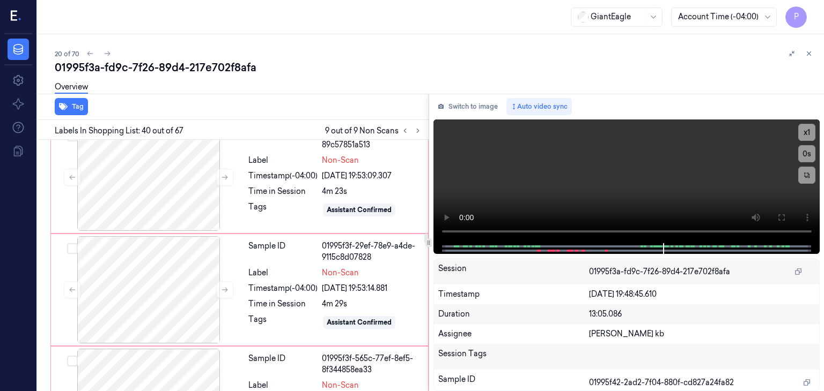
scroll to position [3236, 0]
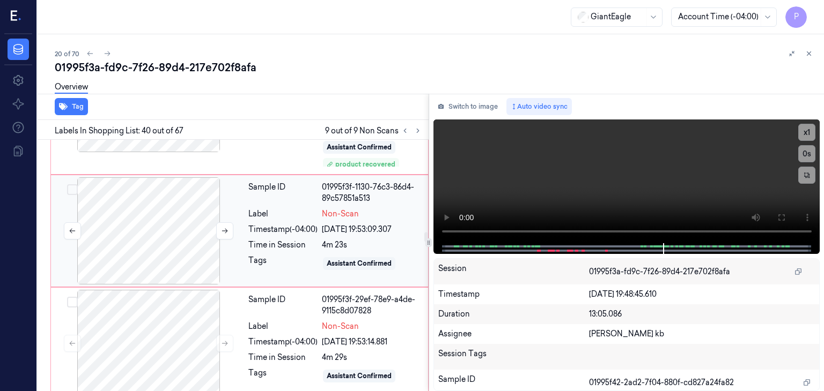
click at [183, 216] on div at bounding box center [148, 231] width 191 height 107
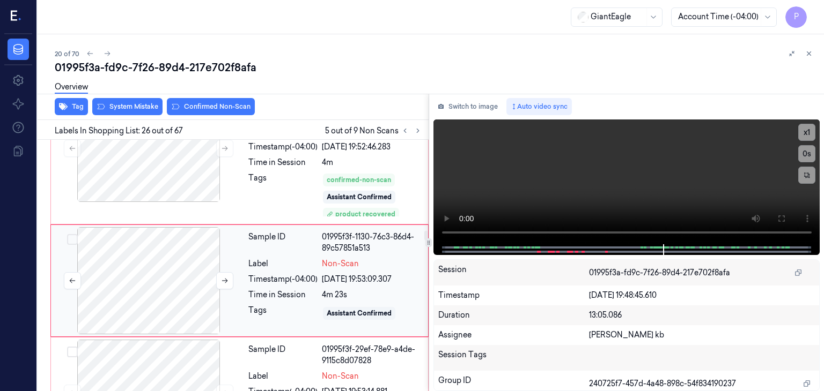
scroll to position [3185, 0]
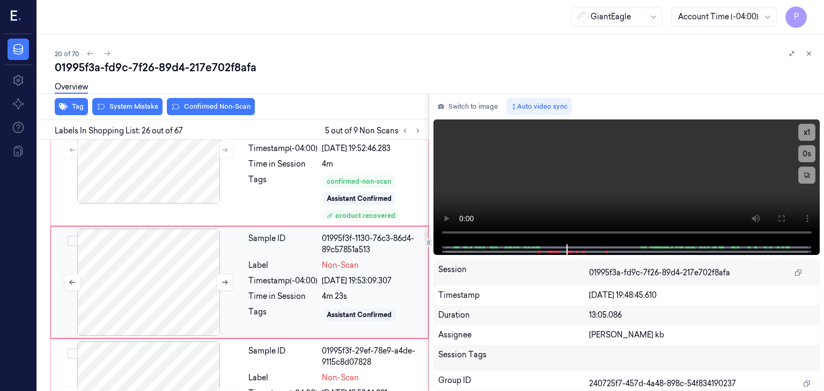
click at [154, 249] on div at bounding box center [148, 282] width 191 height 107
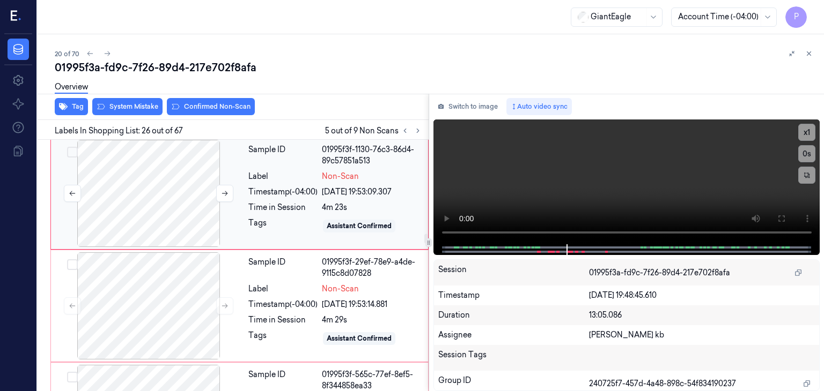
scroll to position [3292, 0]
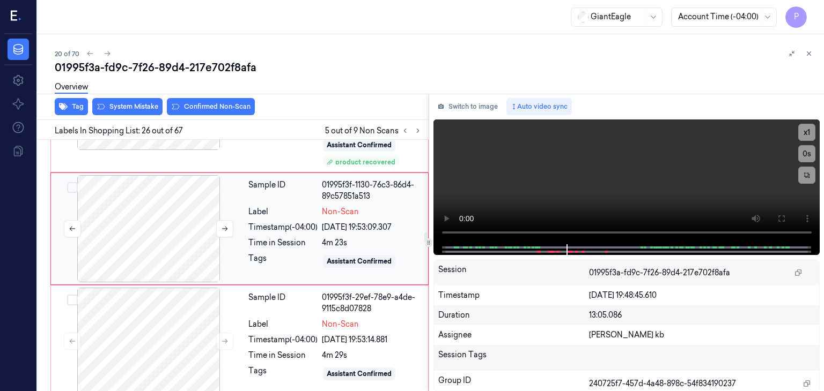
click at [158, 205] on div at bounding box center [148, 228] width 191 height 107
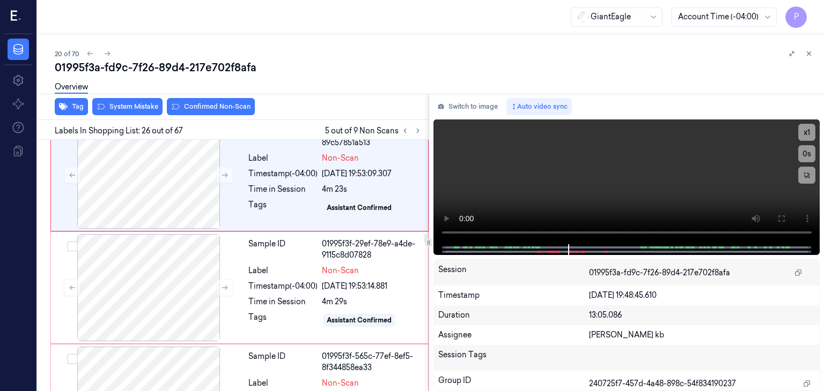
scroll to position [3239, 0]
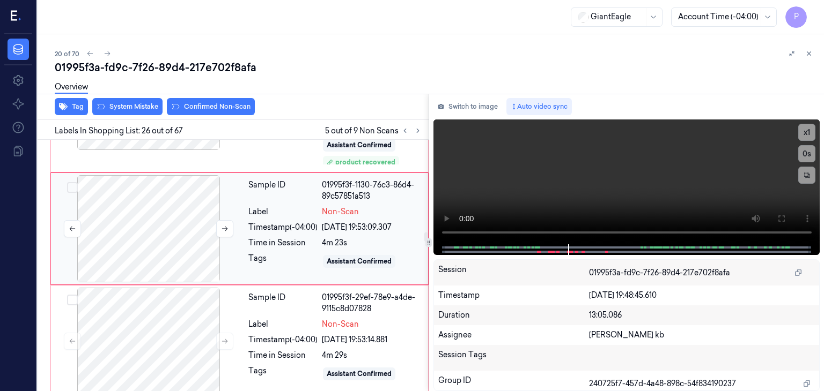
click at [191, 209] on div at bounding box center [148, 228] width 191 height 107
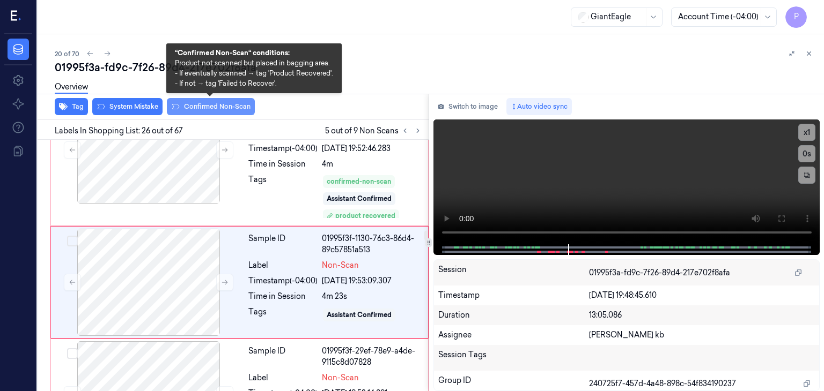
click at [209, 107] on button "Confirmed Non-Scan" at bounding box center [211, 106] width 88 height 17
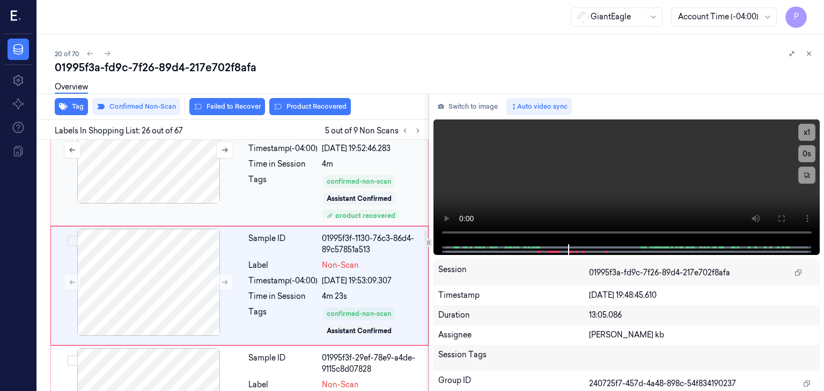
scroll to position [3188, 0]
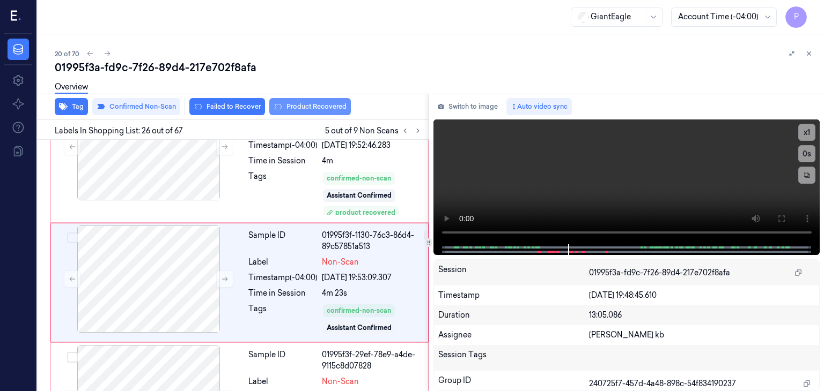
click at [309, 104] on button "Product Recovered" at bounding box center [310, 106] width 82 height 17
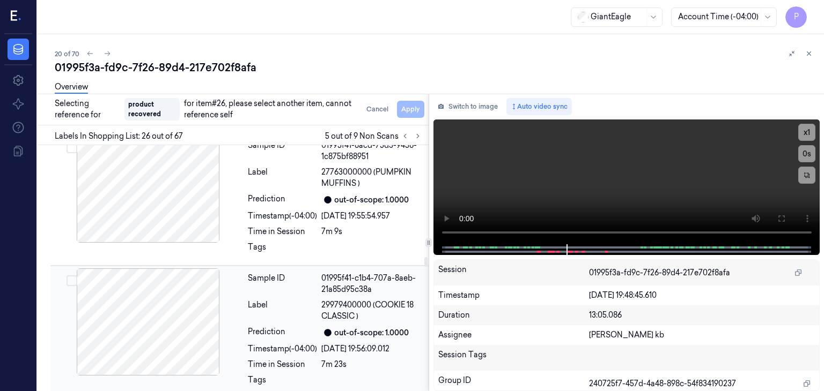
scroll to position [3993, 0]
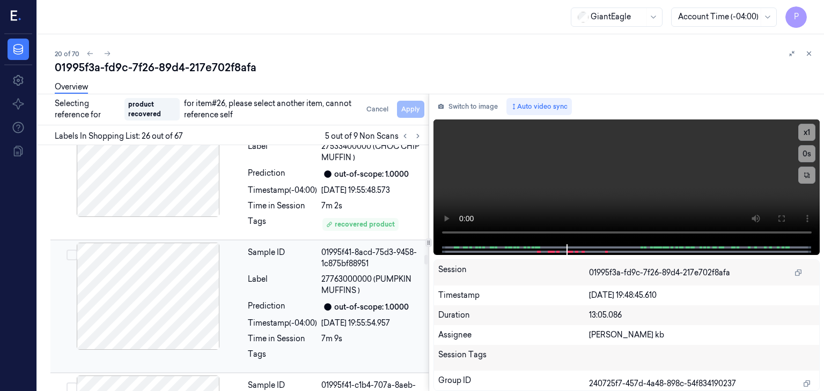
click at [210, 250] on div at bounding box center [148, 296] width 191 height 107
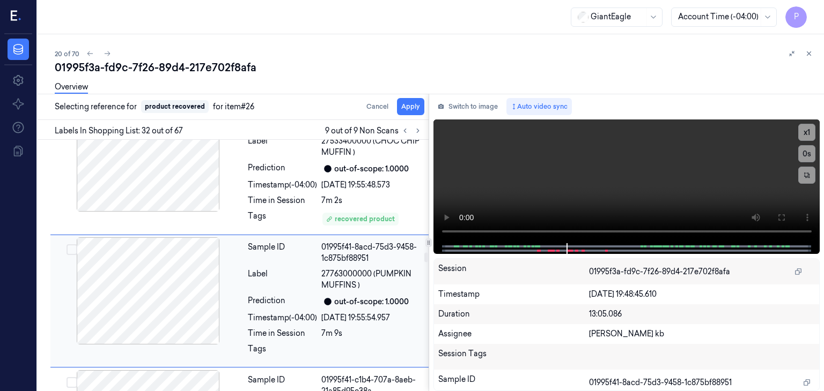
scroll to position [3956, 0]
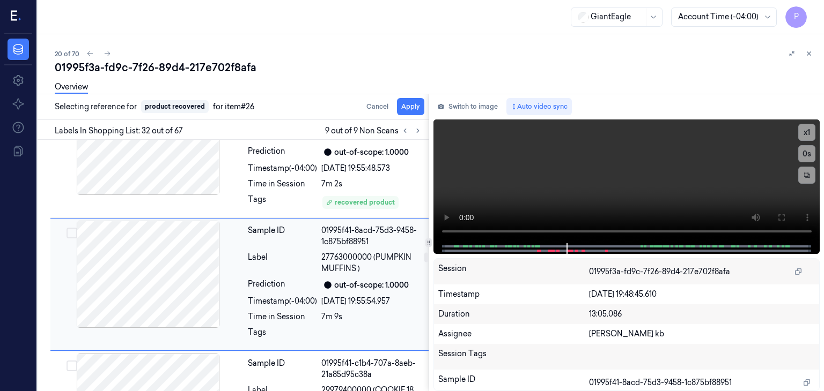
click at [239, 232] on div at bounding box center [148, 274] width 191 height 107
click at [73, 228] on button "Select row" at bounding box center [71, 233] width 11 height 11
click at [410, 105] on button "Apply" at bounding box center [410, 106] width 27 height 17
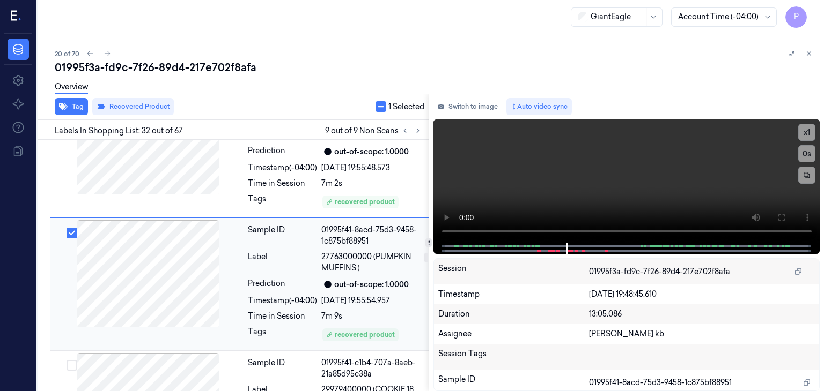
click at [71, 228] on button "Select row" at bounding box center [71, 233] width 11 height 11
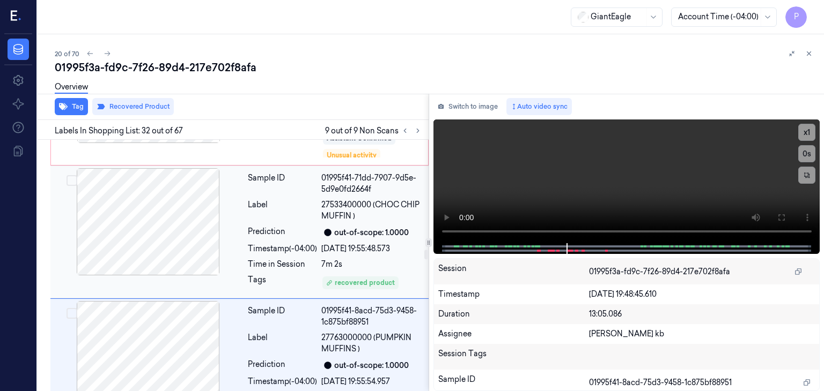
scroll to position [3862, 0]
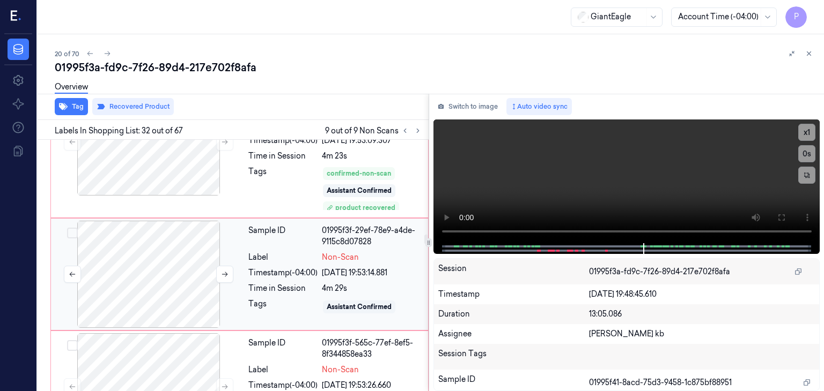
click at [159, 248] on div at bounding box center [148, 274] width 191 height 107
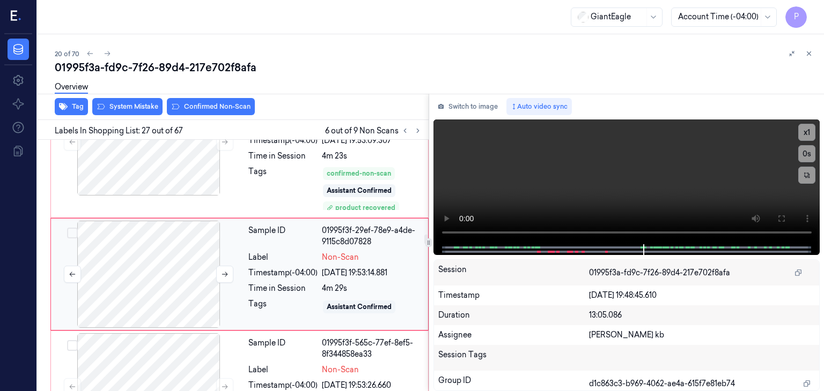
scroll to position [3317, 0]
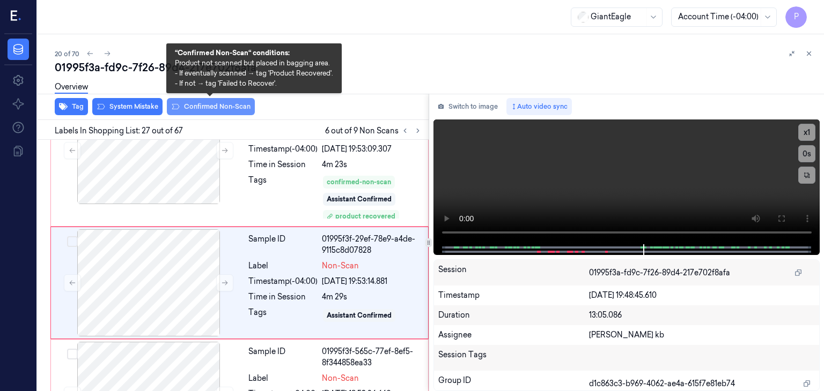
click at [228, 107] on button "Confirmed Non-Scan" at bounding box center [211, 106] width 88 height 17
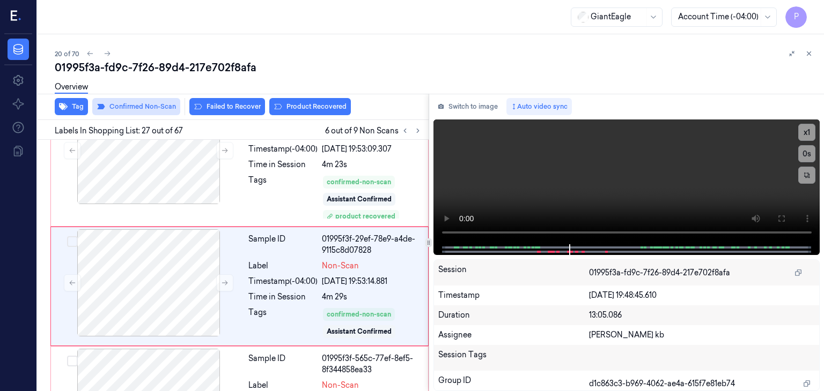
scroll to position [3321, 0]
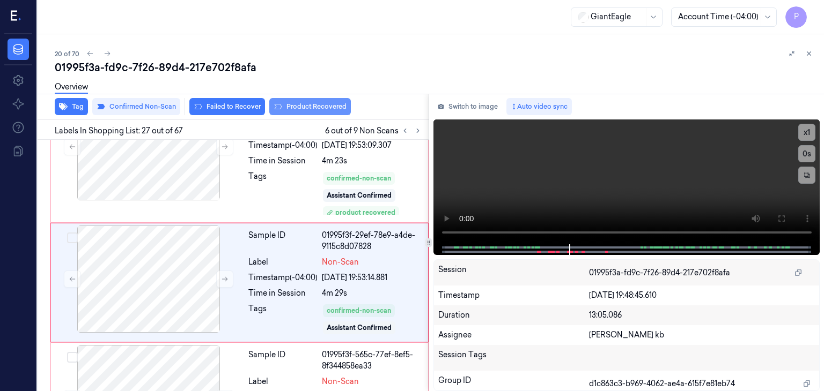
click at [300, 106] on button "Product Recovered" at bounding box center [310, 106] width 82 height 17
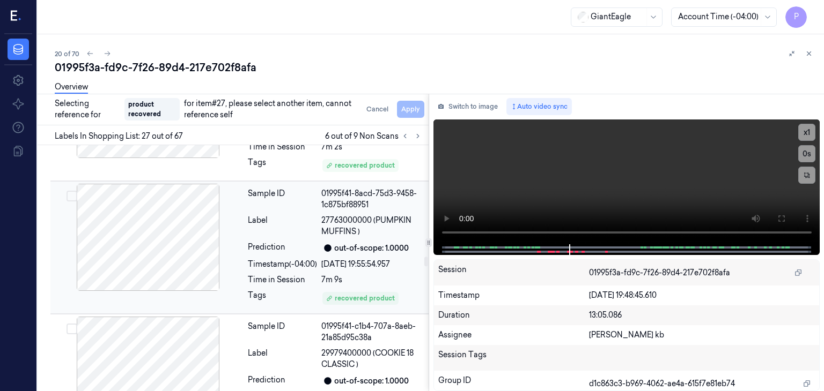
scroll to position [4071, 0]
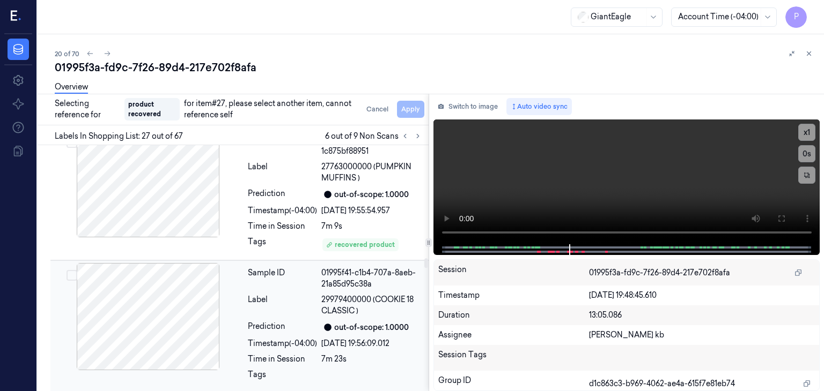
click at [198, 263] on div at bounding box center [148, 316] width 191 height 107
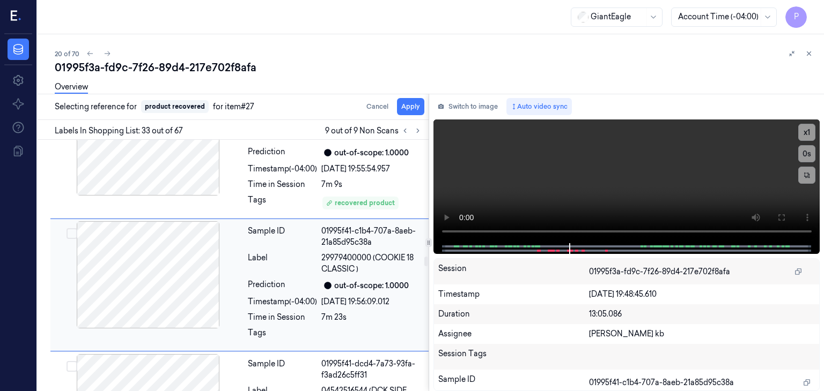
scroll to position [4108, 0]
click at [75, 228] on button "Select row" at bounding box center [71, 233] width 11 height 11
click at [411, 104] on button "Apply" at bounding box center [410, 106] width 27 height 17
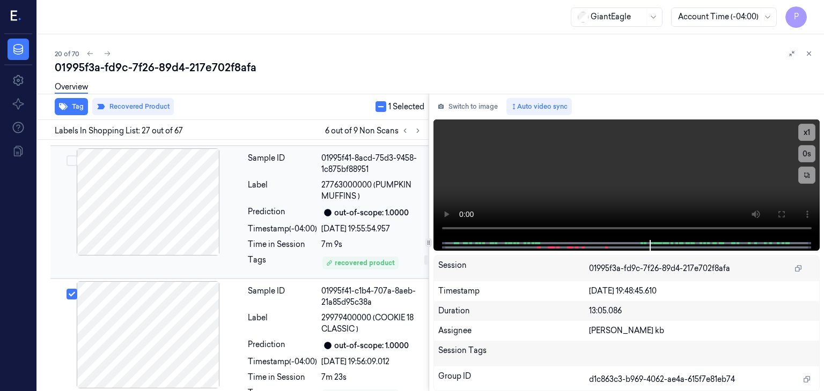
scroll to position [4078, 0]
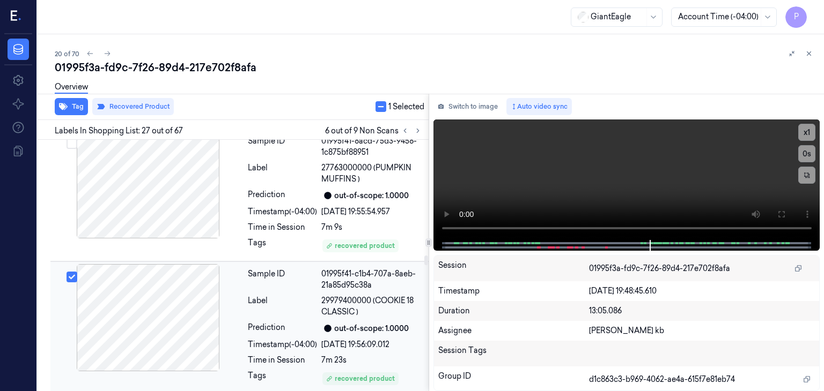
click at [70, 272] on button "Select row" at bounding box center [71, 277] width 11 height 11
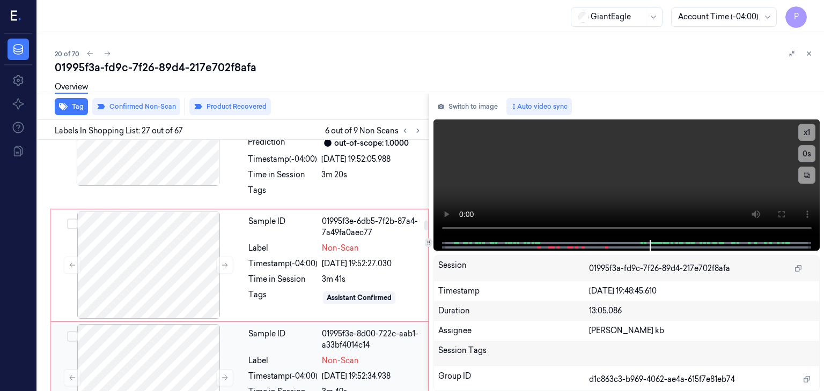
scroll to position [2791, 0]
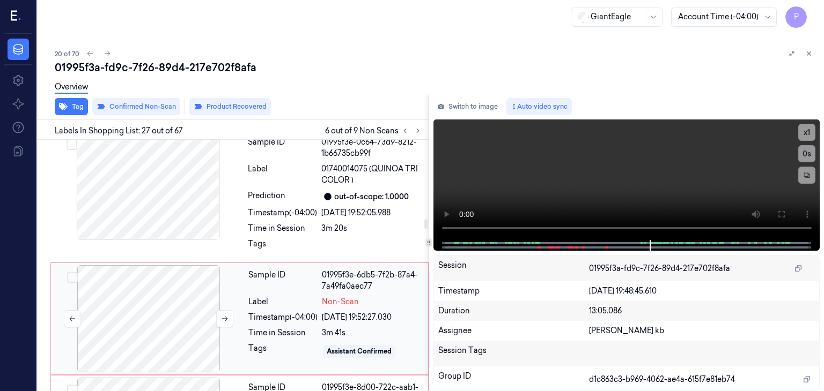
click at [172, 278] on div at bounding box center [148, 318] width 191 height 107
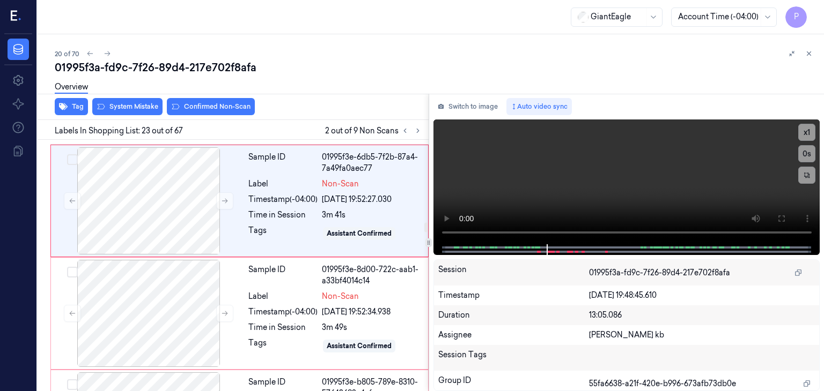
scroll to position [2881, 0]
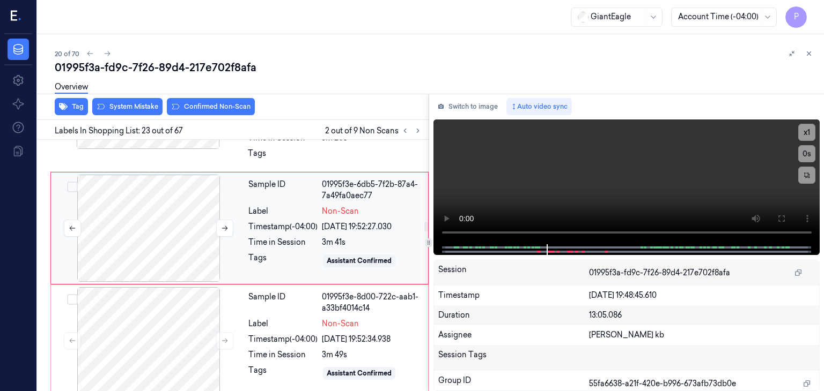
click at [181, 215] on div at bounding box center [148, 228] width 191 height 107
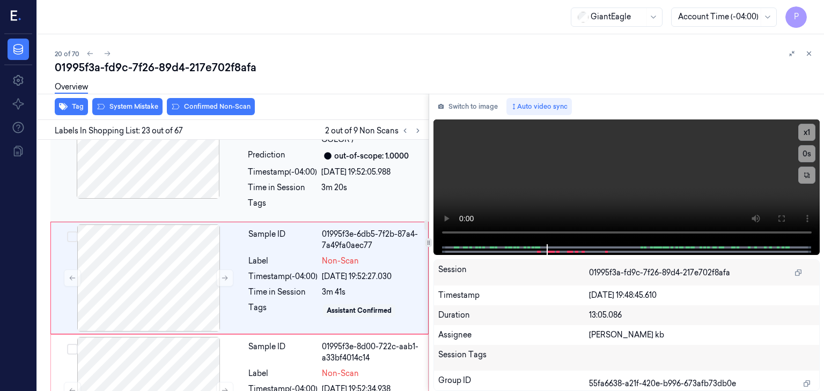
scroll to position [2828, 0]
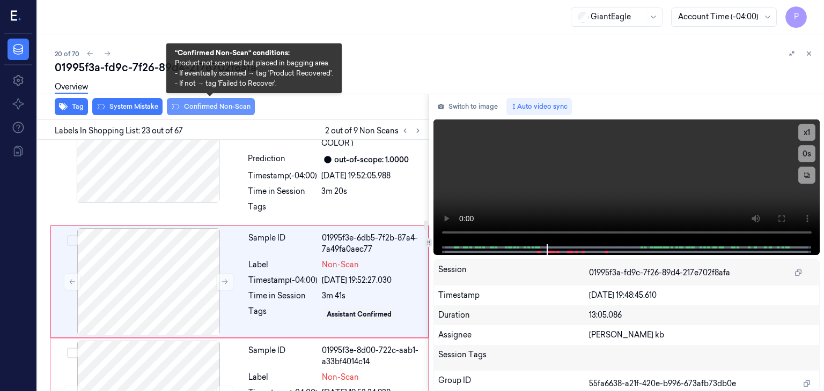
click at [215, 109] on button "Confirmed Non-Scan" at bounding box center [211, 106] width 88 height 17
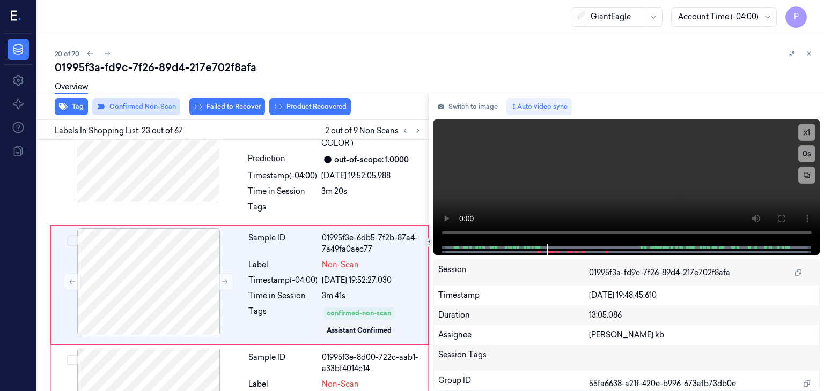
scroll to position [2832, 0]
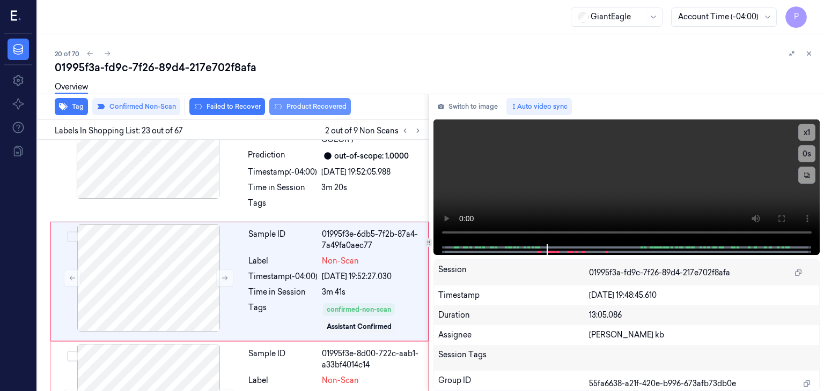
click at [301, 103] on button "Product Recovered" at bounding box center [310, 106] width 82 height 17
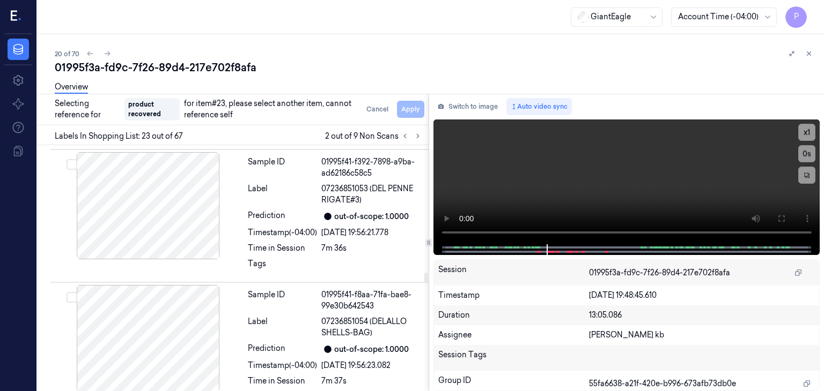
scroll to position [4548, 0]
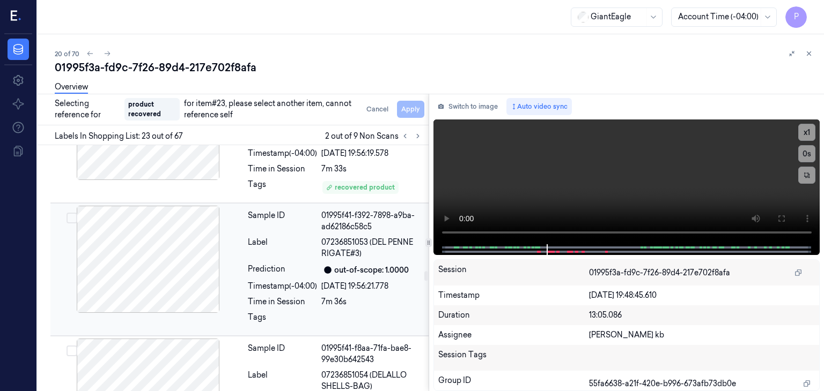
click at [211, 226] on div at bounding box center [148, 259] width 191 height 107
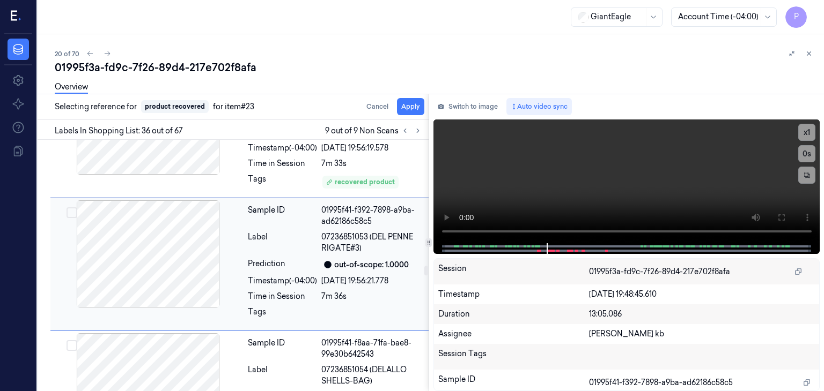
scroll to position [4527, 0]
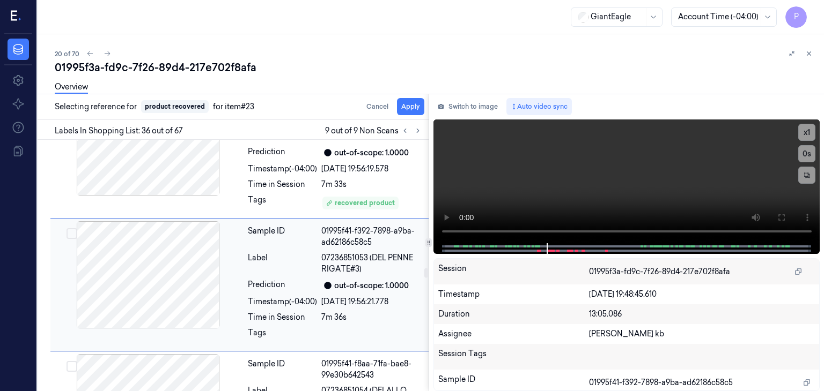
click at [75, 228] on button "Select row" at bounding box center [71, 233] width 11 height 11
click at [404, 107] on button "Apply" at bounding box center [410, 106] width 27 height 17
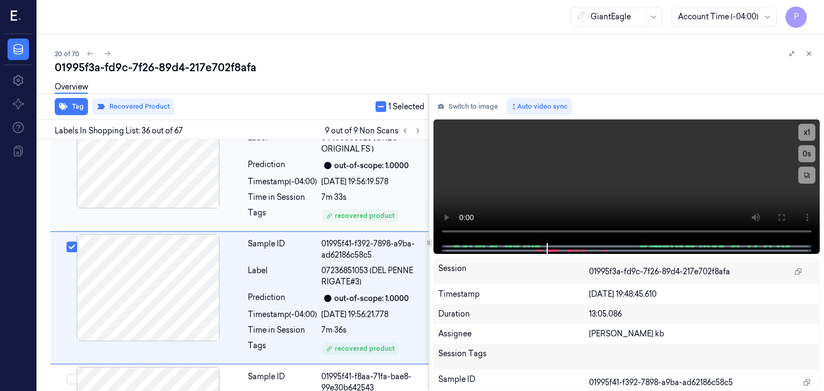
scroll to position [4540, 0]
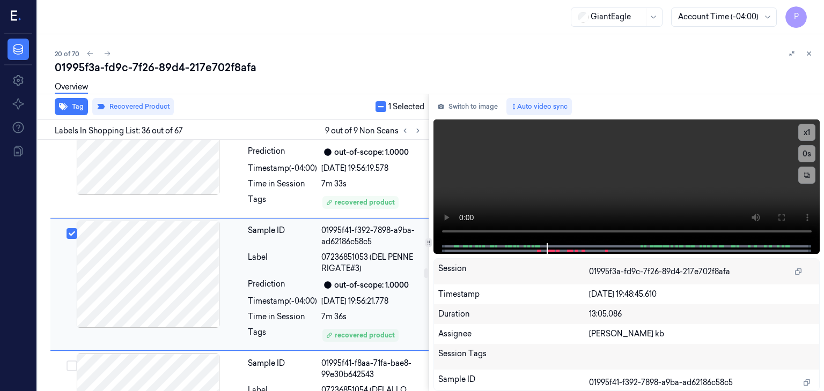
click at [69, 228] on button "Select row" at bounding box center [71, 233] width 11 height 11
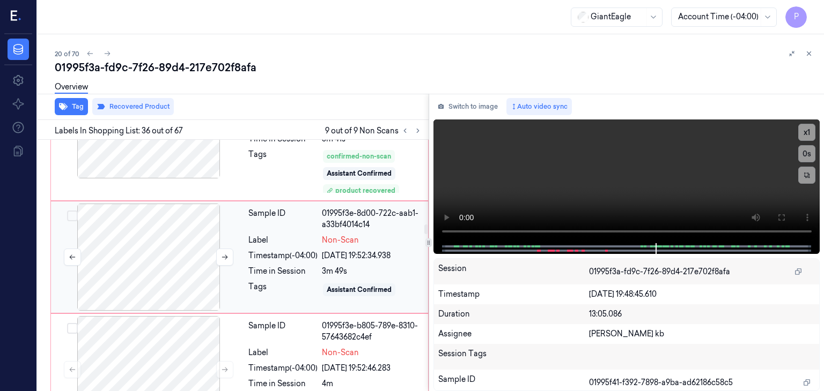
click at [212, 239] on div at bounding box center [148, 257] width 191 height 107
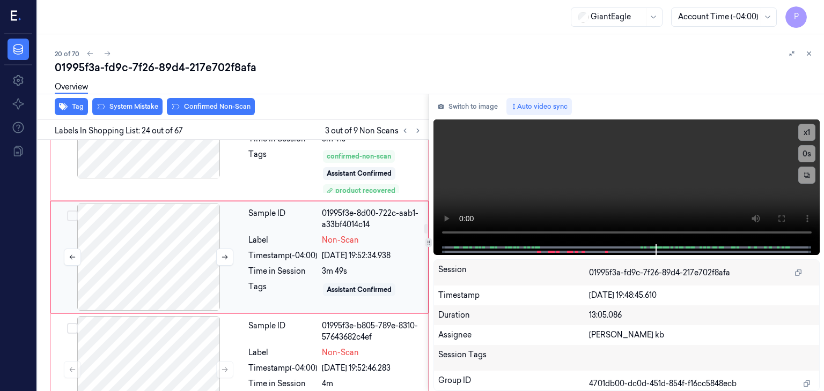
scroll to position [2960, 0]
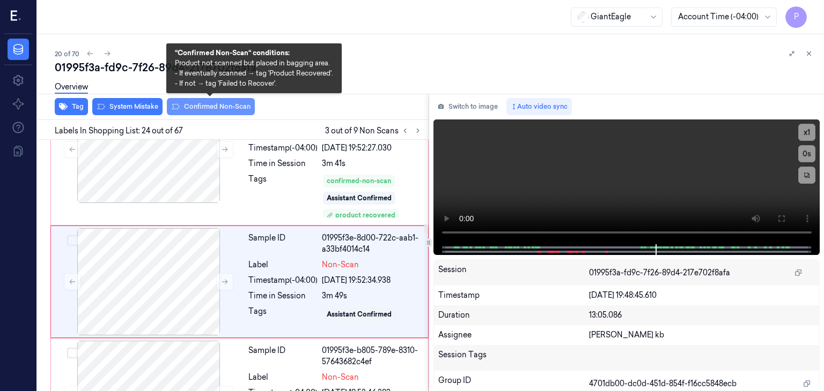
click at [226, 108] on button "Confirmed Non-Scan" at bounding box center [211, 106] width 88 height 17
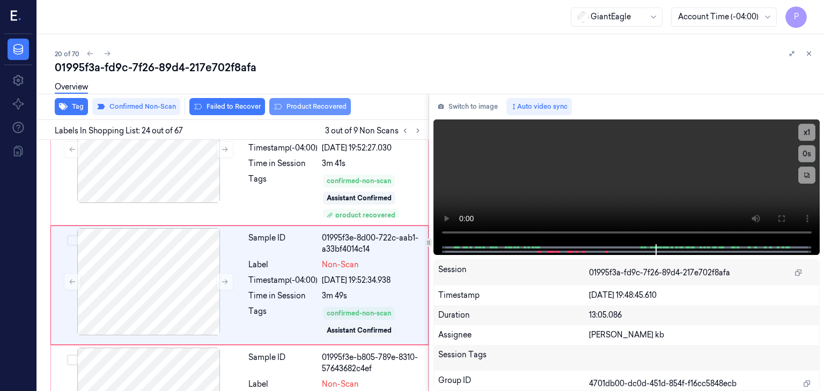
scroll to position [2963, 0]
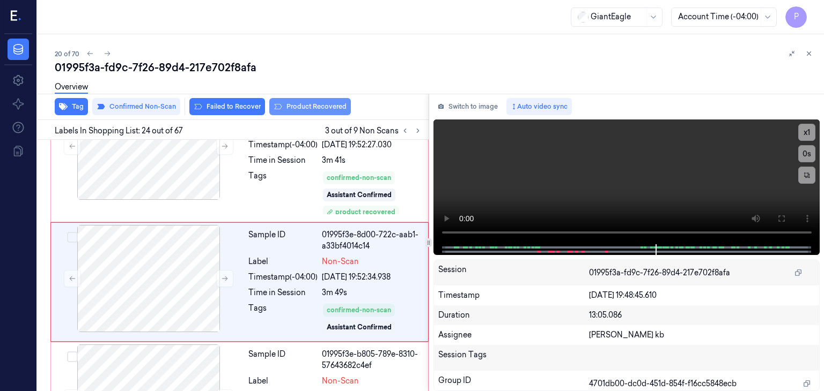
click at [305, 106] on button "Product Recovered" at bounding box center [310, 106] width 82 height 17
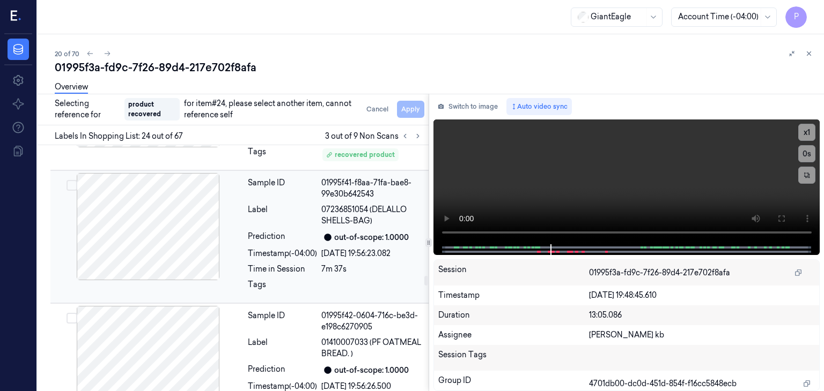
scroll to position [4680, 0]
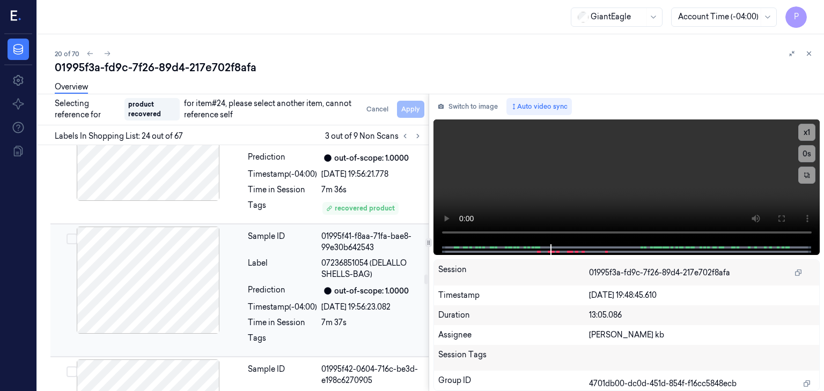
click at [71, 234] on button "Select row" at bounding box center [71, 239] width 11 height 11
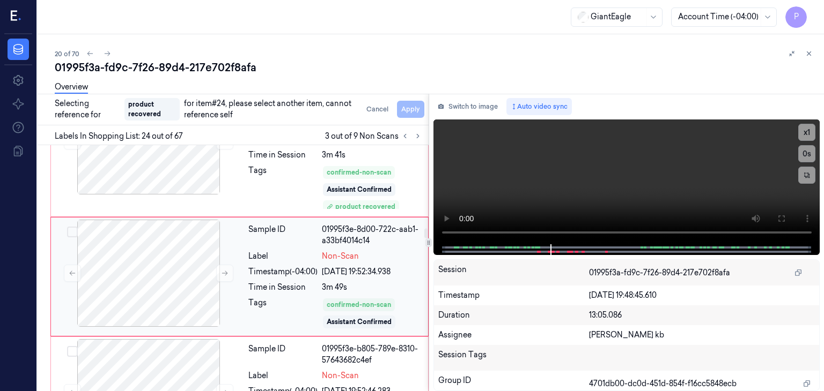
scroll to position [2966, 0]
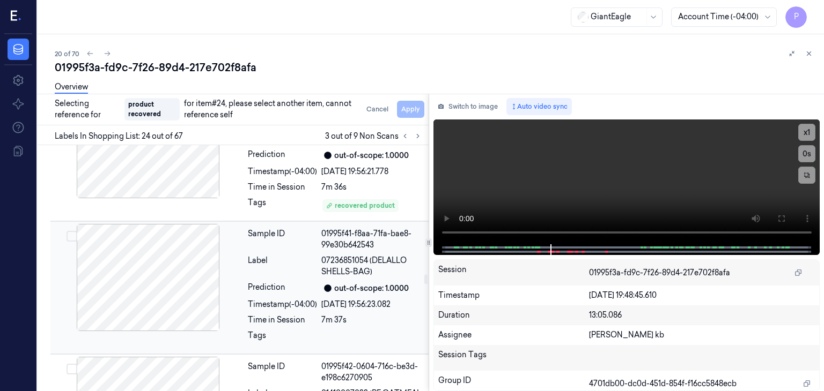
click at [213, 242] on div at bounding box center [148, 277] width 191 height 107
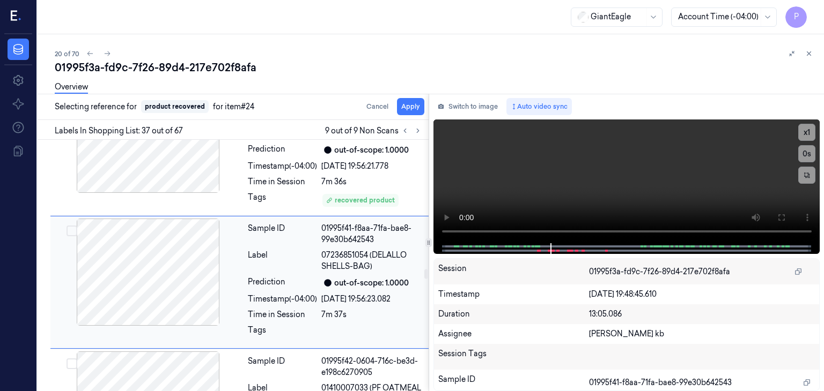
scroll to position [4680, 0]
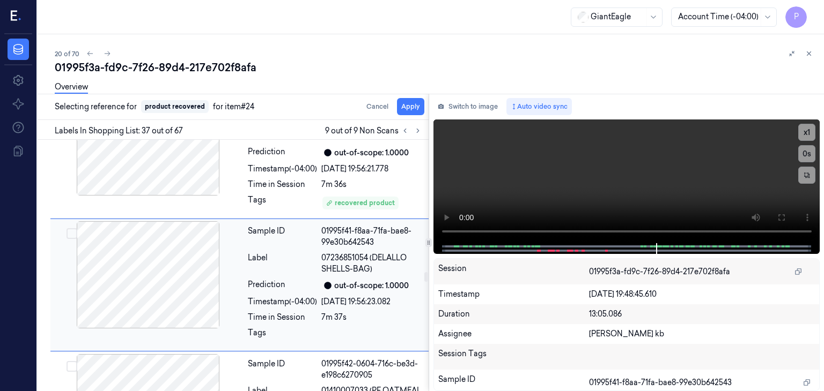
click at [70, 228] on button "Select row" at bounding box center [71, 233] width 11 height 11
click at [415, 106] on button "Apply" at bounding box center [410, 106] width 27 height 17
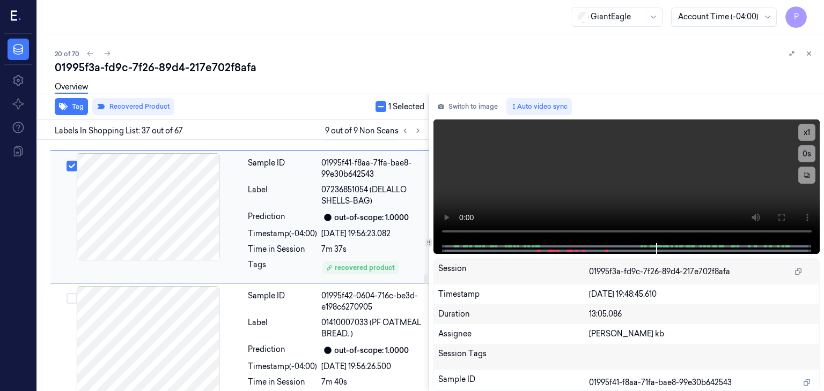
scroll to position [4747, 0]
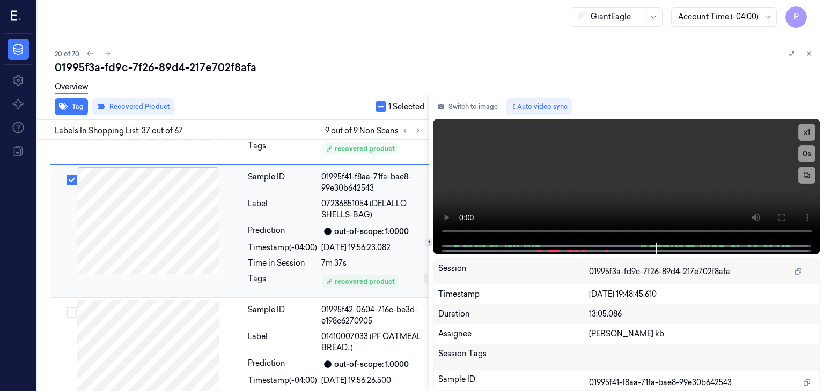
click at [72, 175] on button "Select row" at bounding box center [71, 180] width 11 height 11
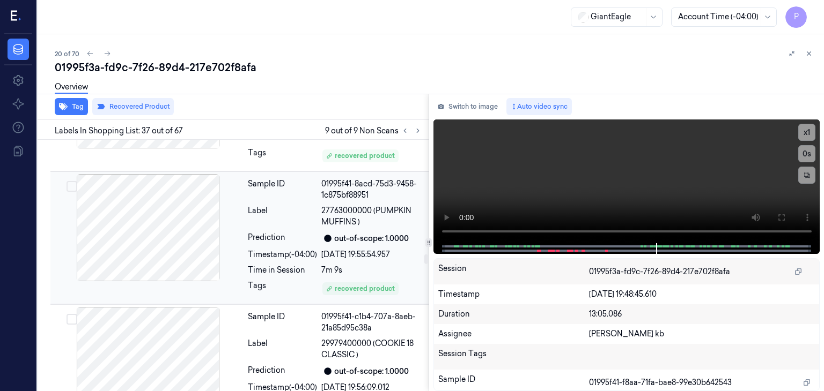
scroll to position [4103, 0]
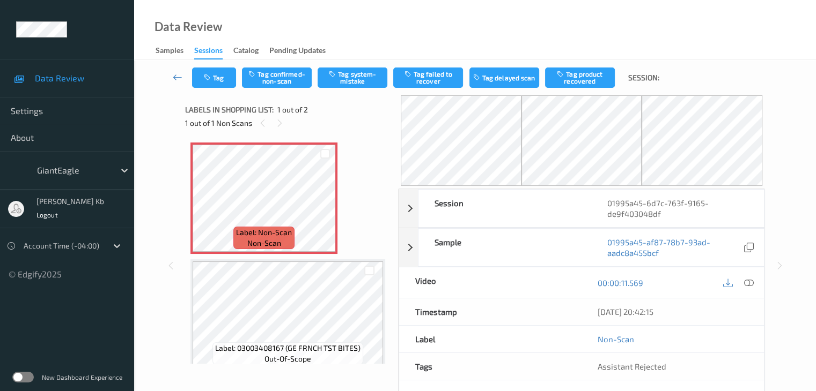
click at [750, 282] on icon at bounding box center [748, 283] width 10 height 10
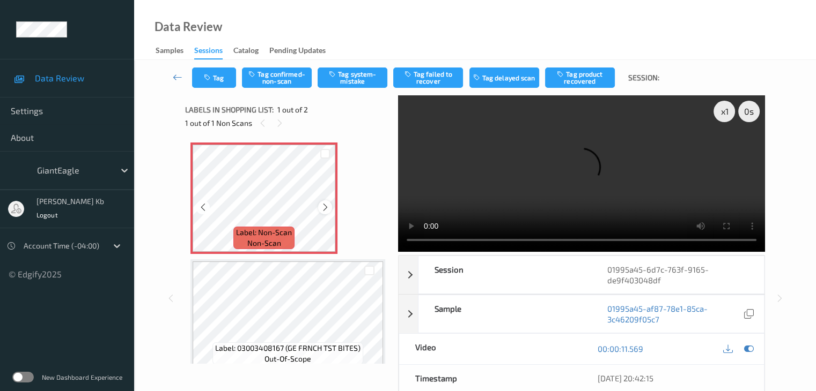
click at [324, 206] on icon at bounding box center [325, 208] width 9 height 10
click at [322, 206] on icon at bounding box center [325, 208] width 9 height 10
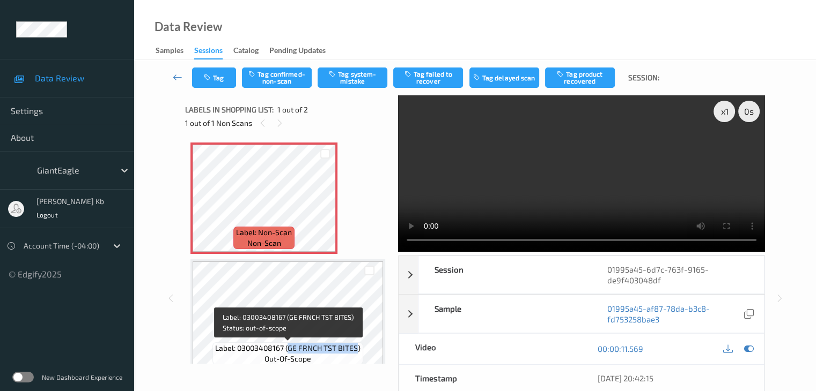
drag, startPoint x: 289, startPoint y: 348, endPoint x: 356, endPoint y: 349, distance: 66.5
click at [356, 349] on span "Label: 03003408167 (GE FRNCH TST BITES)" at bounding box center [287, 348] width 145 height 11
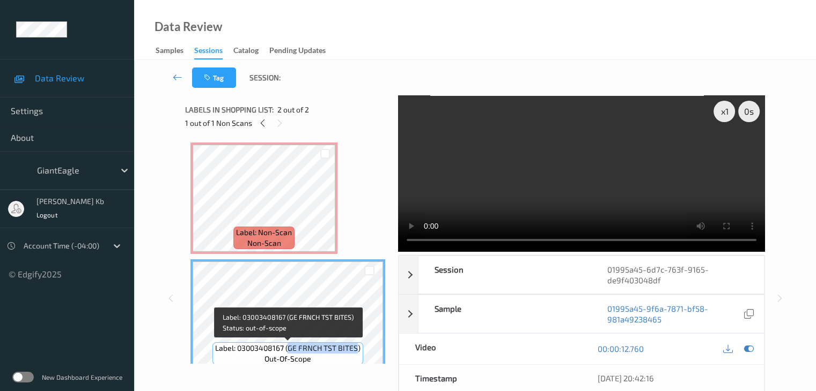
copy span "GE FRNCH TST BITES"
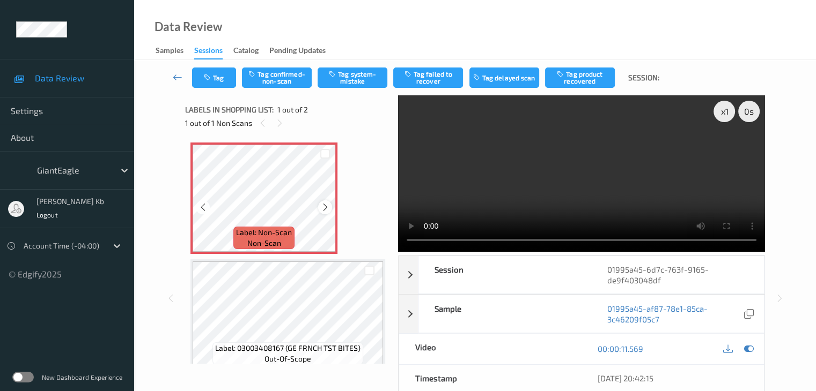
click at [323, 206] on icon at bounding box center [325, 208] width 9 height 10
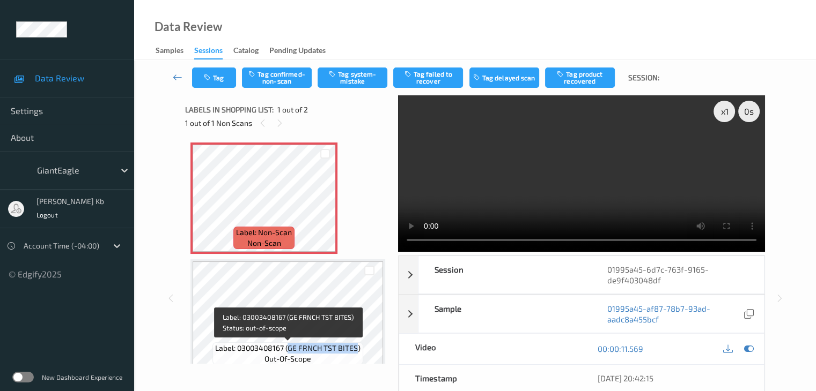
drag, startPoint x: 290, startPoint y: 346, endPoint x: 356, endPoint y: 349, distance: 66.5
click at [356, 349] on span "Label: 03003408167 (GE FRNCH TST BITES)" at bounding box center [287, 348] width 145 height 11
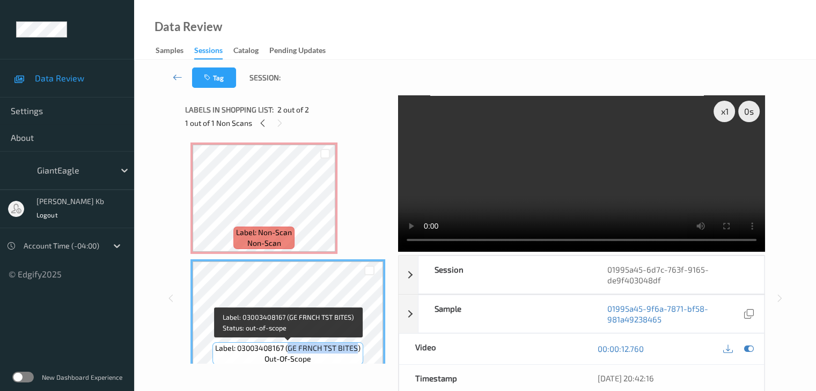
click at [356, 349] on span "Label: 03003408167 (GE FRNCH TST BITES)" at bounding box center [287, 348] width 145 height 11
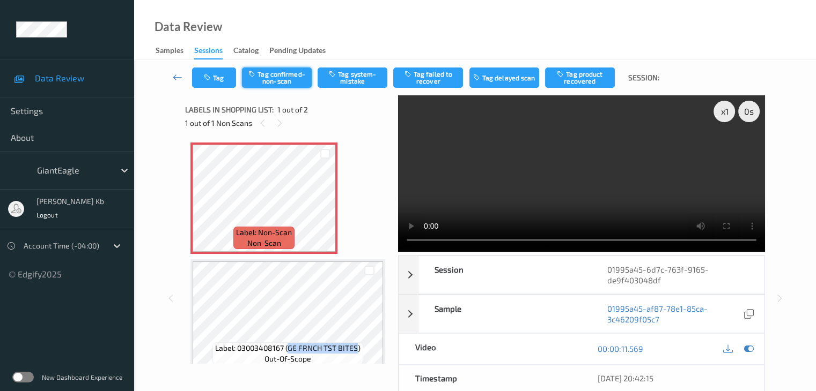
click at [283, 77] on button "Tag confirmed-non-scan" at bounding box center [277, 78] width 70 height 20
click at [324, 208] on icon at bounding box center [325, 208] width 9 height 10
click at [179, 77] on icon at bounding box center [178, 77] width 10 height 11
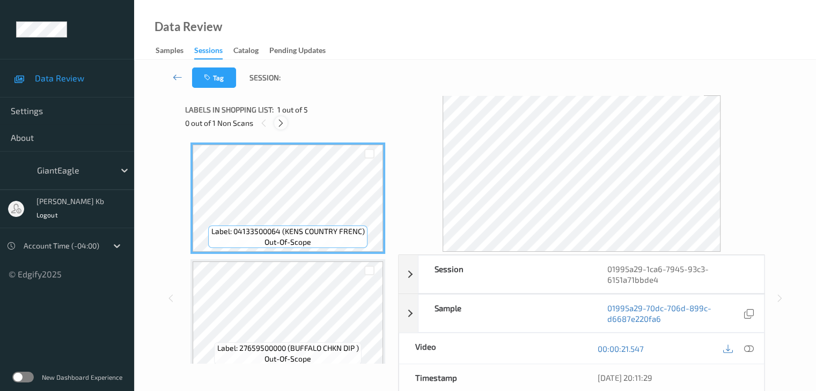
click at [283, 123] on icon at bounding box center [280, 124] width 9 height 10
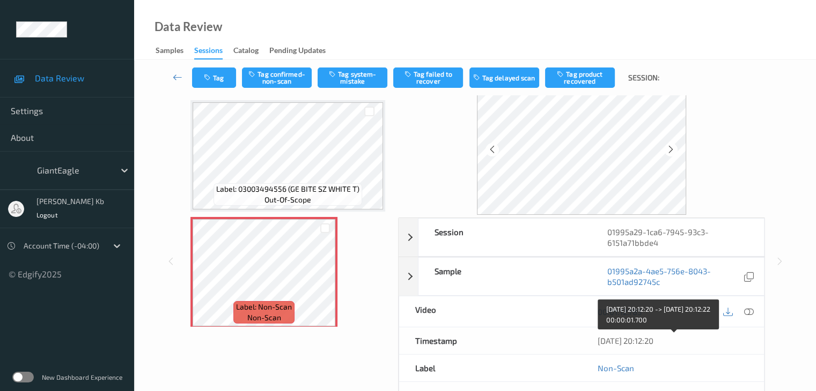
scroll to position [54, 0]
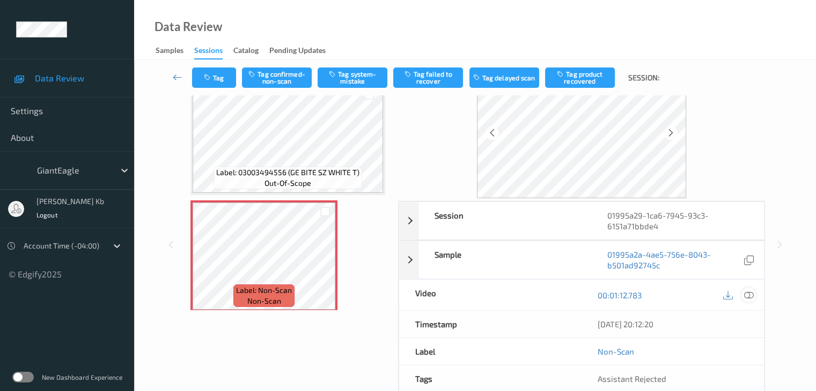
click at [745, 295] on icon at bounding box center [748, 296] width 10 height 10
